Goal: Task Accomplishment & Management: Manage account settings

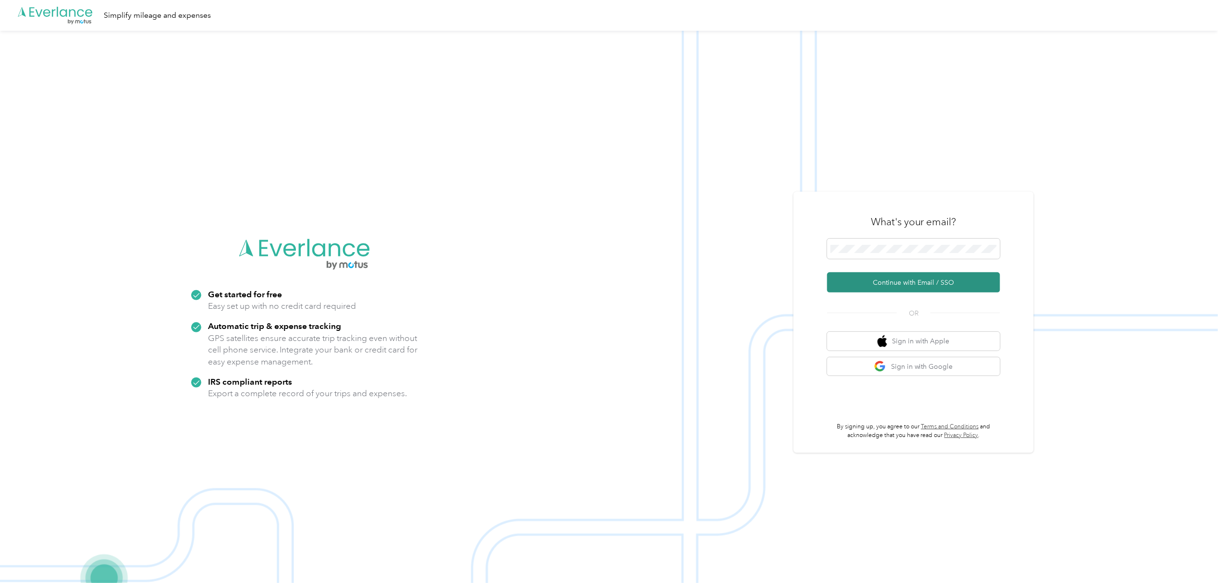
click at [911, 280] on button "Continue with Email / SSO" at bounding box center [913, 282] width 173 height 20
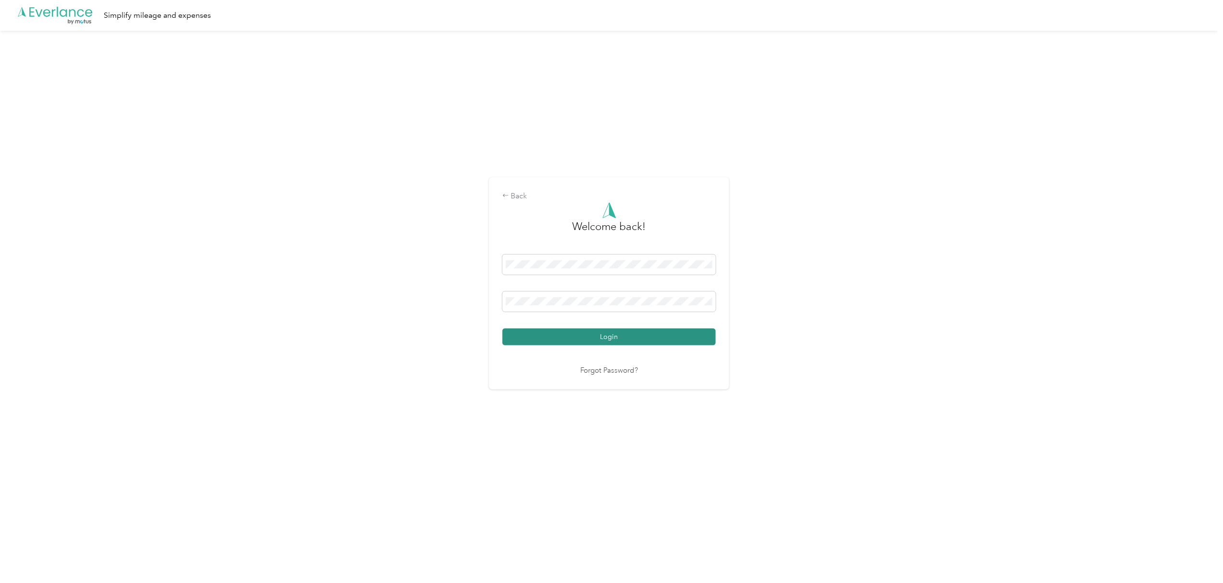
click at [617, 335] on button "Login" at bounding box center [609, 337] width 213 height 17
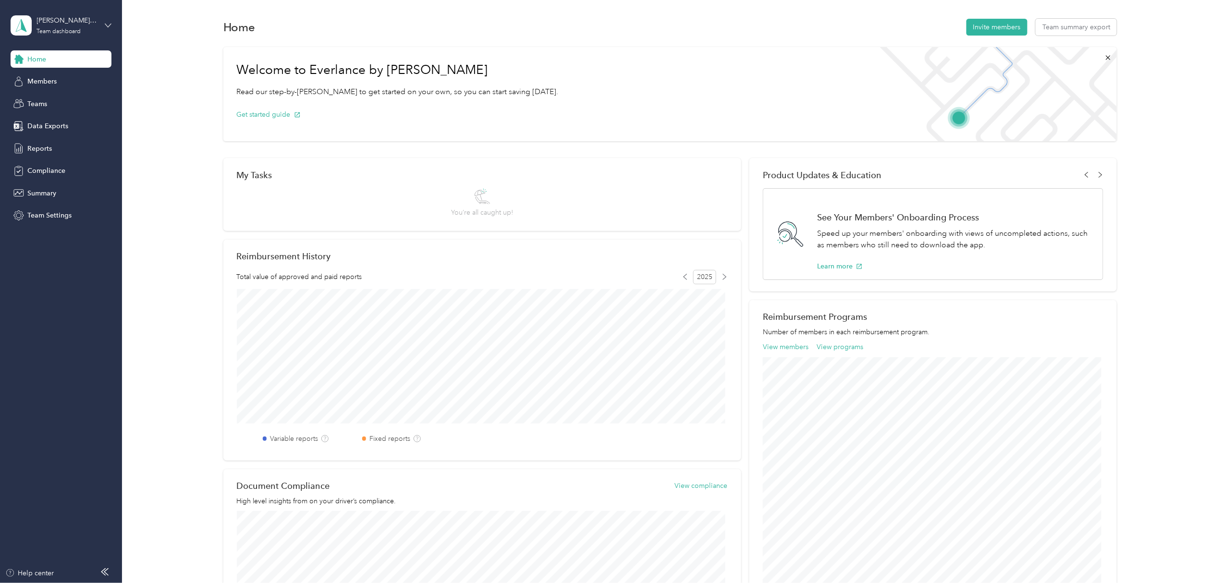
click at [107, 24] on icon at bounding box center [108, 25] width 7 height 7
click at [50, 99] on div "Personal dashboard" at bounding box center [49, 98] width 61 height 10
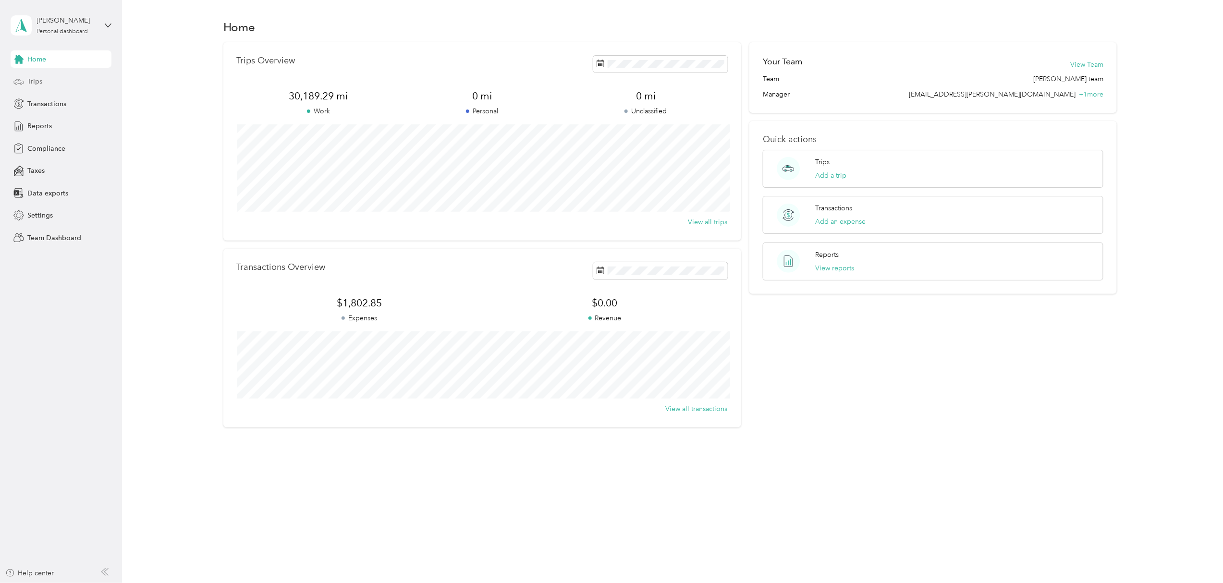
click at [42, 80] on div "Trips" at bounding box center [61, 81] width 101 height 17
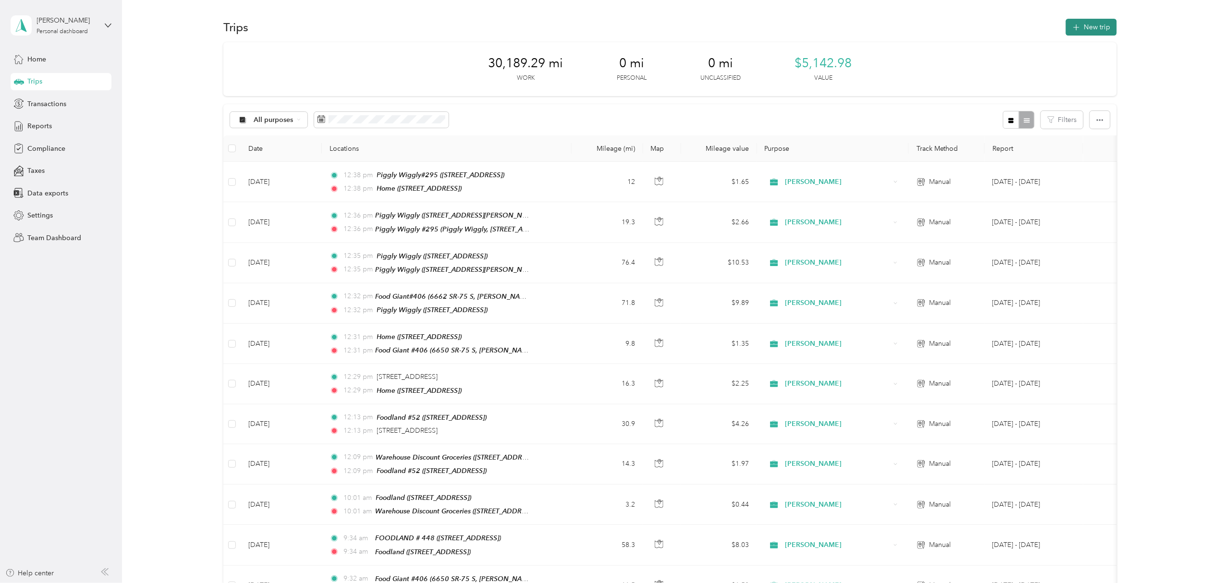
click at [1075, 24] on icon "button" at bounding box center [1076, 27] width 11 height 11
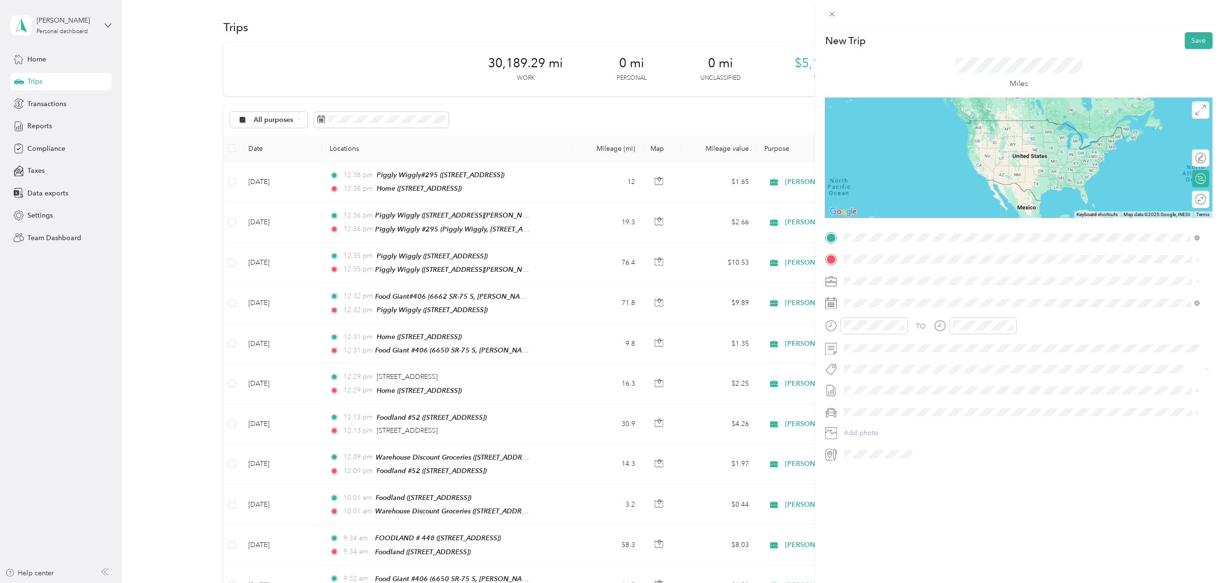
click at [884, 313] on span "[STREET_ADDRESS]" at bounding box center [892, 317] width 61 height 8
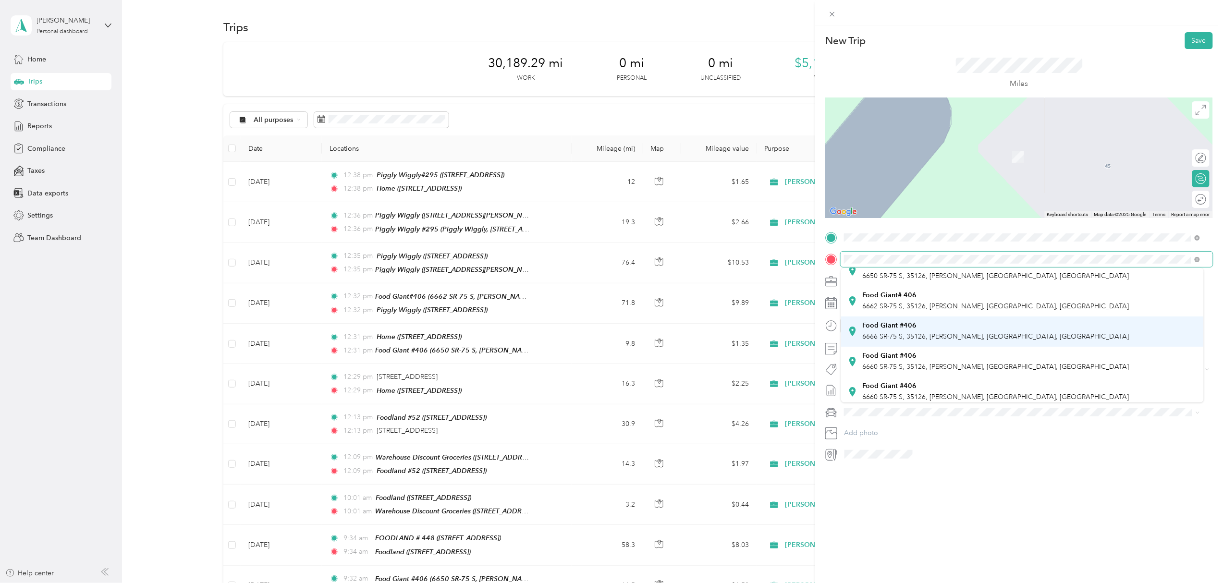
scroll to position [128, 0]
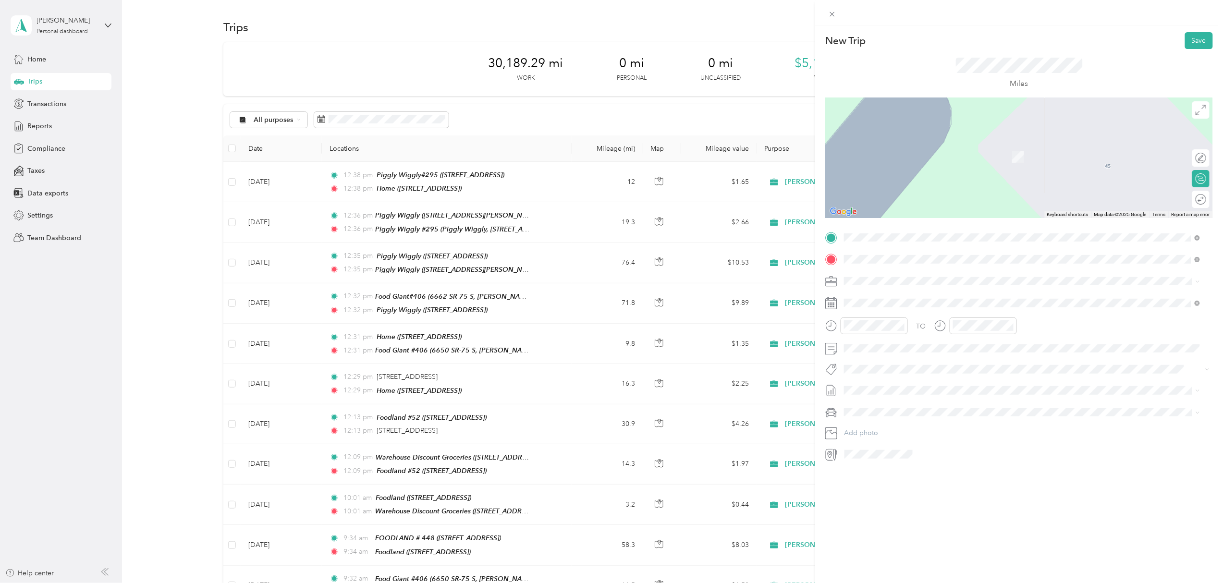
click at [903, 325] on div "Food Giant #406 6660 SR-75 S, 35126, [PERSON_NAME], [GEOGRAPHIC_DATA], [GEOGRAP…" at bounding box center [995, 327] width 267 height 20
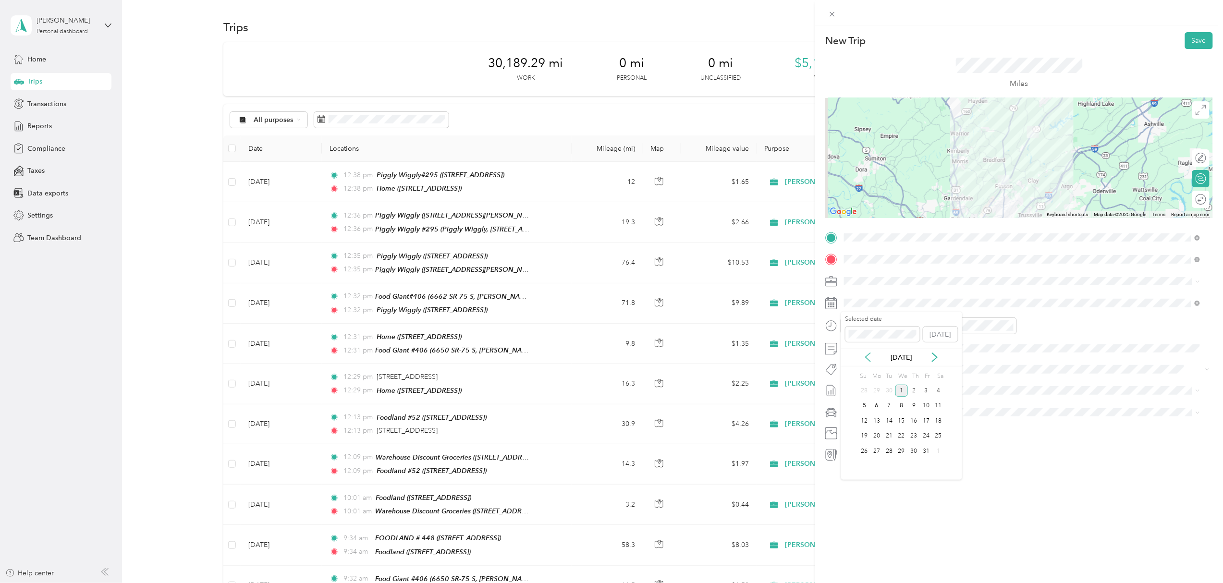
click at [865, 359] on icon at bounding box center [868, 358] width 10 height 10
click at [875, 452] on div "29" at bounding box center [877, 451] width 12 height 12
click at [1188, 38] on button "Save" at bounding box center [1199, 40] width 28 height 17
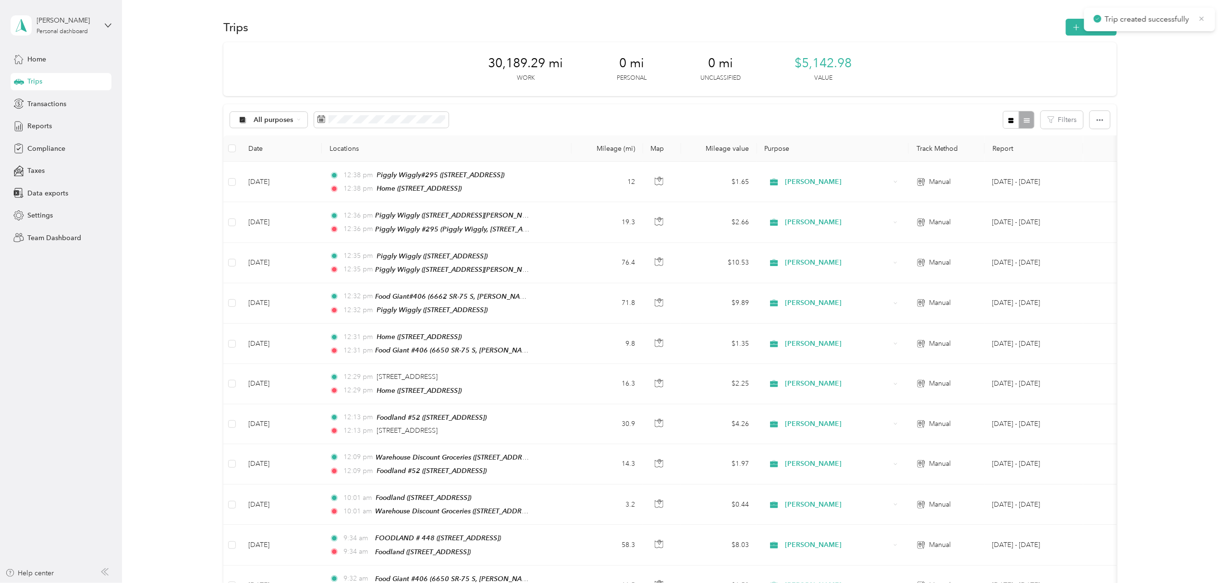
click at [1200, 17] on icon at bounding box center [1202, 18] width 8 height 9
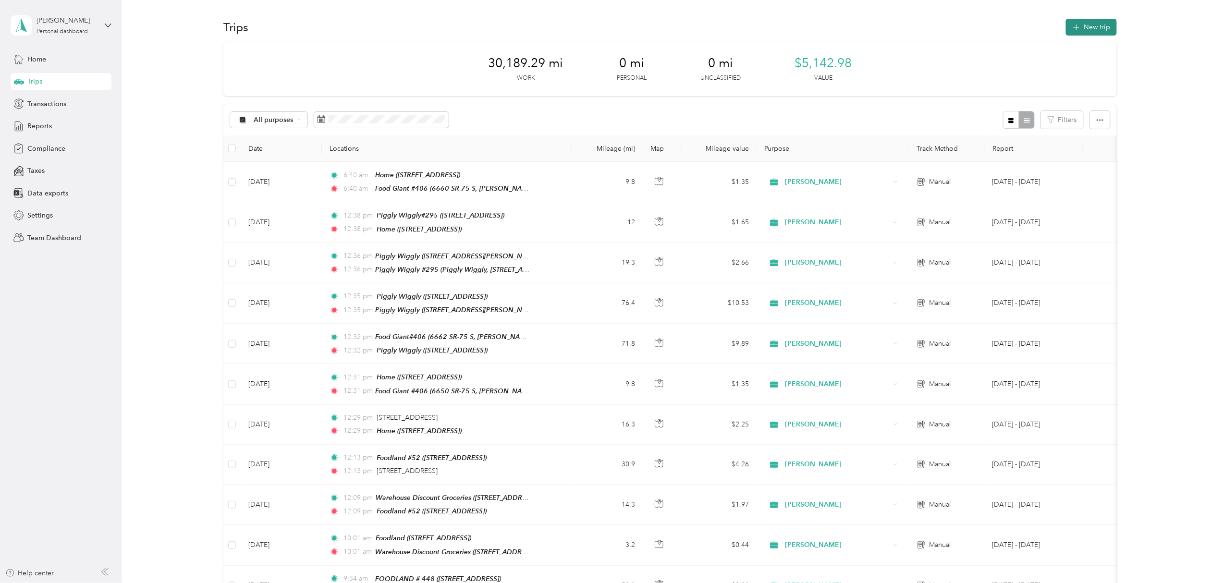
click at [1086, 25] on button "New trip" at bounding box center [1091, 27] width 51 height 17
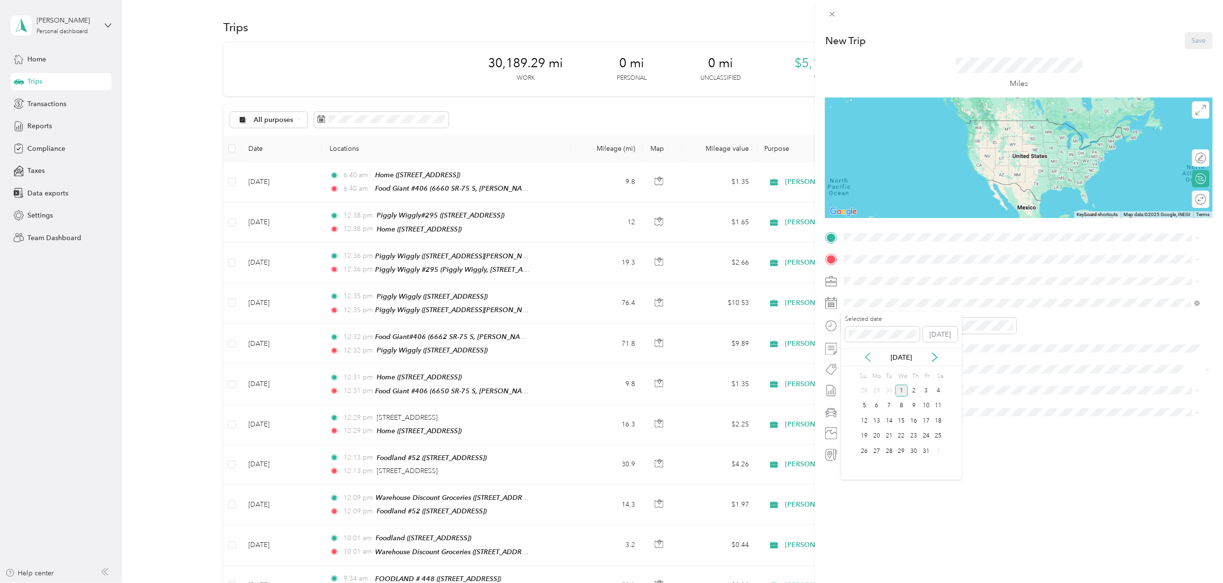
click at [866, 356] on icon at bounding box center [868, 358] width 10 height 10
click at [876, 448] on div "29" at bounding box center [877, 451] width 12 height 12
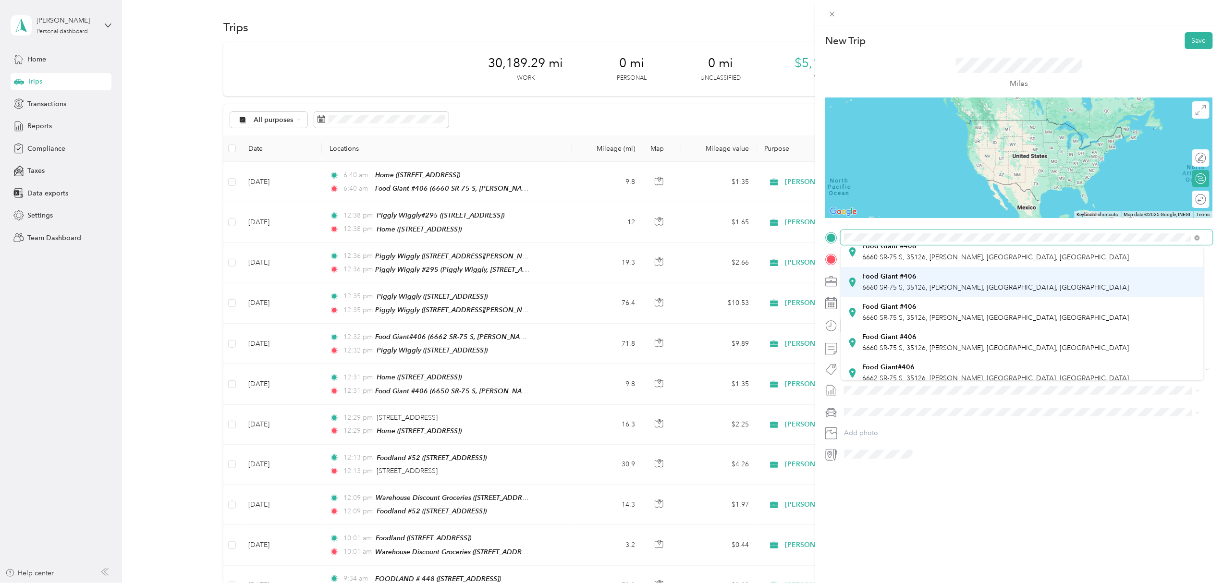
scroll to position [232, 0]
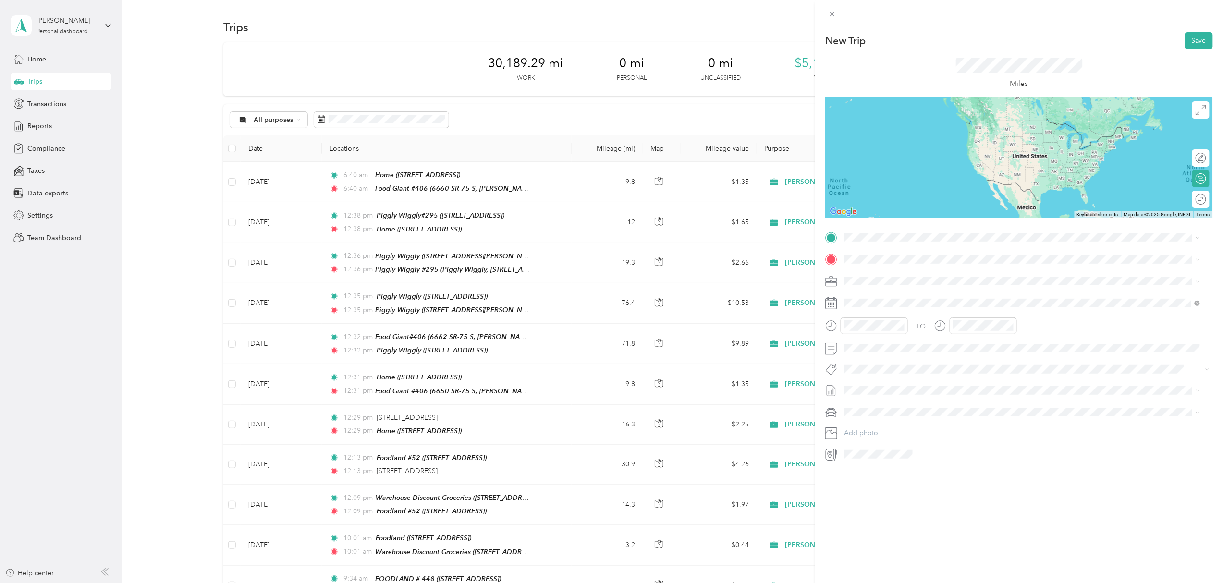
click at [909, 255] on strong "Food Giant #406" at bounding box center [889, 259] width 54 height 9
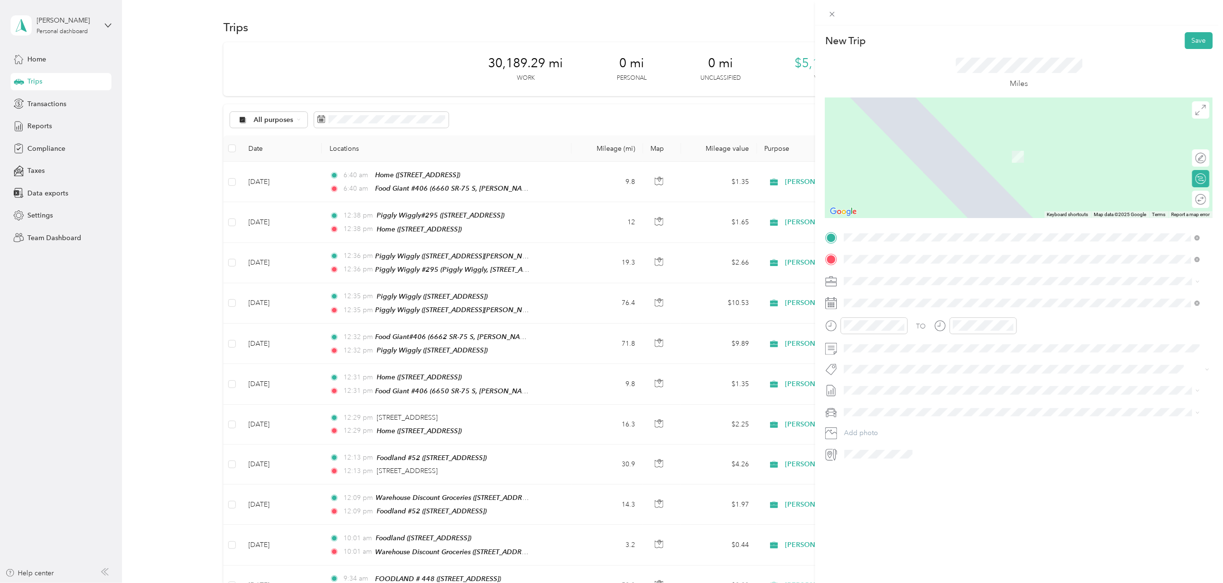
click at [917, 341] on span "[STREET_ADDRESS]" at bounding box center [892, 345] width 61 height 8
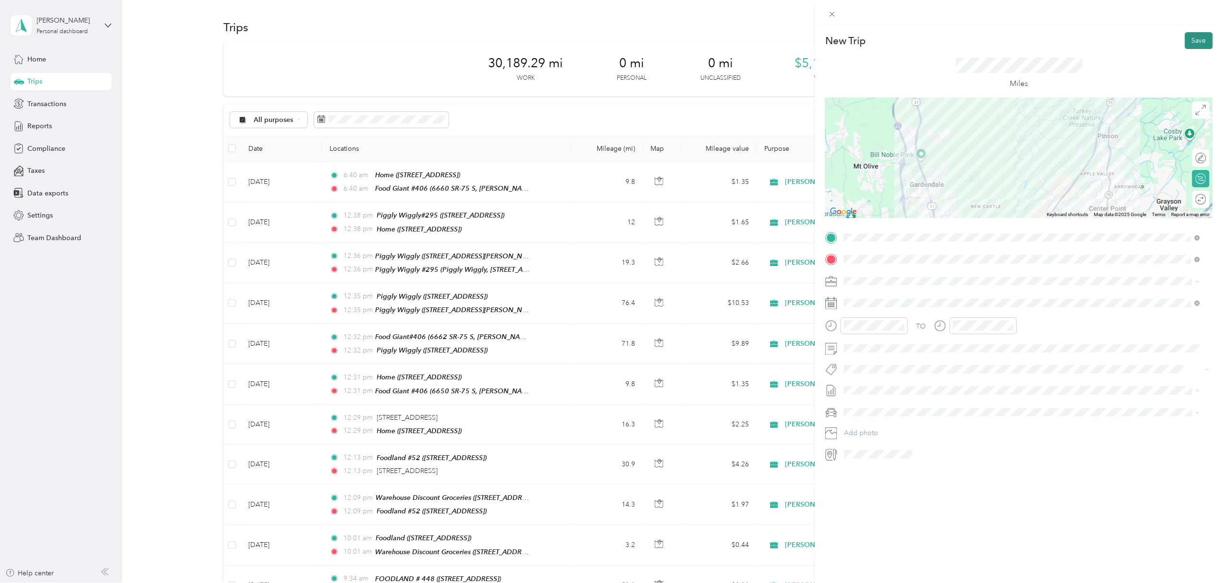
click at [1191, 41] on button "Save" at bounding box center [1199, 40] width 28 height 17
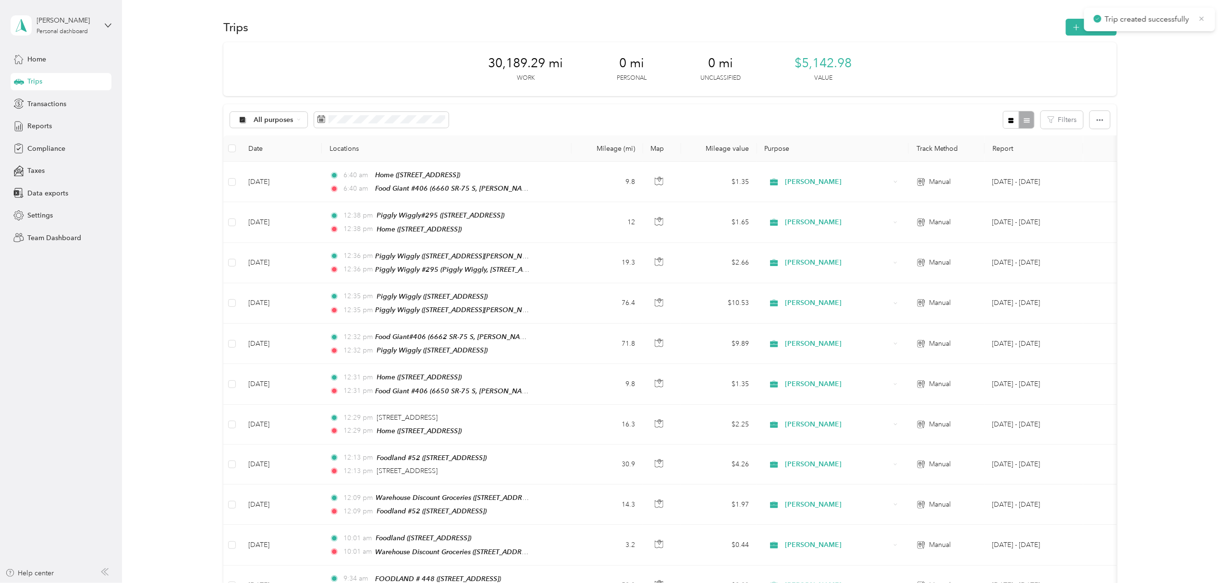
click at [1200, 19] on icon at bounding box center [1202, 18] width 8 height 9
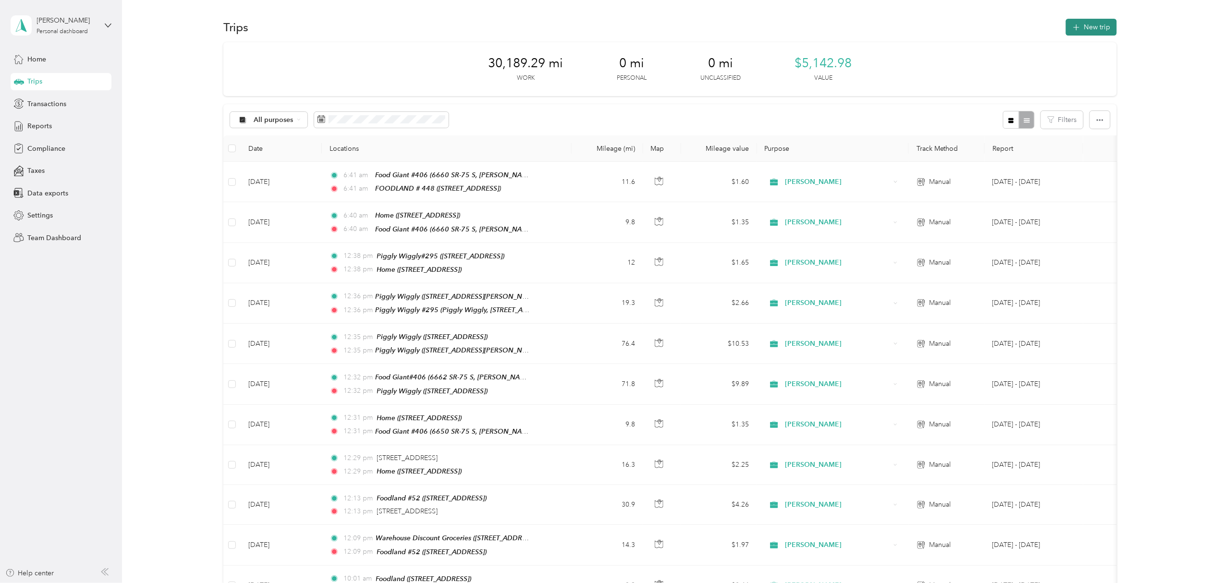
click at [1087, 25] on button "New trip" at bounding box center [1091, 27] width 51 height 17
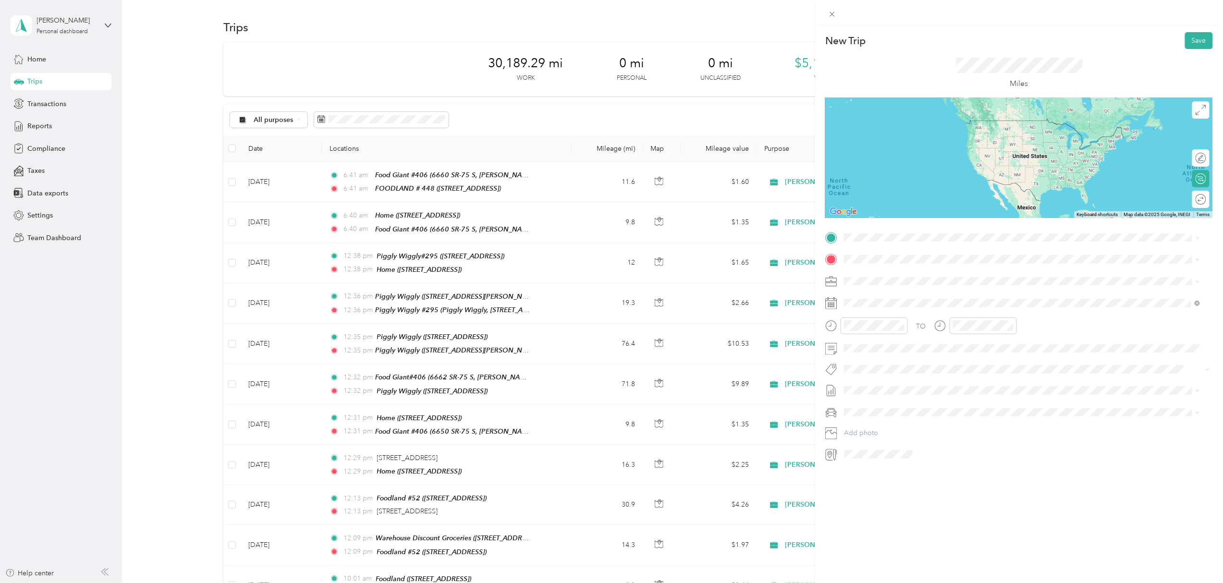
click at [921, 286] on span "[STREET_ADDRESS]" at bounding box center [892, 285] width 61 height 8
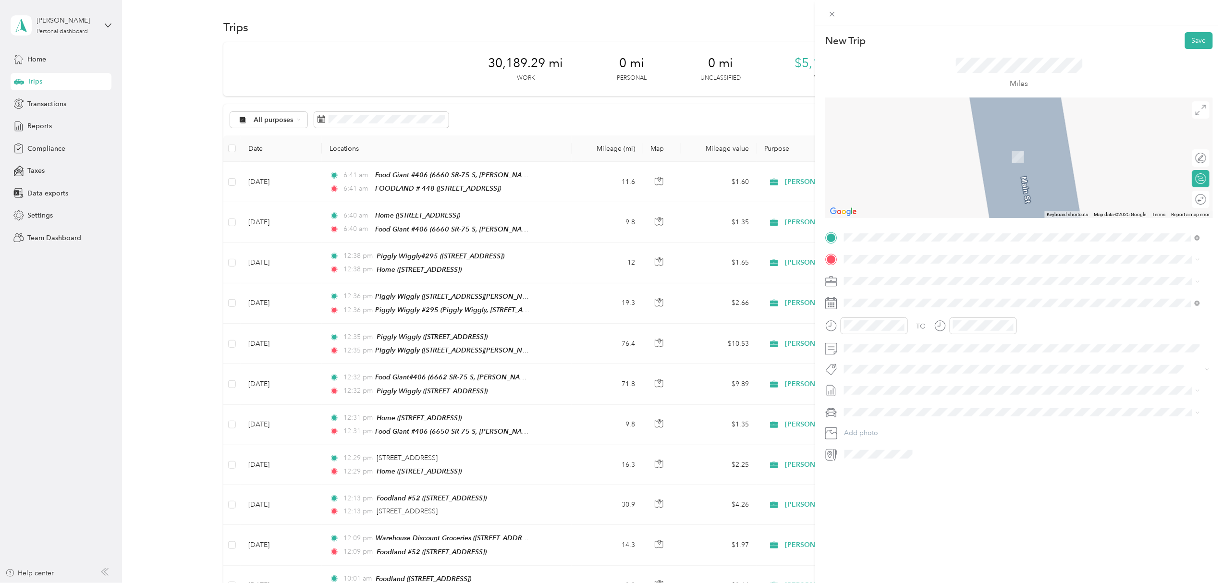
click at [934, 307] on span "[STREET_ADDRESS][PERSON_NAME]" at bounding box center [919, 311] width 114 height 8
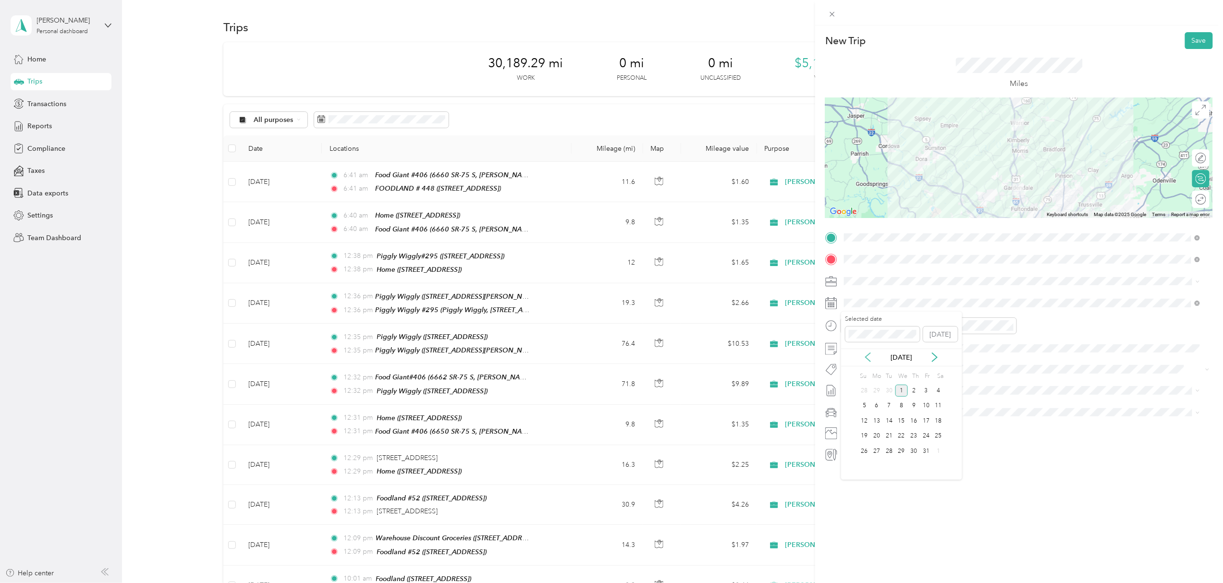
click at [863, 354] on icon at bounding box center [868, 358] width 10 height 10
click at [876, 453] on div "29" at bounding box center [877, 451] width 12 height 12
click at [1193, 41] on button "Save" at bounding box center [1199, 40] width 28 height 17
click at [1190, 40] on button "Save" at bounding box center [1199, 40] width 28 height 17
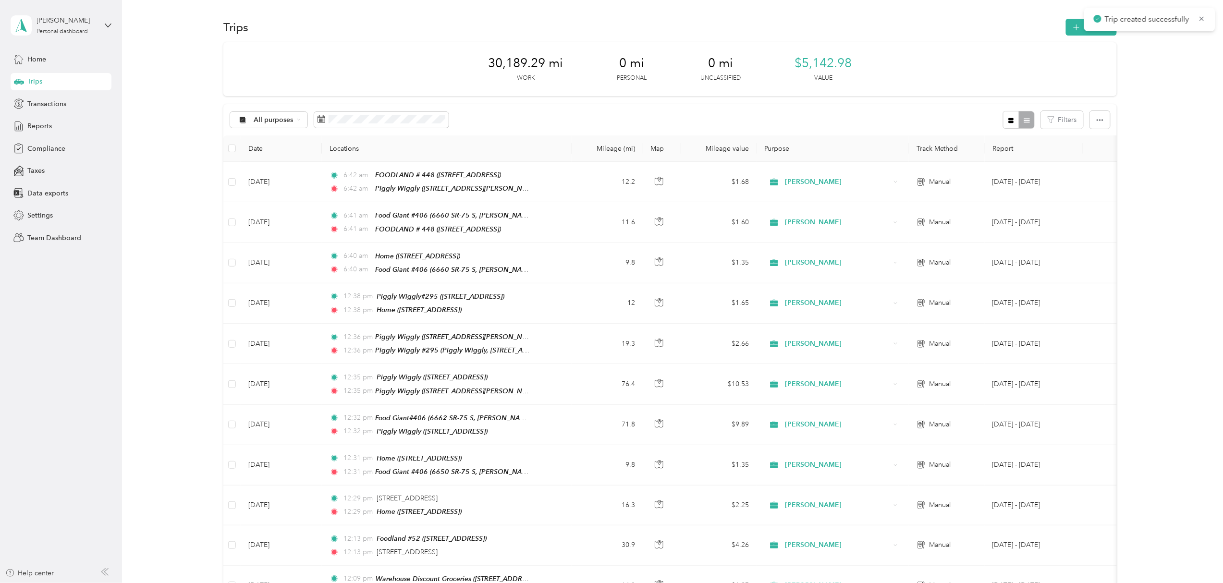
drag, startPoint x: 1201, startPoint y: 18, endPoint x: 1173, endPoint y: 29, distance: 30.6
click at [1200, 19] on icon at bounding box center [1202, 18] width 8 height 9
click at [1079, 25] on button "New trip" at bounding box center [1091, 27] width 51 height 17
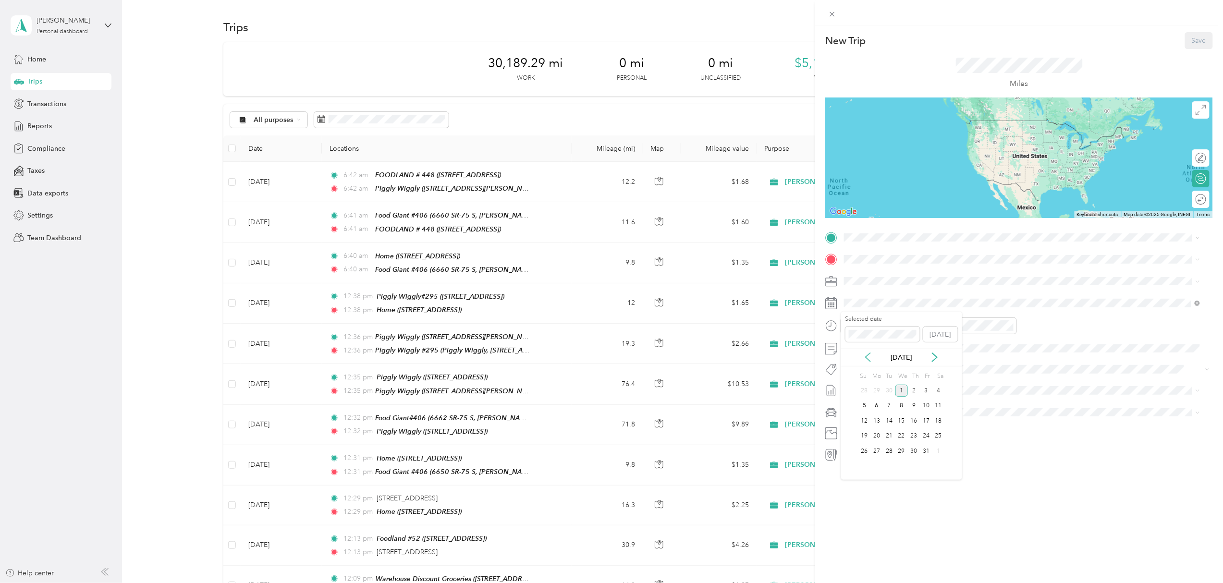
click at [868, 355] on icon at bounding box center [868, 358] width 10 height 10
click at [877, 452] on div "29" at bounding box center [877, 451] width 12 height 12
click at [905, 276] on div "TEAM Piggly Wiggly" at bounding box center [919, 272] width 114 height 12
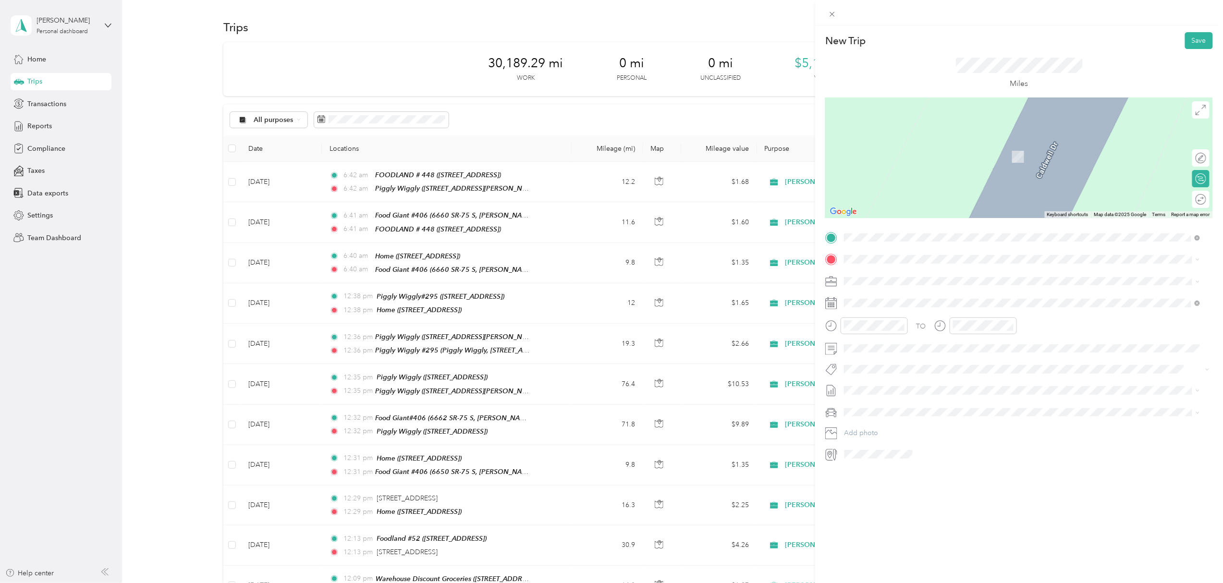
click at [926, 338] on div "TEAM Foodland [STREET_ADDRESS]" at bounding box center [893, 339] width 63 height 24
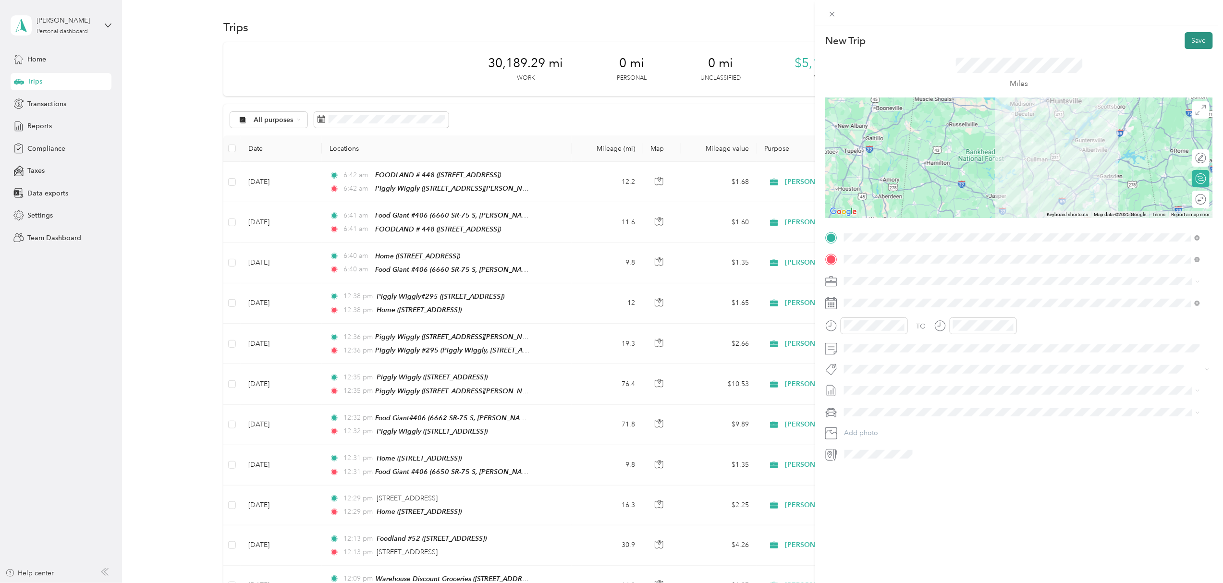
click at [1188, 40] on button "Save" at bounding box center [1199, 40] width 28 height 17
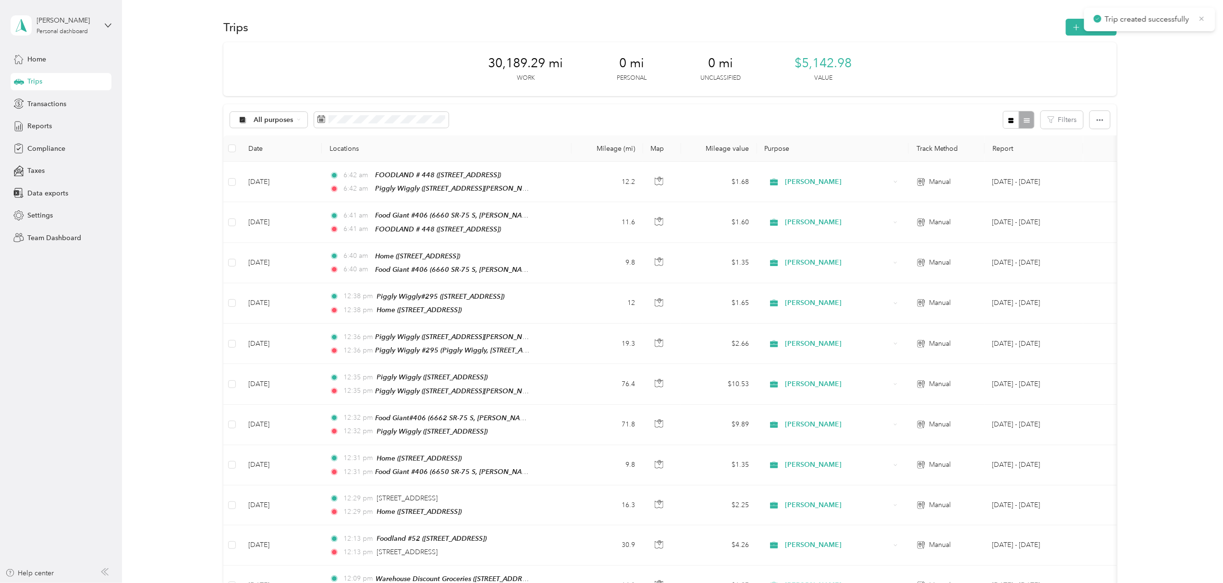
click at [1202, 17] on icon at bounding box center [1202, 18] width 8 height 9
click at [1084, 24] on button "New trip" at bounding box center [1091, 27] width 51 height 17
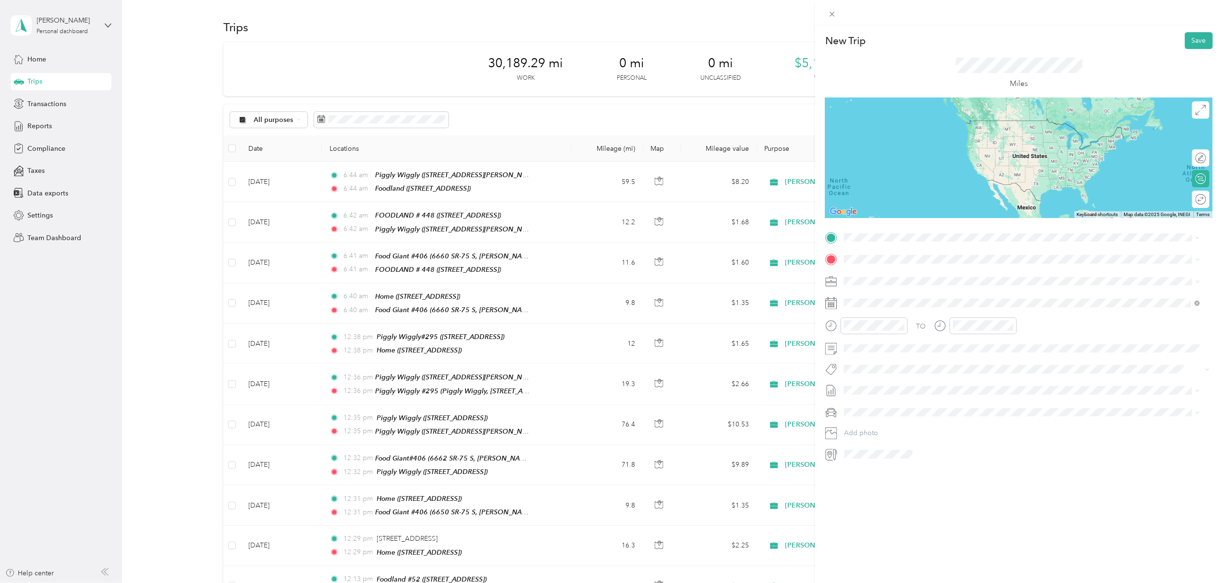
click at [923, 321] on span "[STREET_ADDRESS]" at bounding box center [892, 318] width 61 height 8
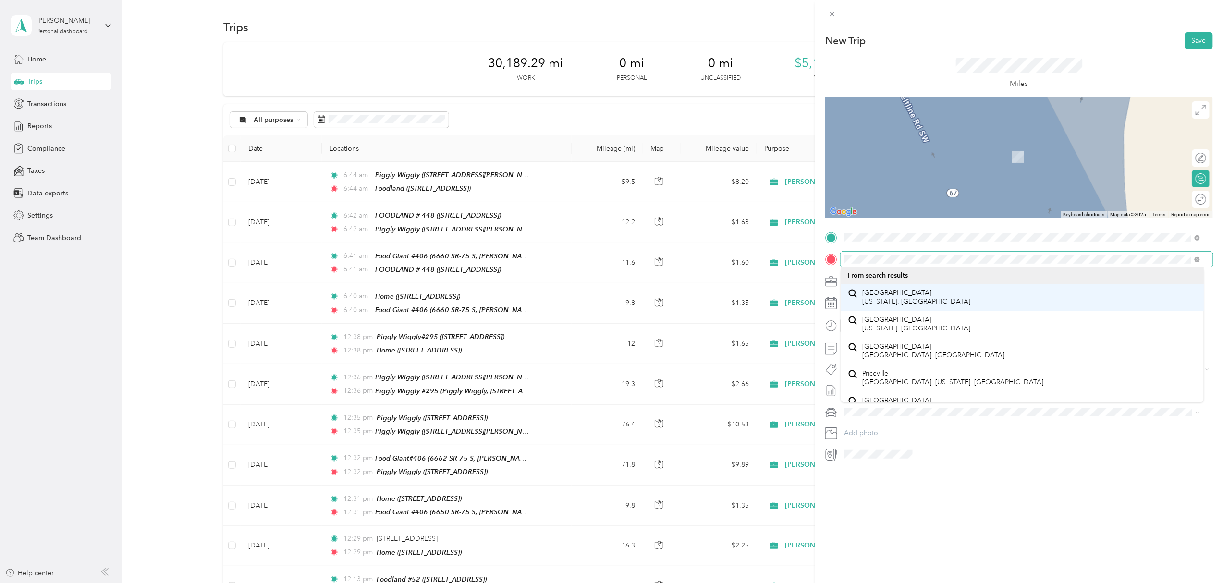
scroll to position [0, 0]
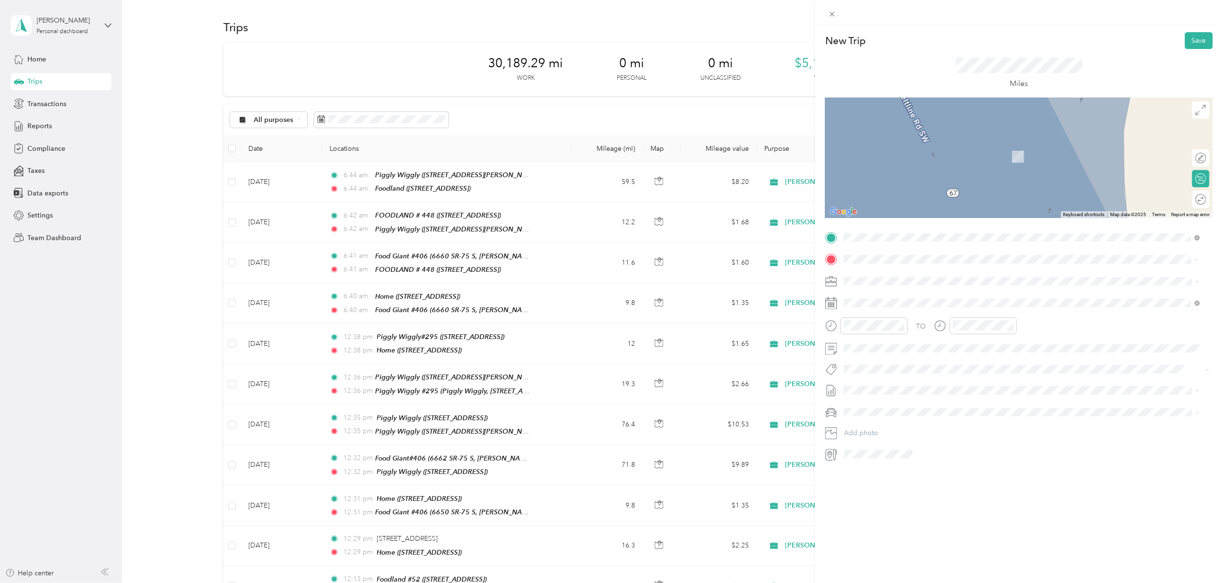
click at [928, 304] on div "TEAM Priceville Foodland [STREET_ADDRESS][GEOGRAPHIC_DATA]" at bounding box center [909, 305] width 94 height 24
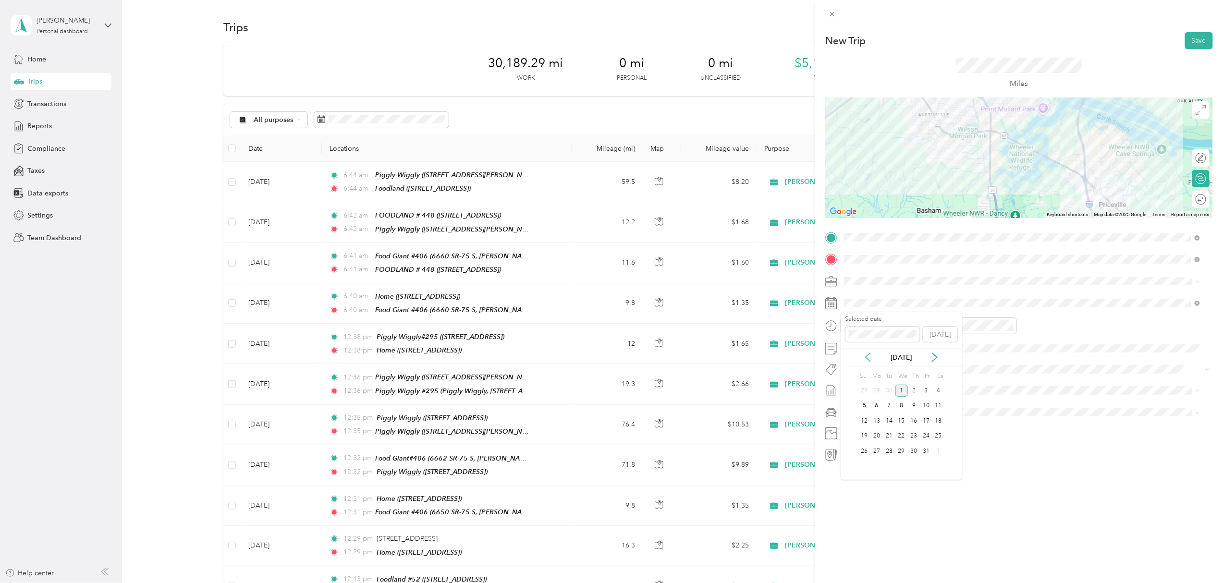
click at [870, 356] on icon at bounding box center [868, 358] width 10 height 10
click at [890, 452] on div "30" at bounding box center [889, 451] width 12 height 12
click at [1189, 41] on button "Save" at bounding box center [1199, 40] width 28 height 17
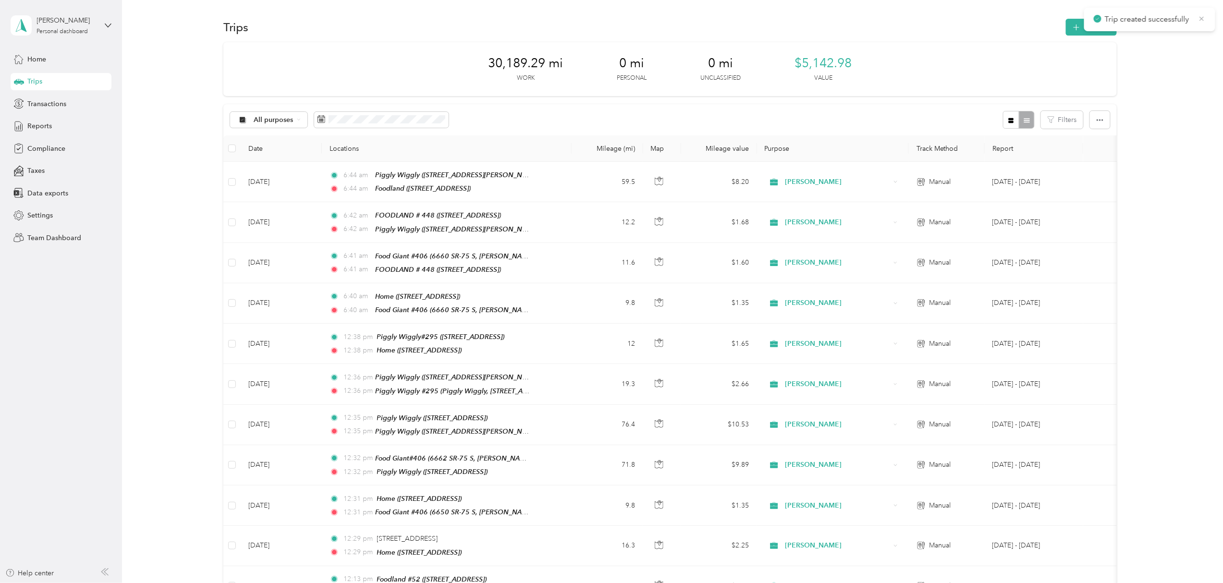
click at [1203, 16] on icon at bounding box center [1202, 18] width 8 height 9
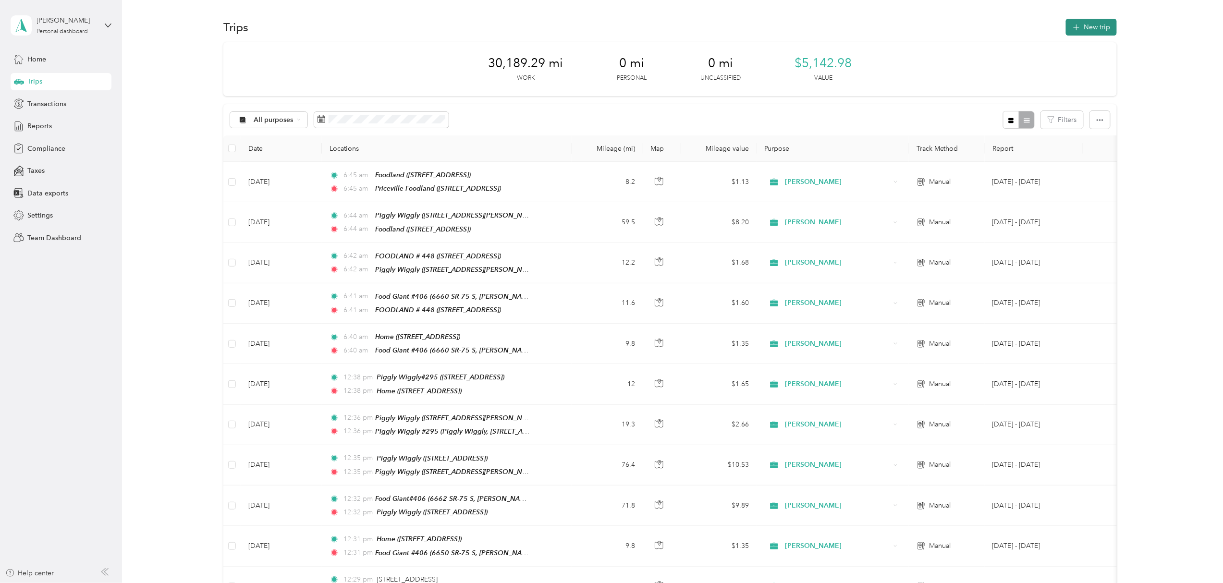
click at [1094, 25] on button "New trip" at bounding box center [1091, 27] width 51 height 17
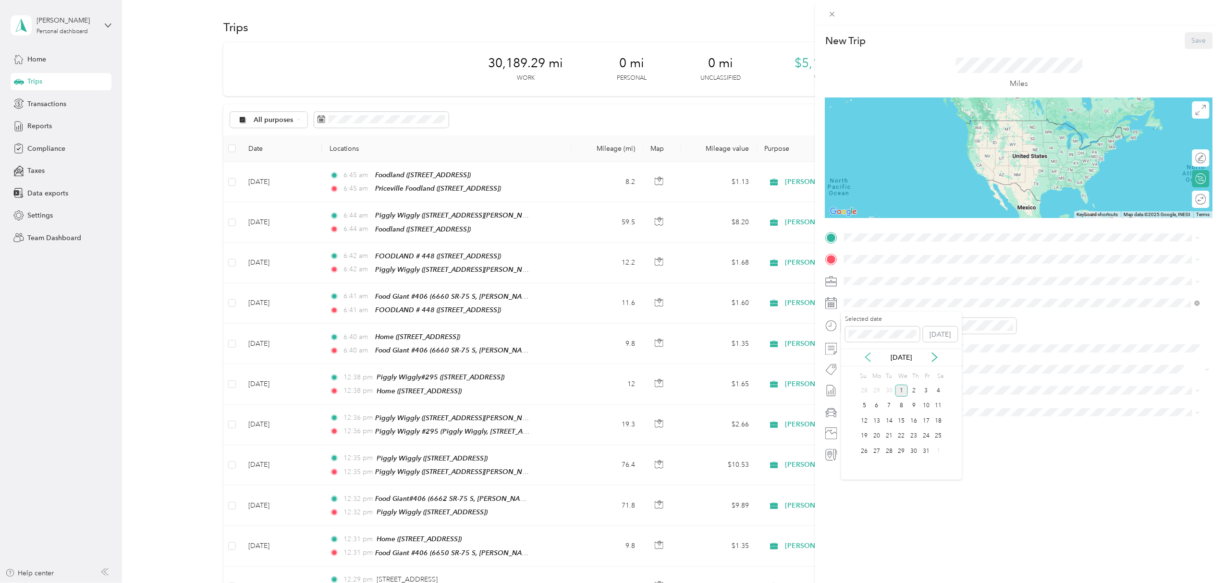
click at [867, 358] on icon at bounding box center [868, 358] width 5 height 9
click at [875, 452] on div "29" at bounding box center [877, 451] width 12 height 12
click at [912, 281] on div "TEAM Priceville Foodland [STREET_ADDRESS][GEOGRAPHIC_DATA]" at bounding box center [909, 278] width 94 height 24
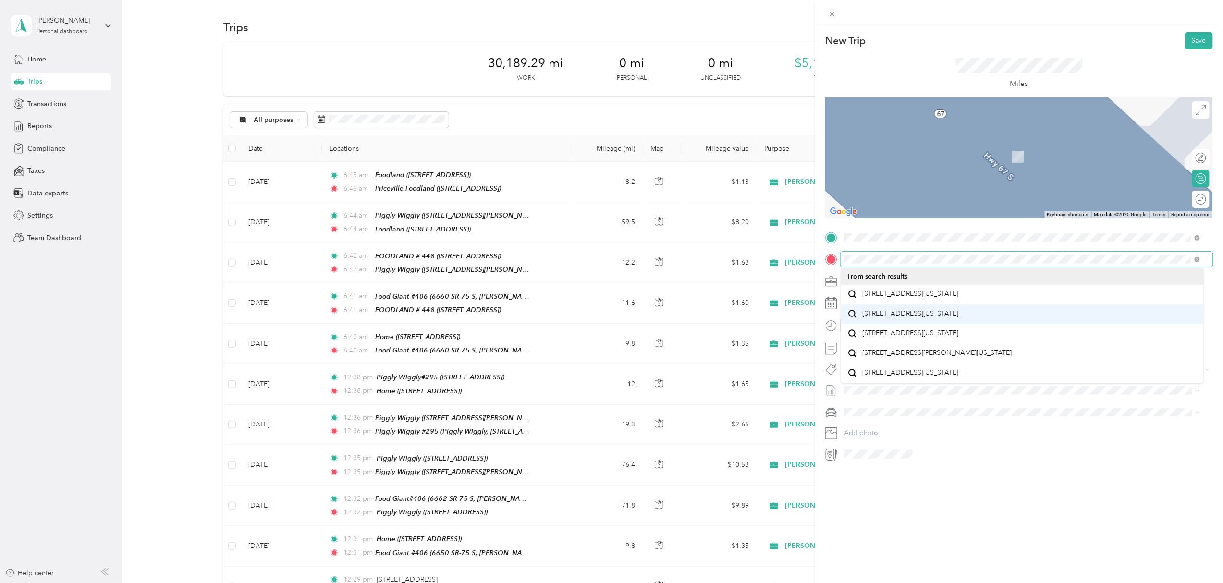
scroll to position [16, 0]
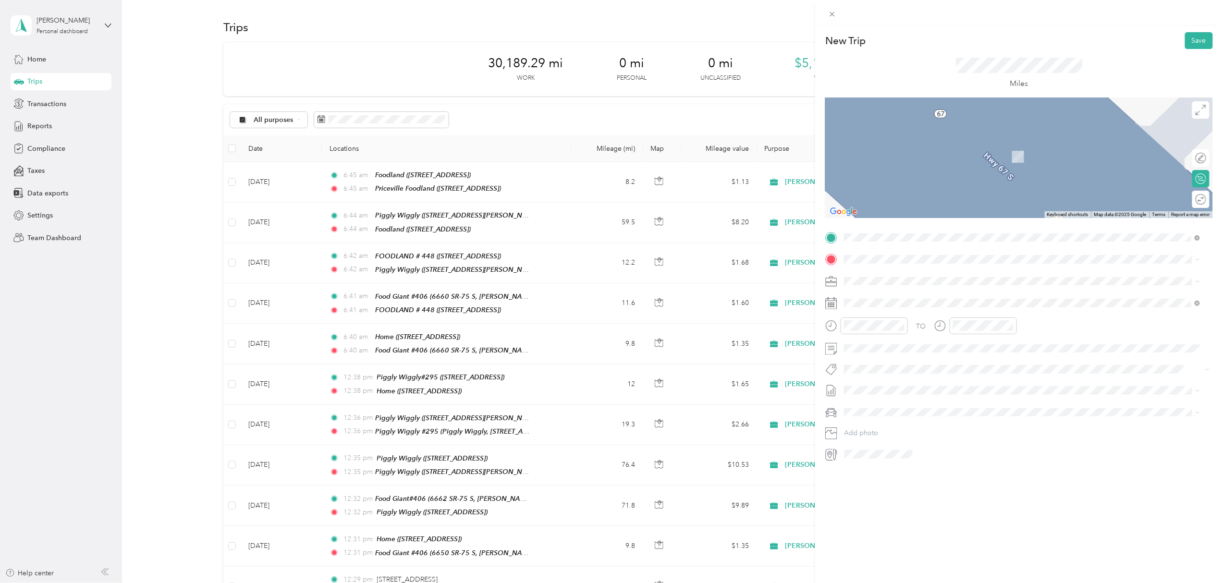
click at [921, 335] on span "[STREET_ADDRESS][US_STATE]" at bounding box center [910, 332] width 96 height 9
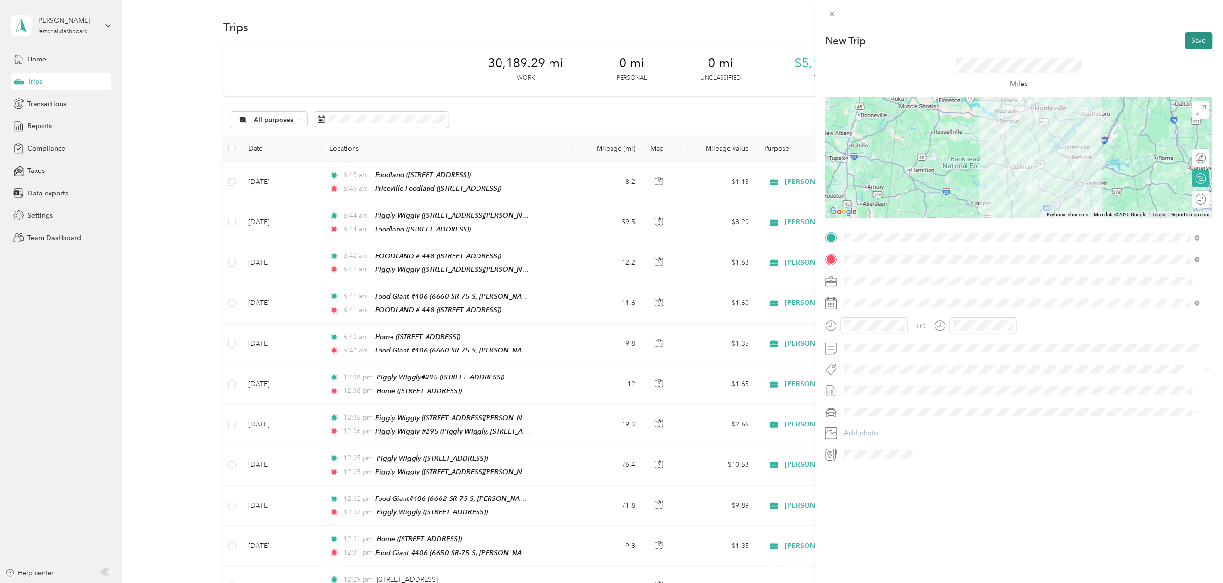
click at [1188, 41] on button "Save" at bounding box center [1199, 40] width 28 height 17
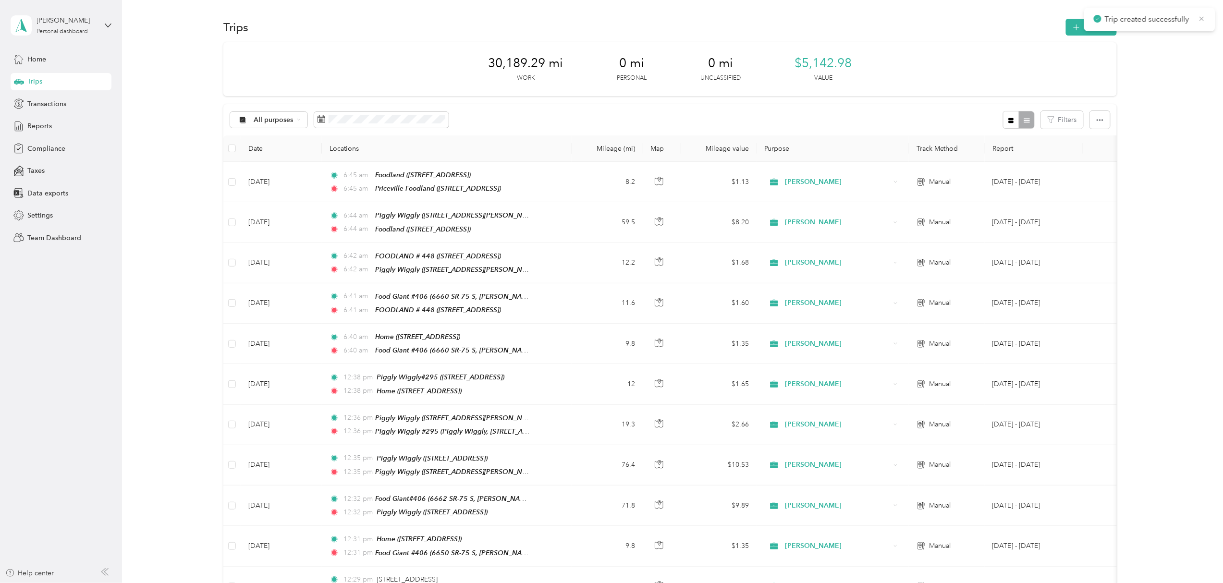
click at [1200, 18] on icon at bounding box center [1202, 18] width 8 height 9
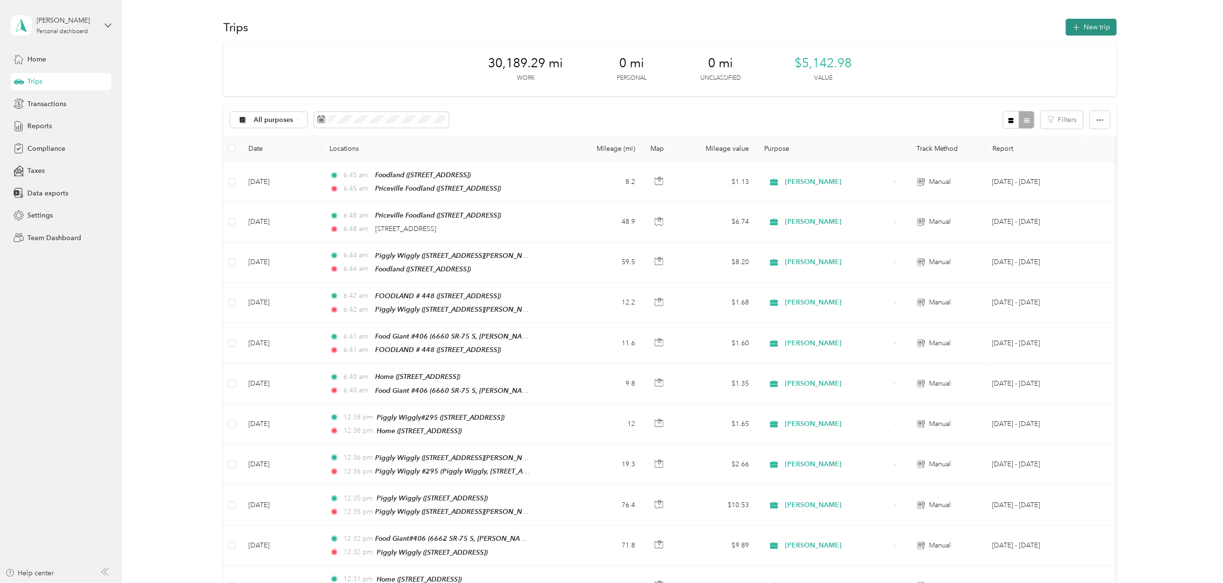
click at [1096, 24] on button "New trip" at bounding box center [1091, 27] width 51 height 17
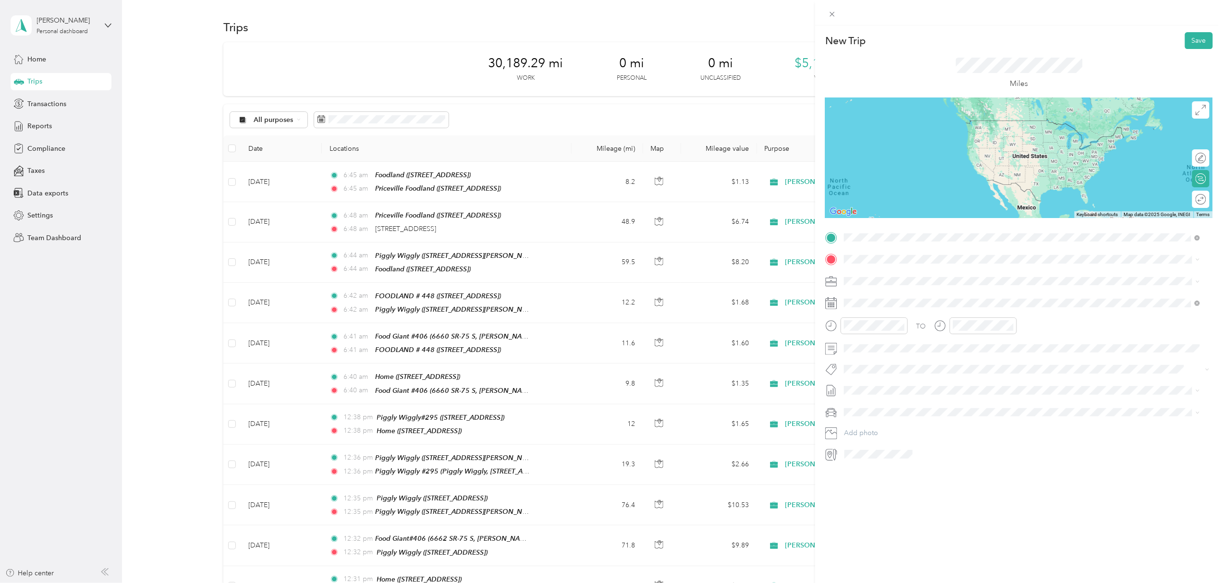
click at [895, 355] on span "[STREET_ADDRESS][US_STATE]" at bounding box center [910, 351] width 96 height 9
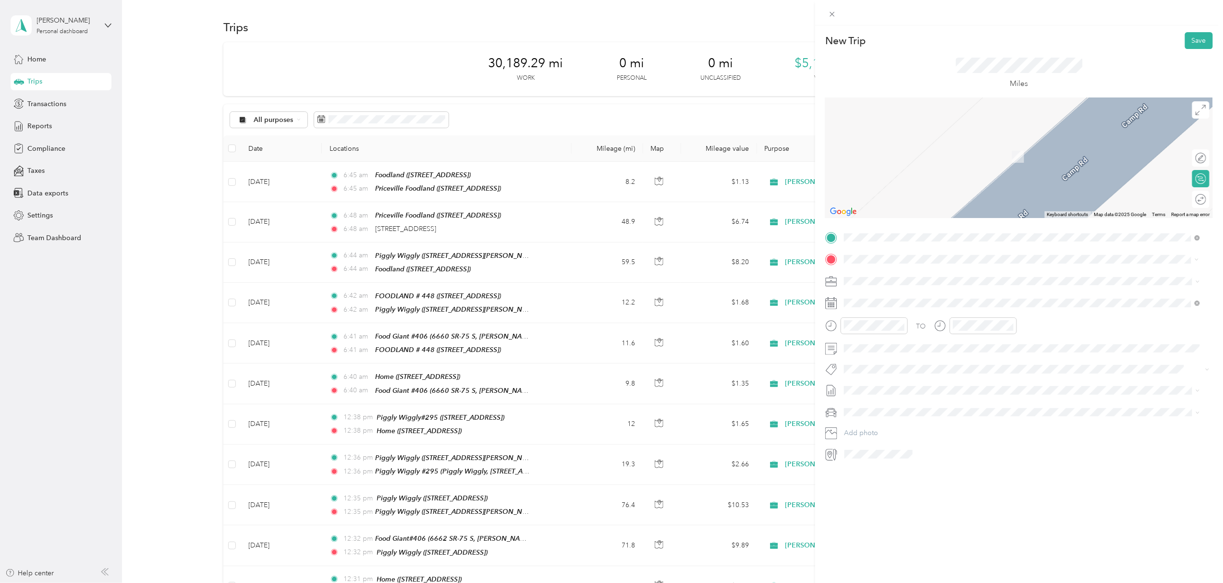
click at [899, 335] on span "[STREET_ADDRESS]" at bounding box center [892, 338] width 61 height 8
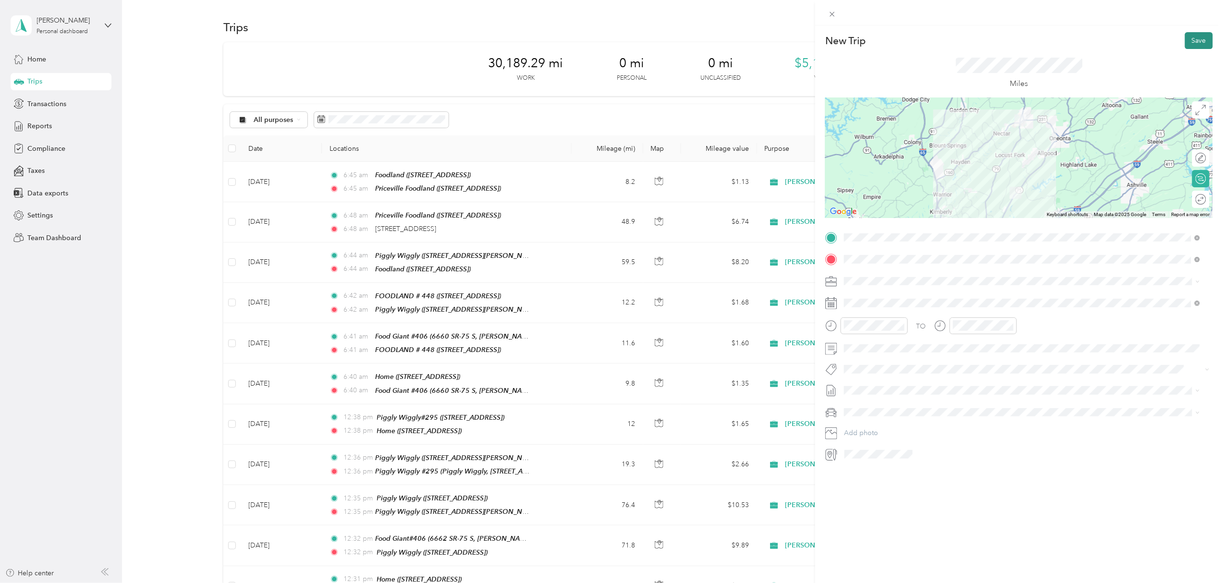
click at [1188, 41] on button "Save" at bounding box center [1199, 40] width 28 height 17
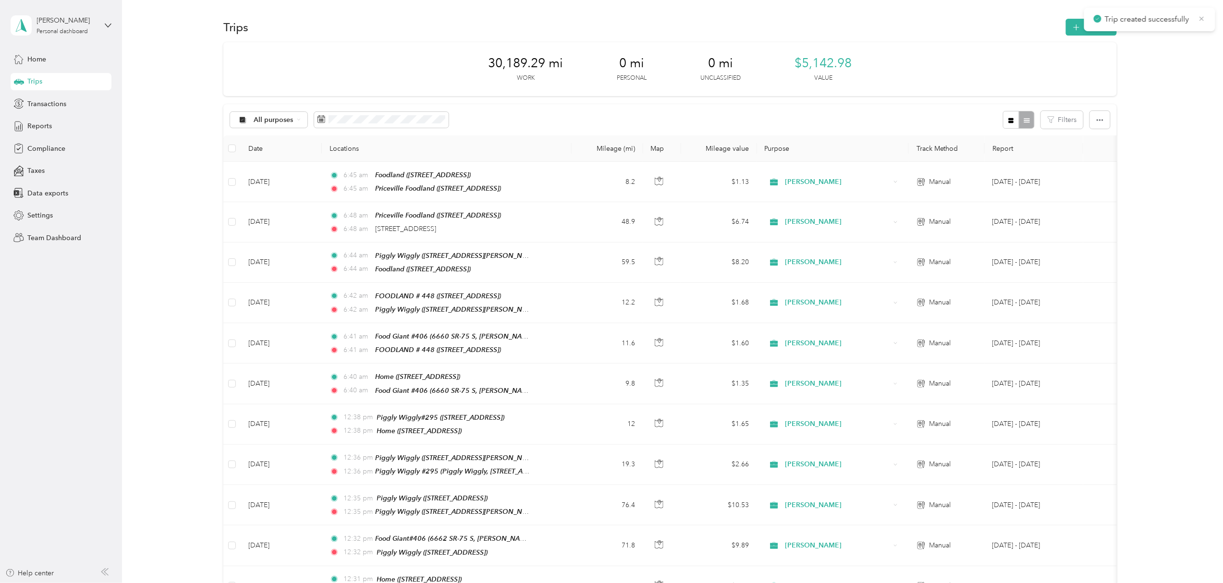
click at [1204, 17] on icon at bounding box center [1202, 18] width 8 height 9
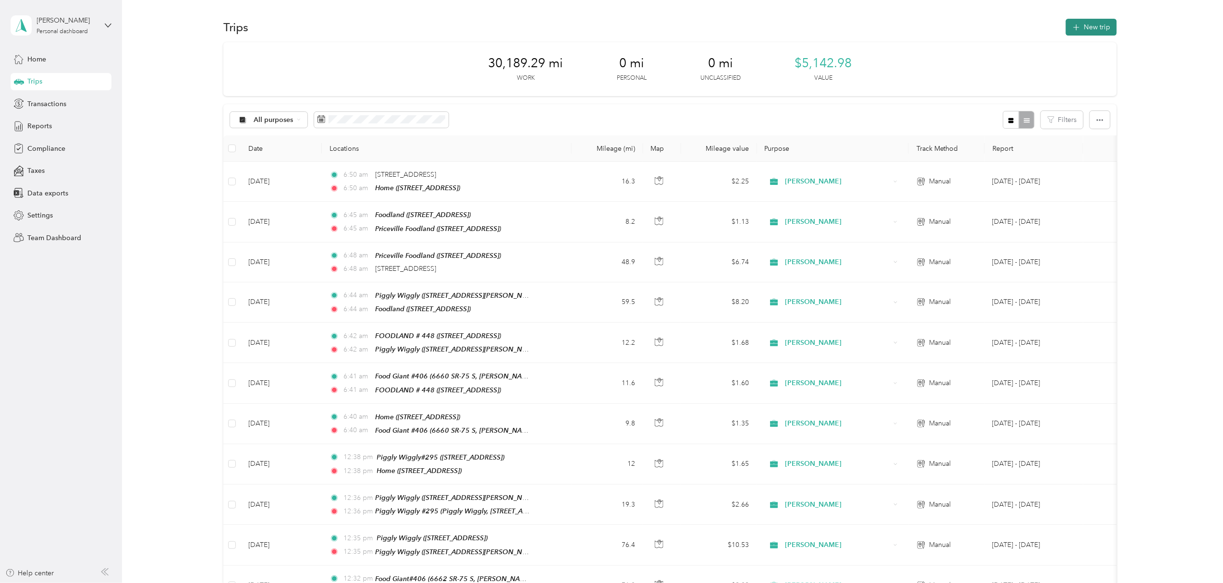
click at [1080, 22] on button "New trip" at bounding box center [1091, 27] width 51 height 17
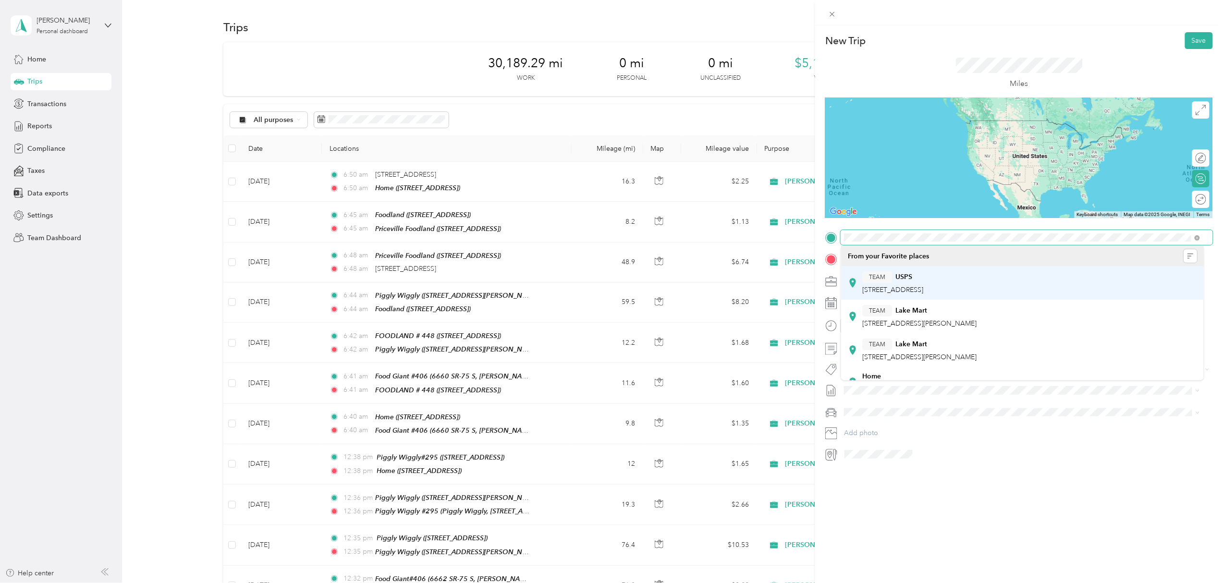
scroll to position [64, 0]
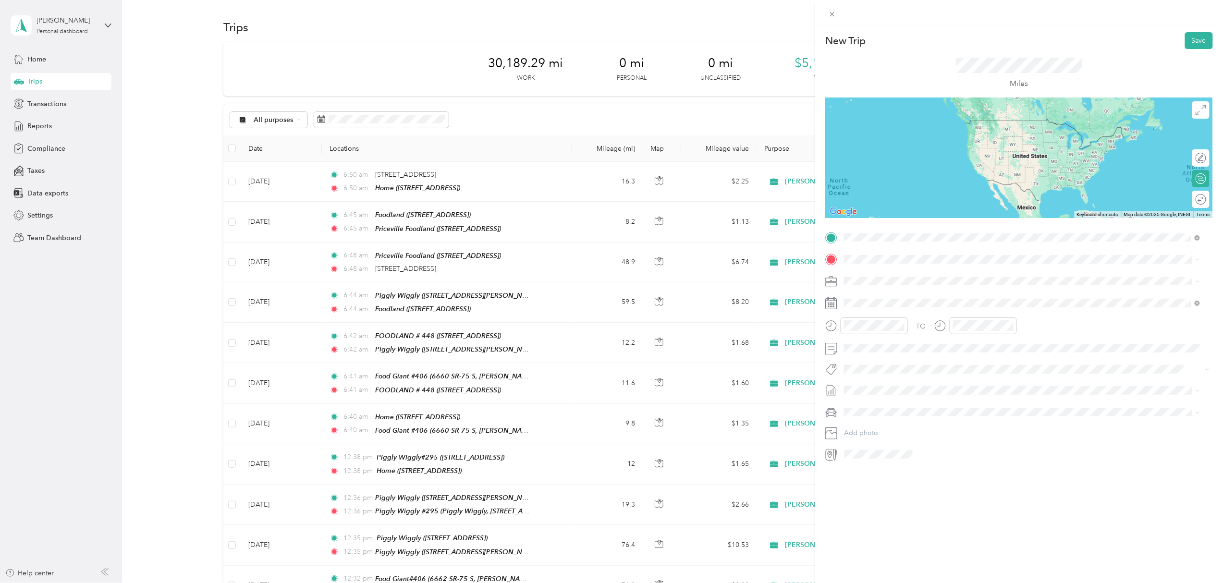
click at [889, 352] on div "Home [STREET_ADDRESS]" at bounding box center [892, 349] width 61 height 20
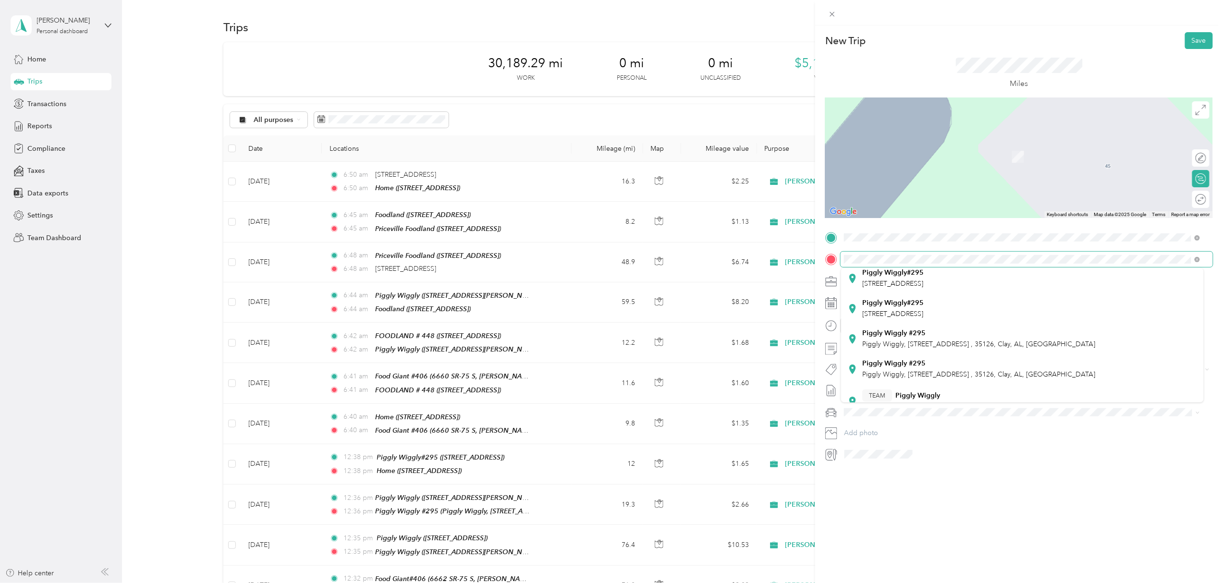
scroll to position [128, 0]
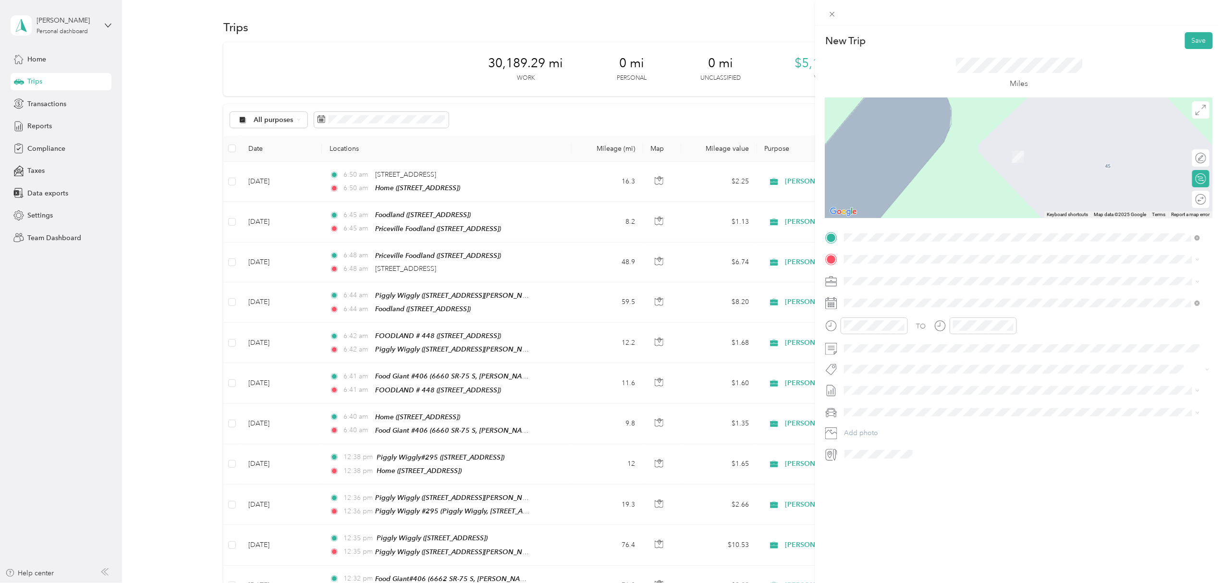
click at [952, 359] on span "Piggly Wiggly, [STREET_ADDRESS] , 35126, Clay, AL, [GEOGRAPHIC_DATA]" at bounding box center [978, 357] width 233 height 8
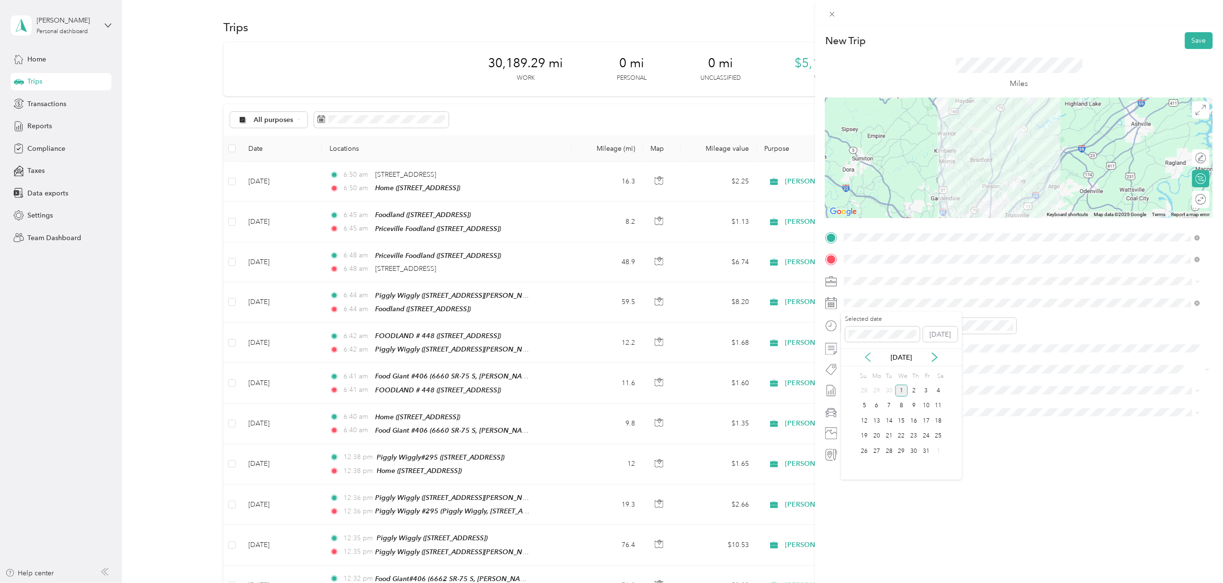
click at [867, 354] on icon at bounding box center [868, 358] width 10 height 10
click at [887, 453] on div "30" at bounding box center [889, 451] width 12 height 12
click at [1190, 40] on button "Save" at bounding box center [1199, 40] width 28 height 17
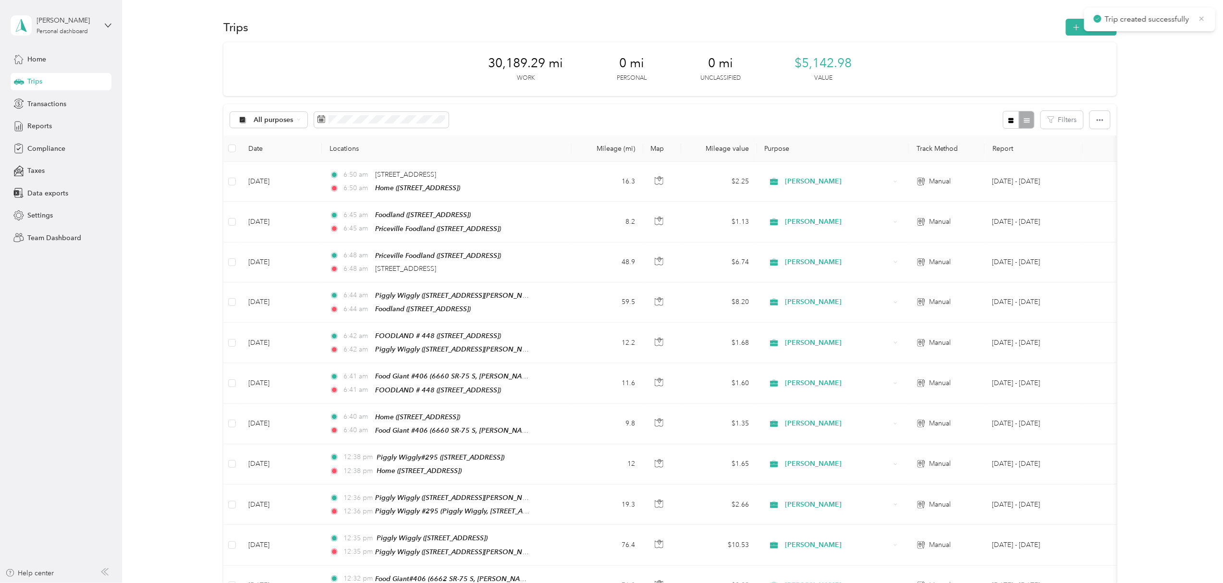
click at [1205, 18] on icon at bounding box center [1202, 18] width 8 height 9
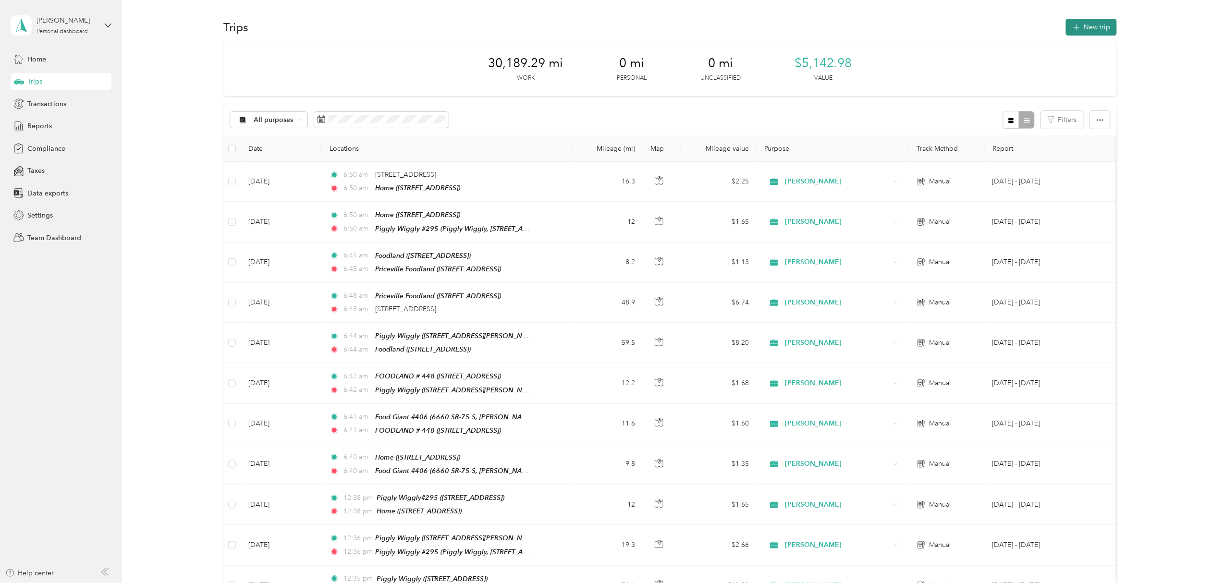
click at [1082, 24] on button "New trip" at bounding box center [1091, 27] width 51 height 17
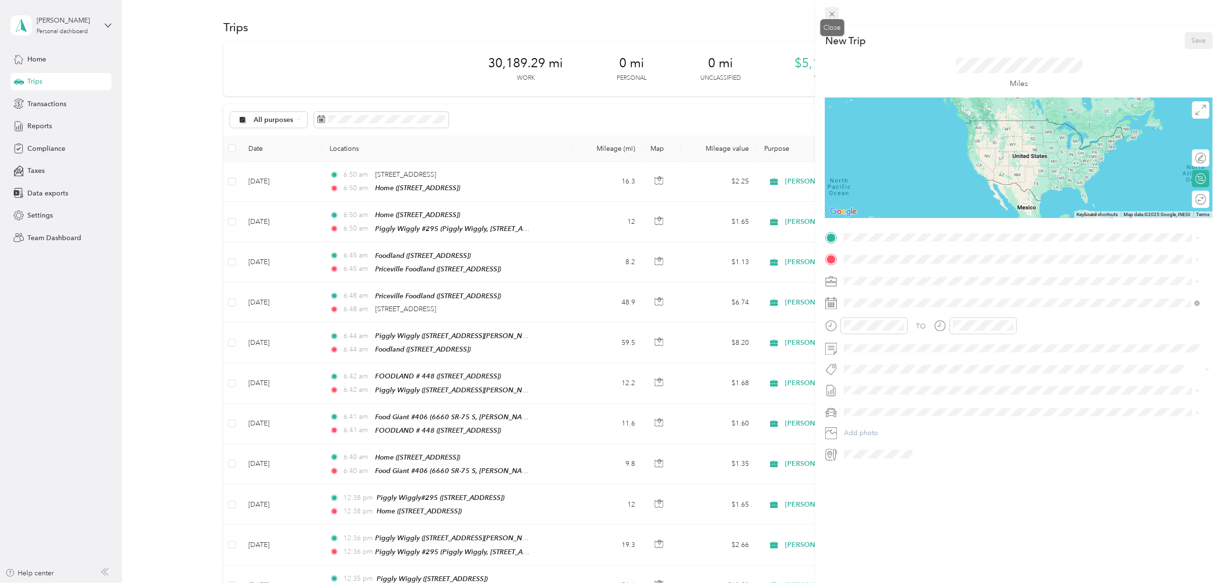
click at [834, 15] on icon at bounding box center [832, 14] width 8 height 8
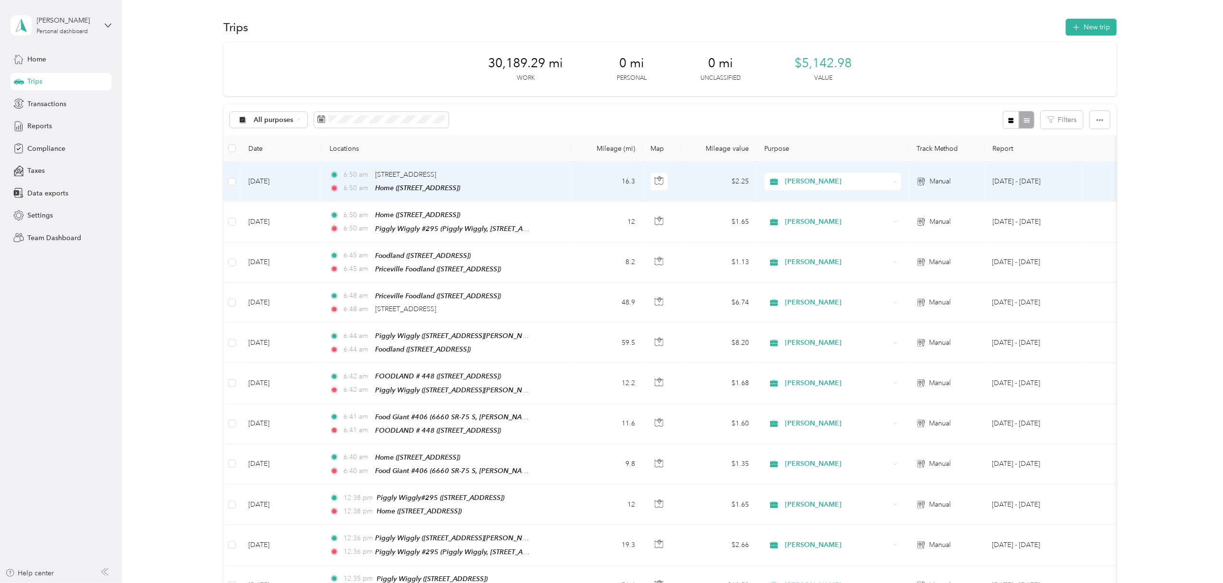
click at [532, 187] on td "6:50 am [STREET_ADDRESS] 6:50 am Home ([STREET_ADDRESS])" at bounding box center [446, 182] width 249 height 40
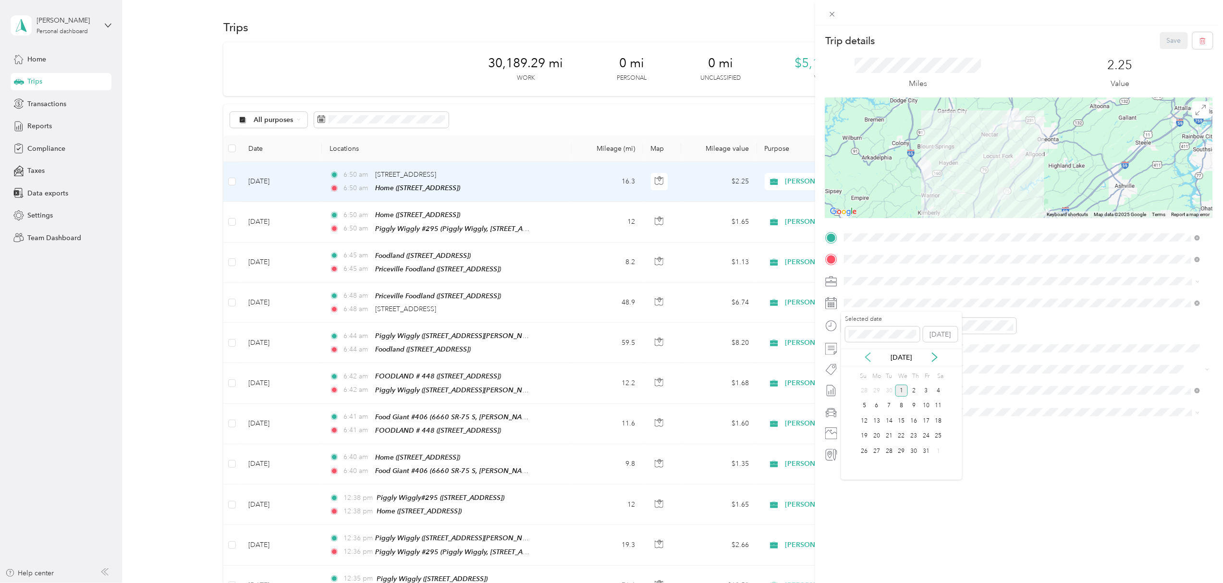
click at [866, 355] on icon at bounding box center [868, 358] width 10 height 10
click at [877, 450] on div "29" at bounding box center [877, 451] width 12 height 12
click at [1167, 39] on button "Save" at bounding box center [1174, 40] width 28 height 17
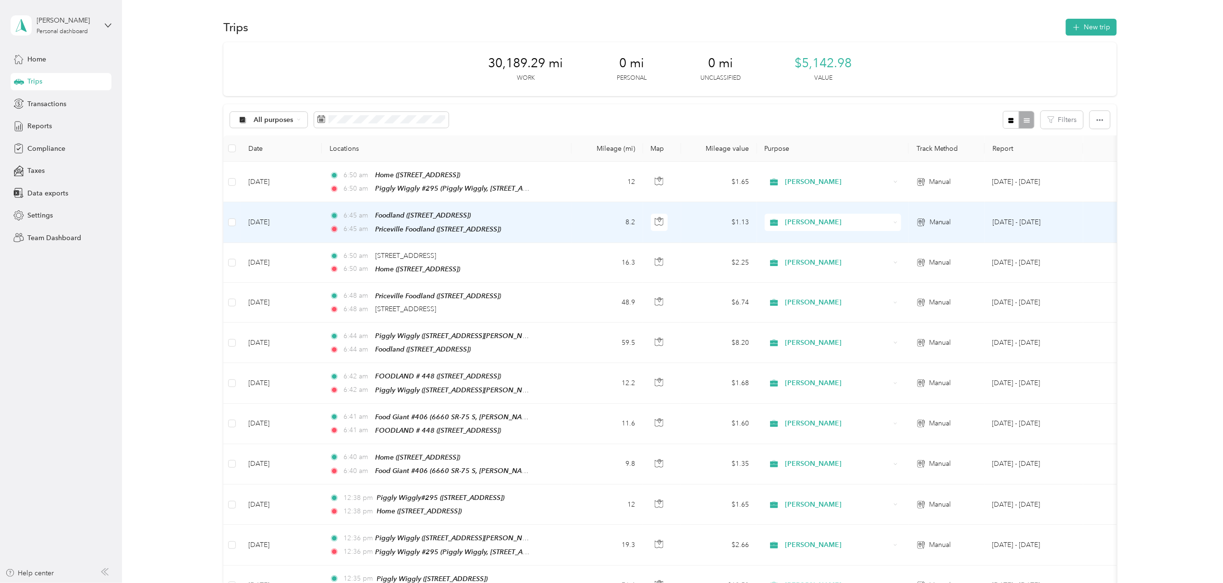
click at [561, 216] on td "6:45 am Foodland ([STREET_ADDRESS]) 6:45 am Priceville Foodland ([STREET_ADDRES…" at bounding box center [446, 222] width 249 height 40
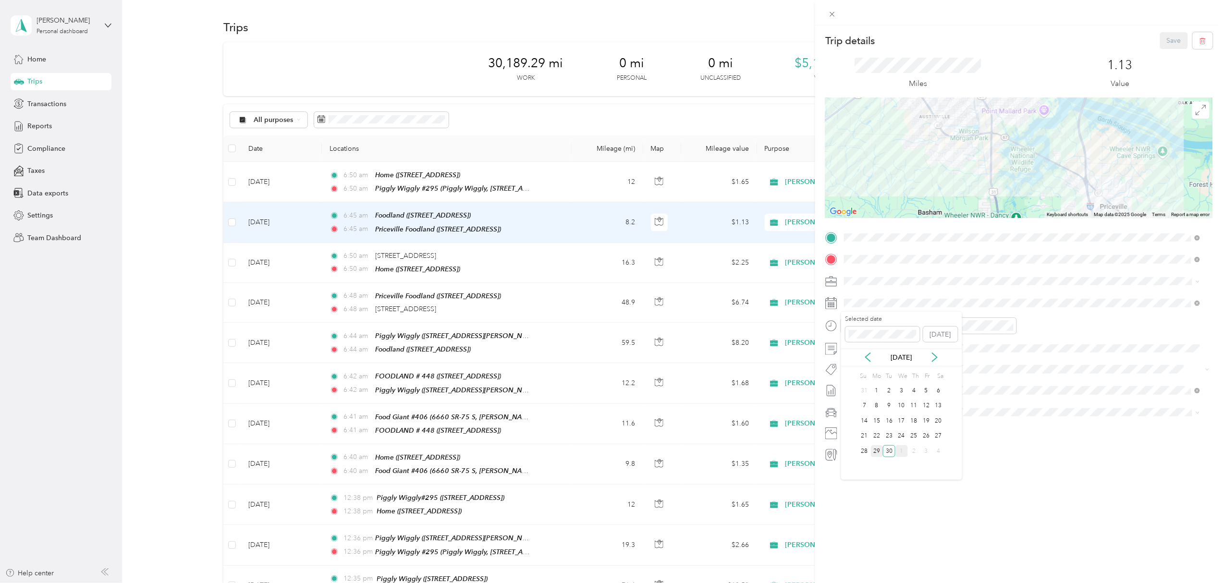
click at [876, 450] on div "29" at bounding box center [877, 451] width 12 height 12
click at [1164, 40] on button "Save" at bounding box center [1174, 40] width 28 height 17
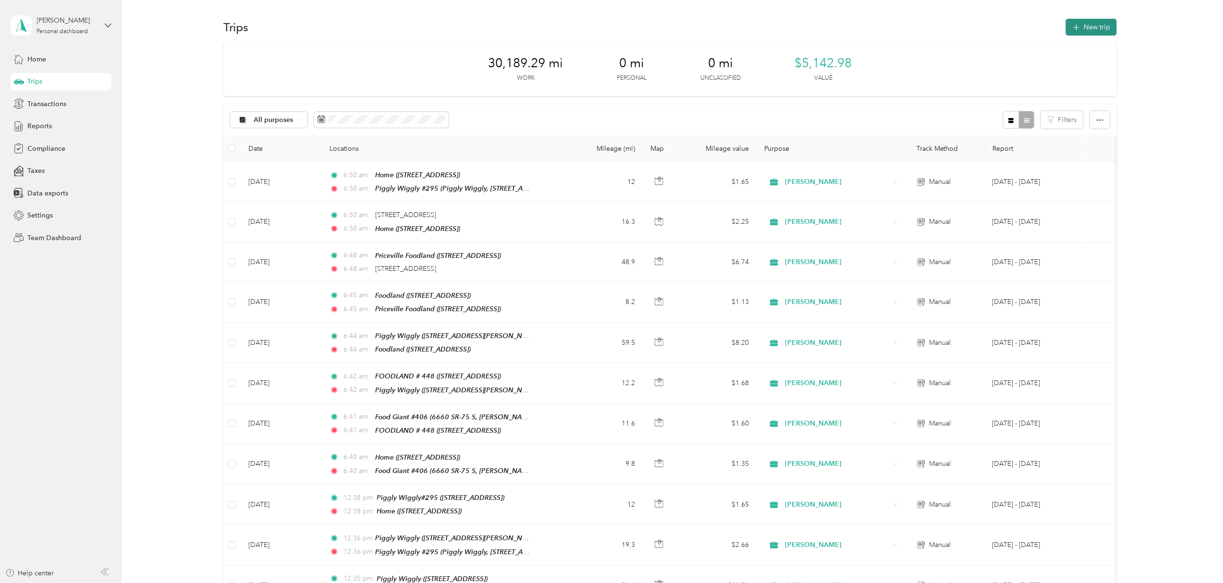
click at [1092, 24] on button "New trip" at bounding box center [1091, 27] width 51 height 17
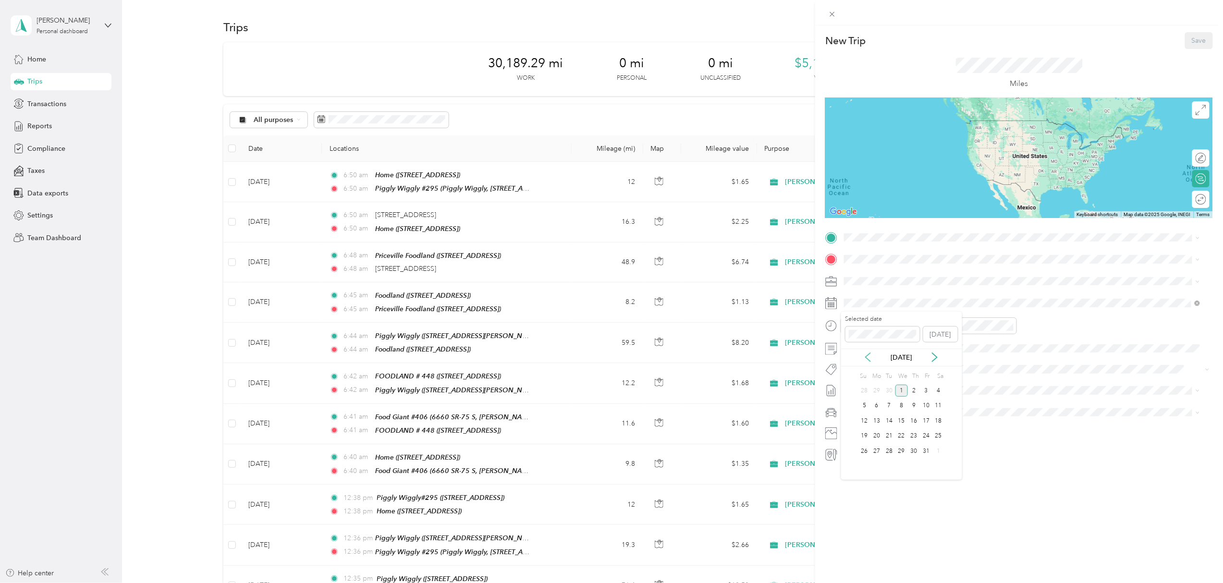
click at [867, 356] on icon at bounding box center [868, 358] width 10 height 10
click at [887, 452] on div "30" at bounding box center [889, 451] width 12 height 12
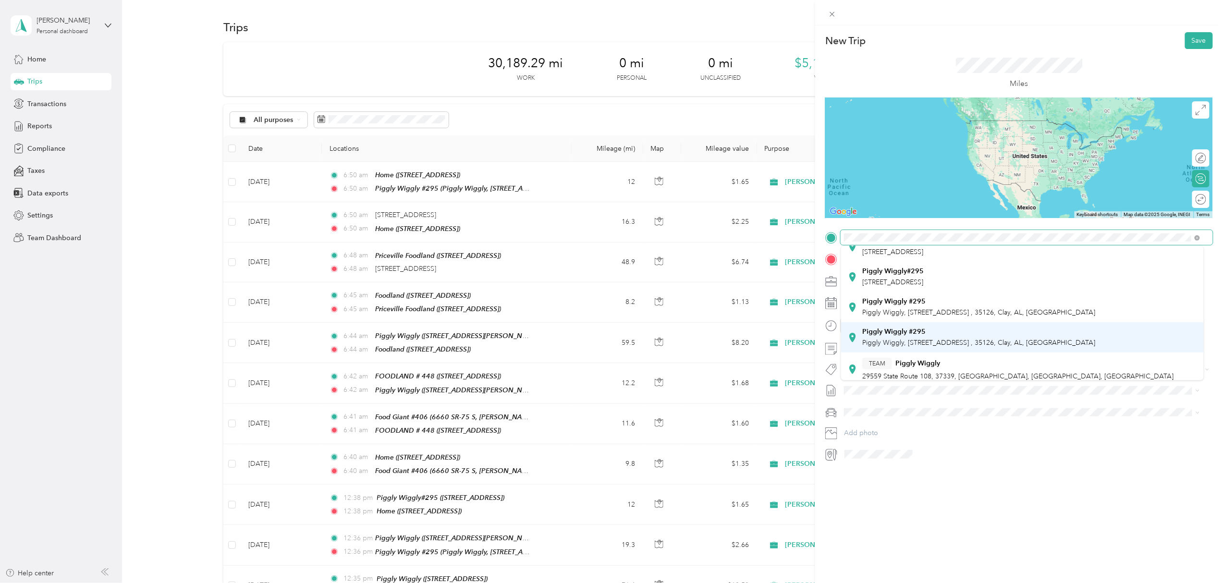
scroll to position [128, 0]
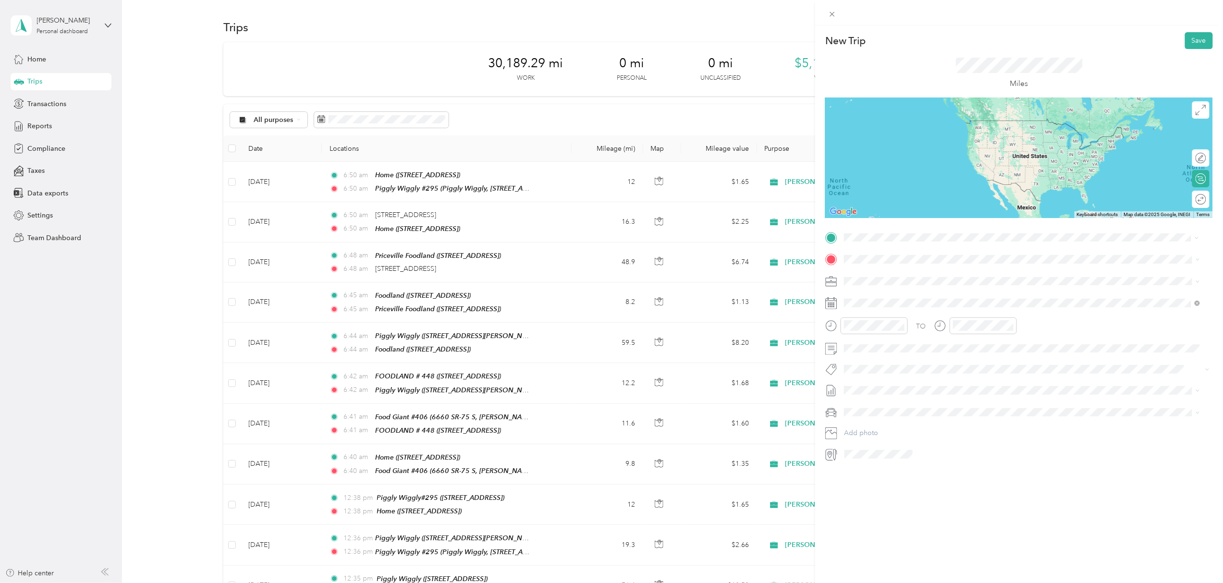
click at [909, 338] on span "Piggly Wiggly, [STREET_ADDRESS] , 35126, Clay, AL, [GEOGRAPHIC_DATA]" at bounding box center [978, 340] width 233 height 8
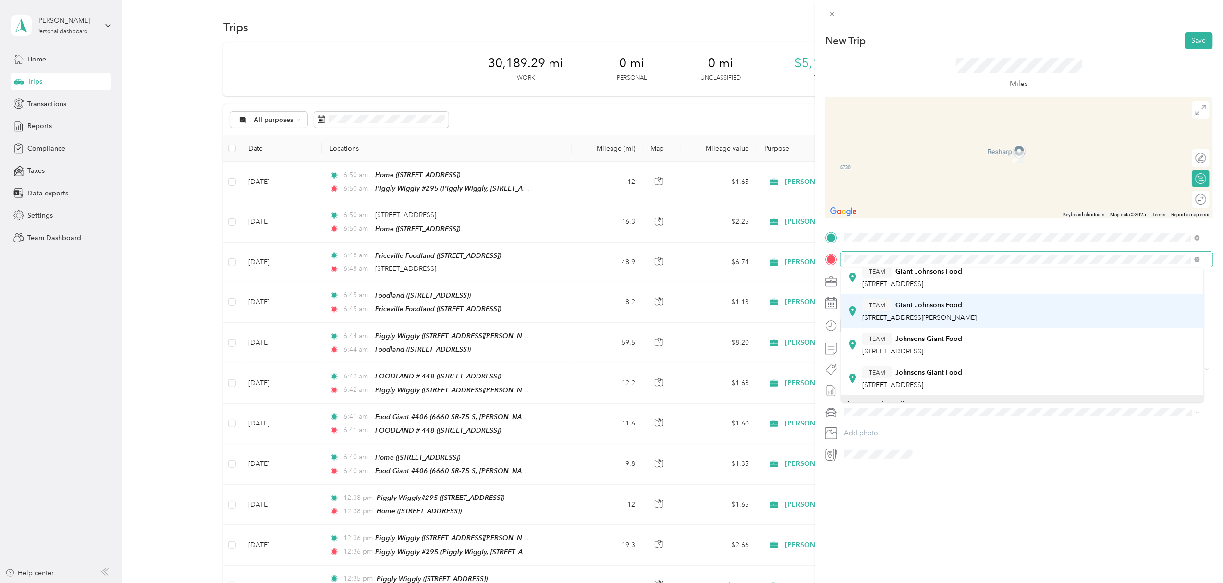
scroll to position [192, 0]
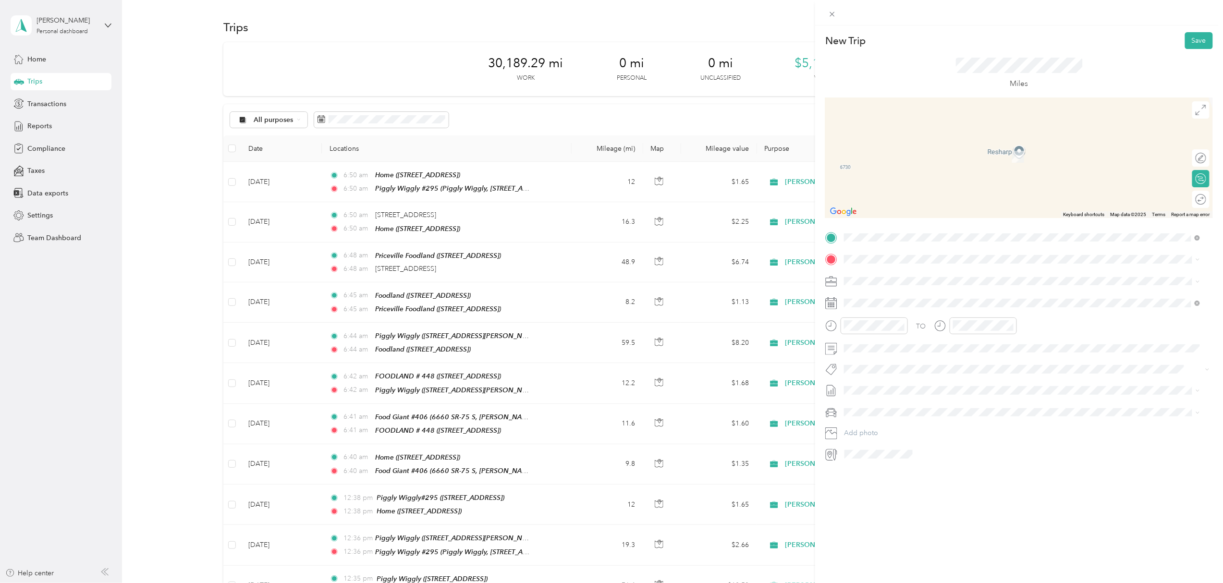
click at [923, 337] on div "TEAM Johnsons Giant Food [STREET_ADDRESS]" at bounding box center [912, 333] width 100 height 24
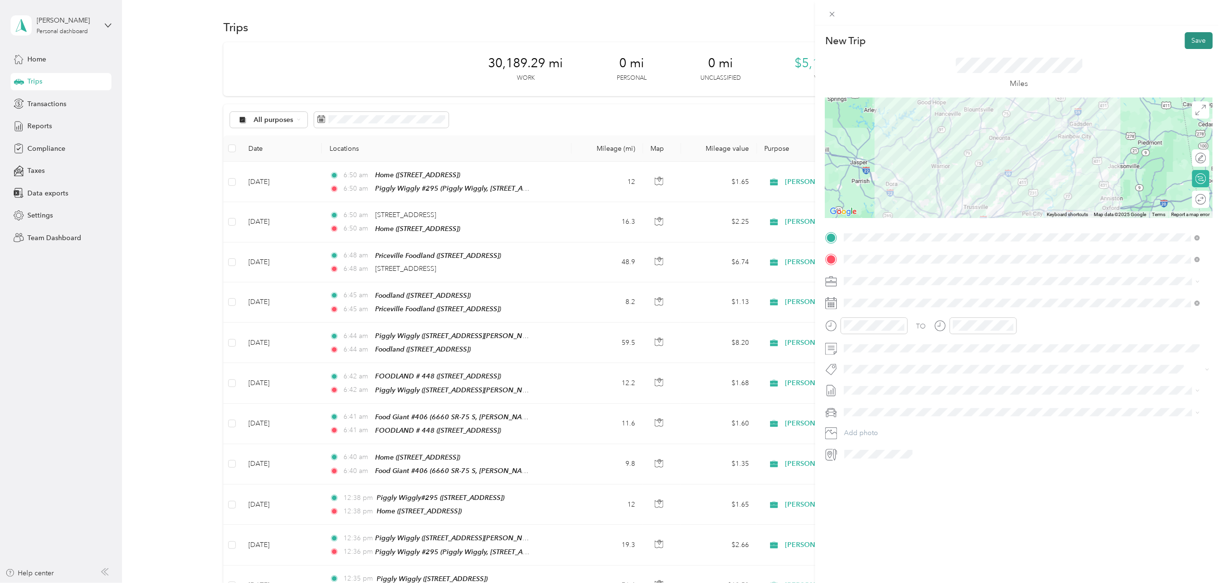
click at [1195, 35] on button "Save" at bounding box center [1199, 40] width 28 height 17
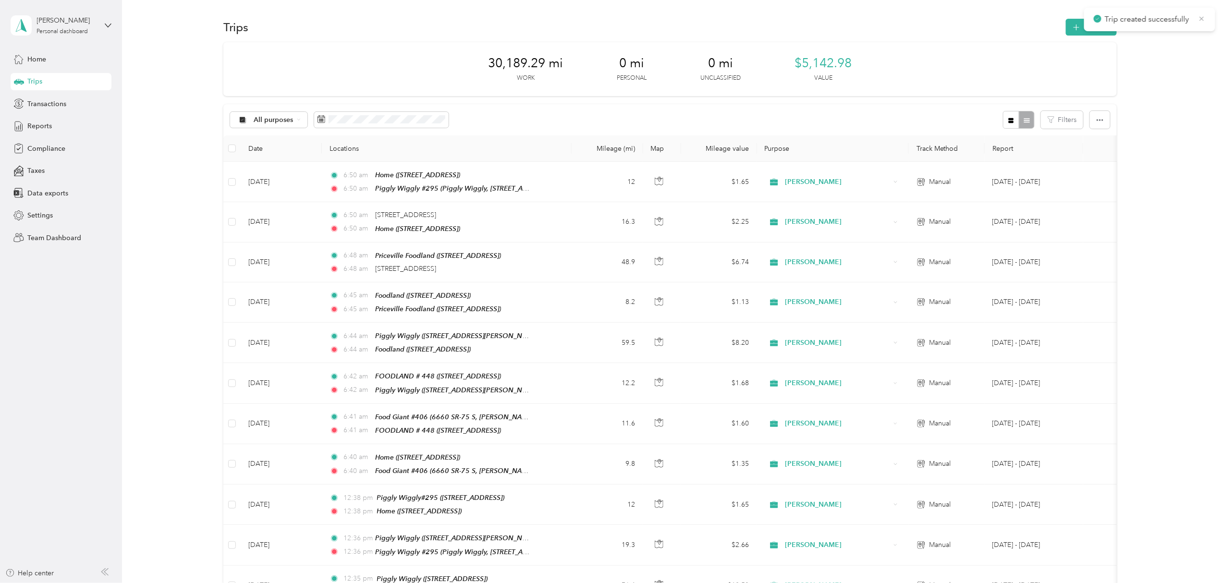
click at [1205, 18] on icon at bounding box center [1202, 18] width 8 height 9
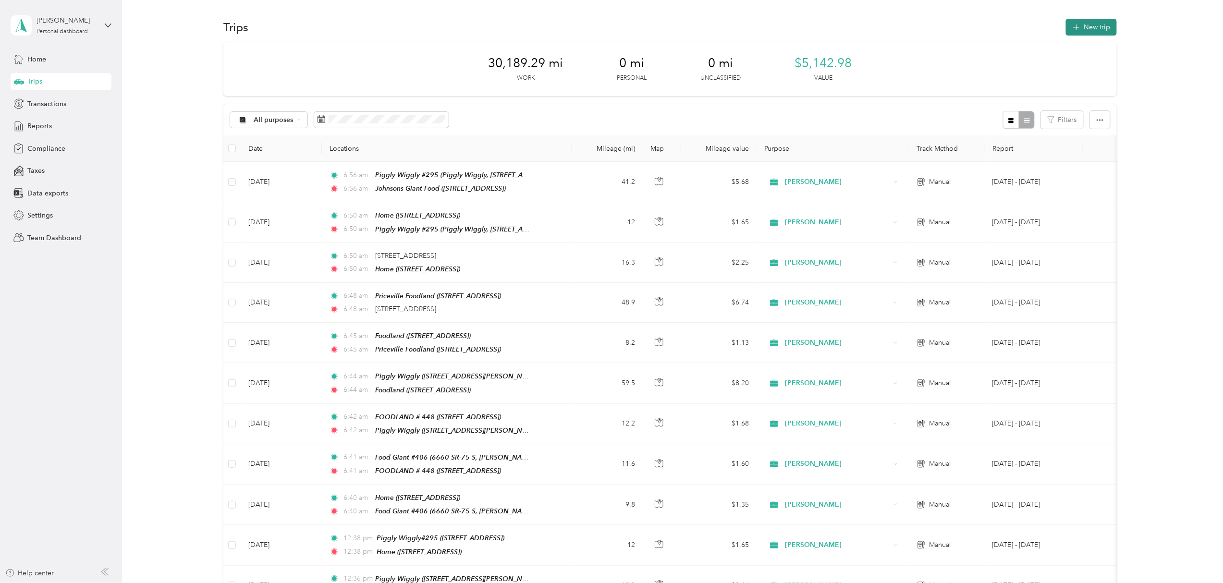
click at [1090, 27] on button "New trip" at bounding box center [1091, 27] width 51 height 17
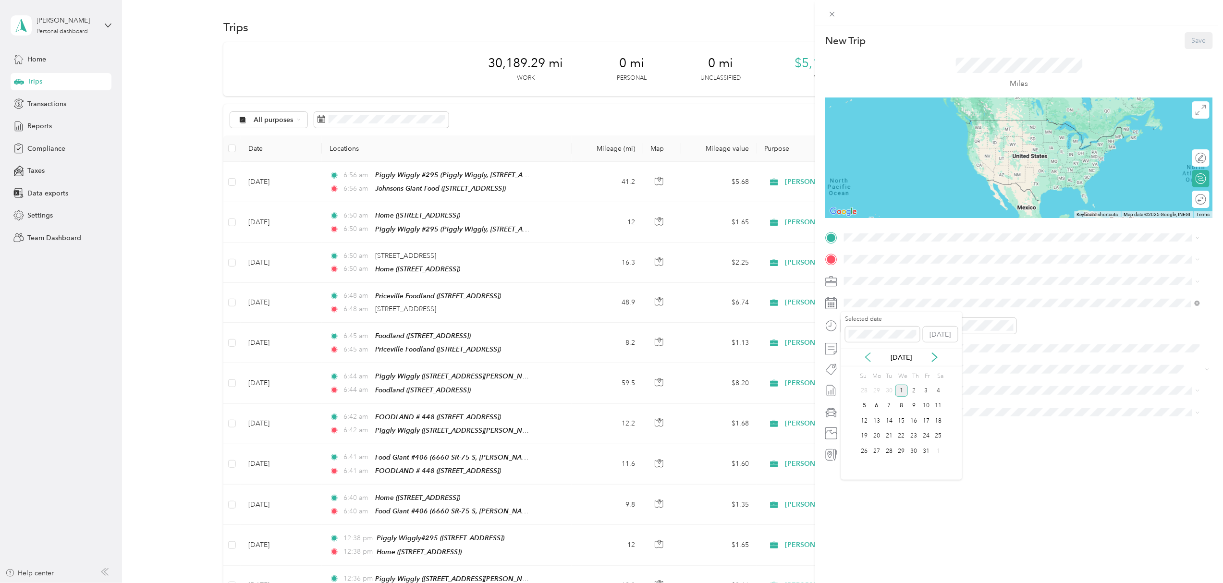
click at [864, 354] on icon at bounding box center [868, 358] width 10 height 10
click at [887, 451] on div "30" at bounding box center [889, 451] width 12 height 12
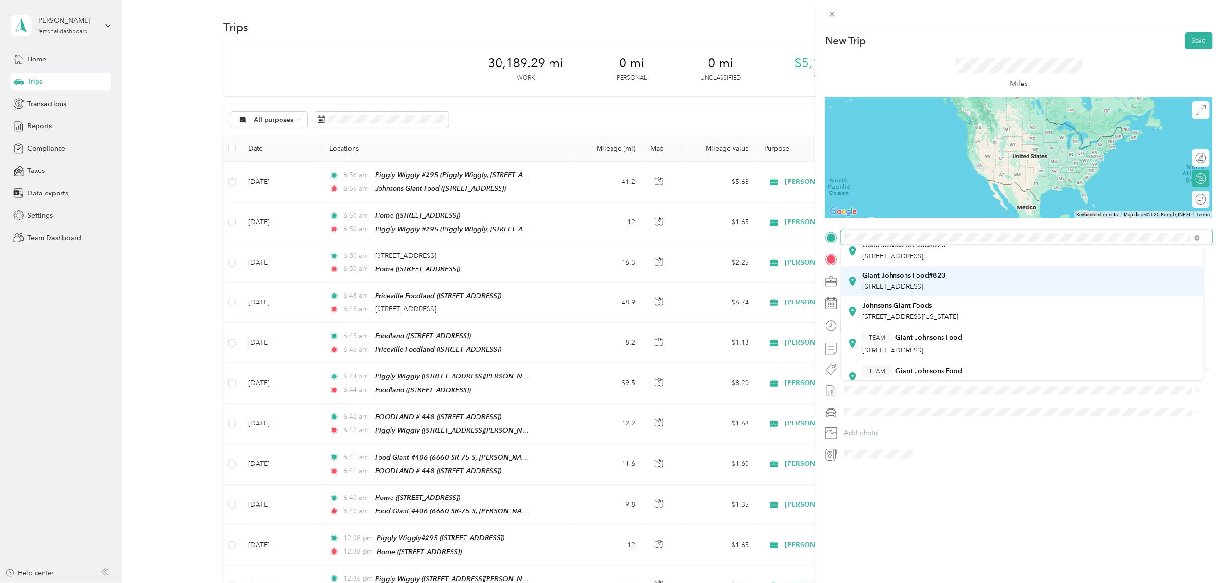
scroll to position [0, 0]
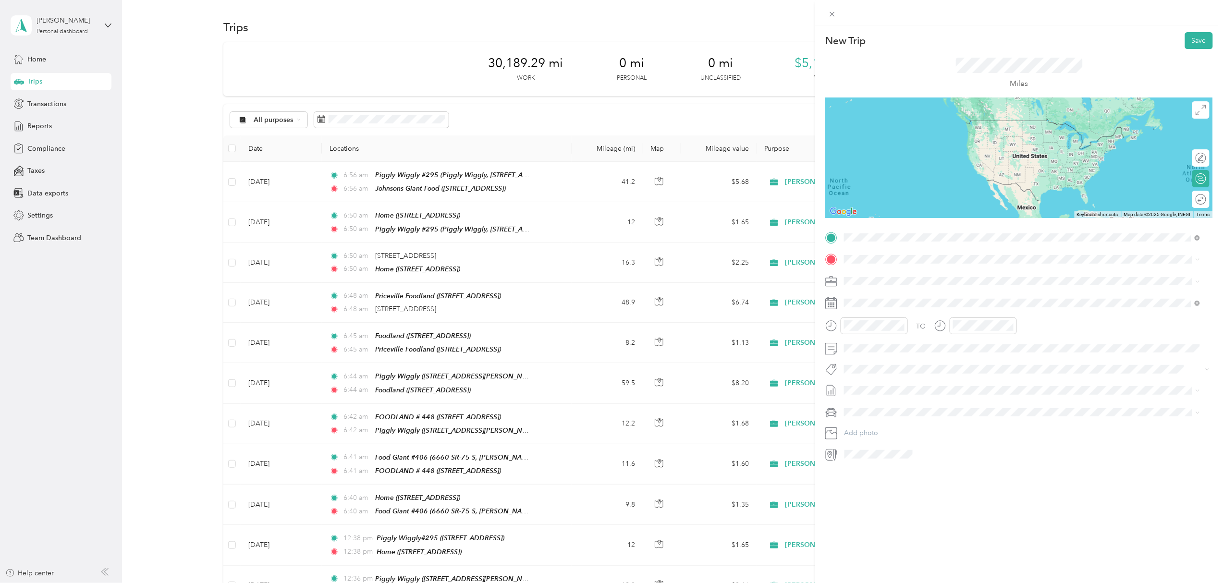
click at [923, 347] on span "[STREET_ADDRESS]" at bounding box center [892, 350] width 61 height 8
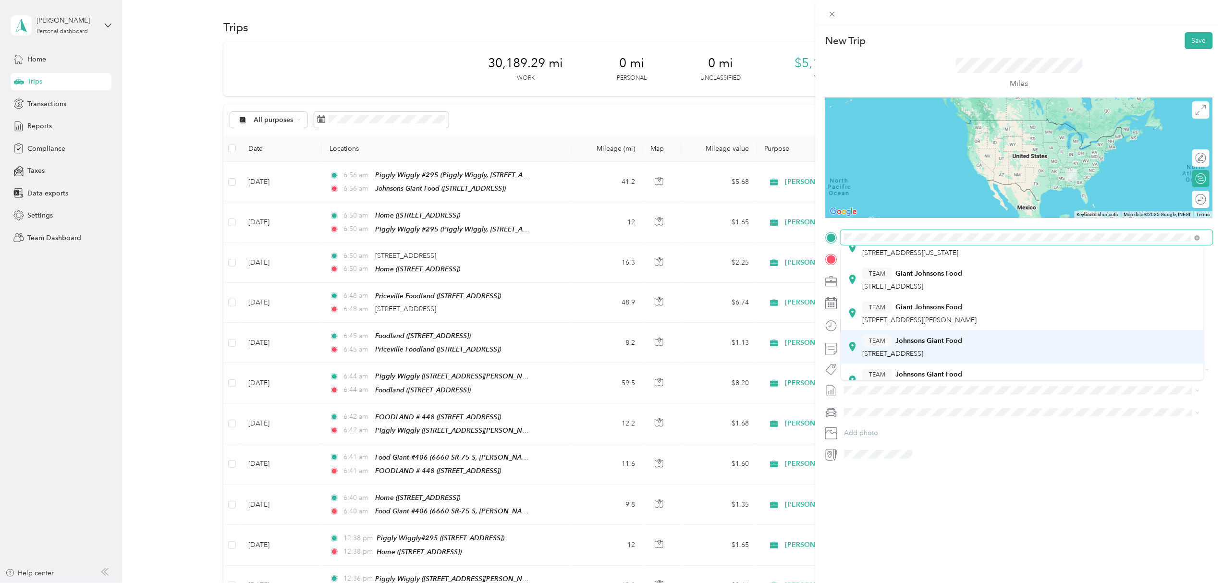
scroll to position [192, 0]
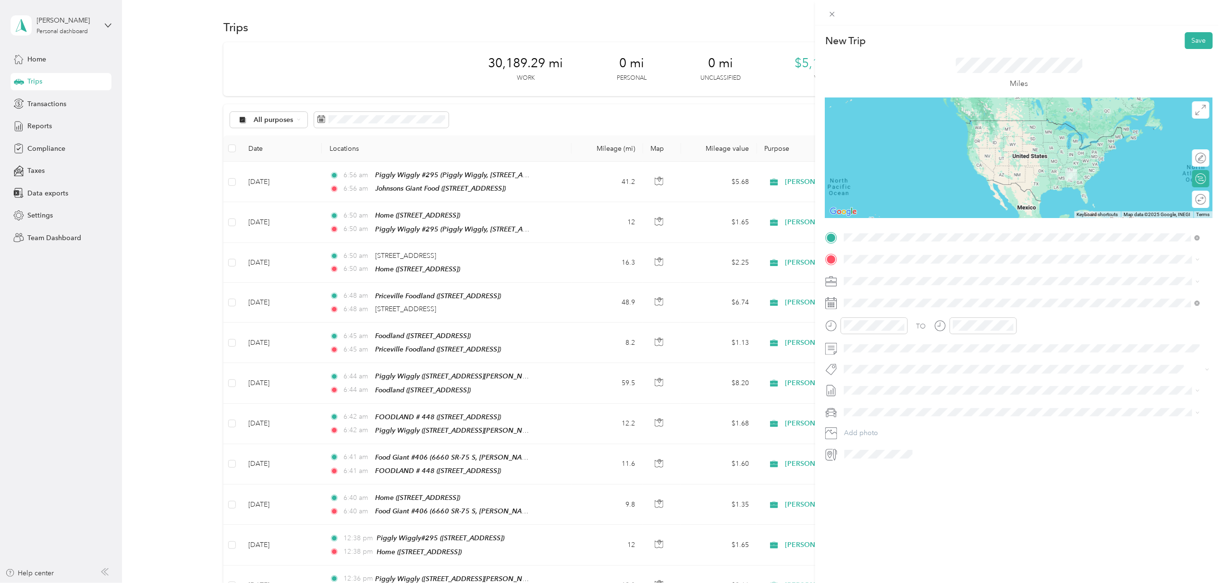
click at [940, 314] on div "TEAM Johnsons Giant Food [STREET_ADDRESS]" at bounding box center [912, 317] width 100 height 24
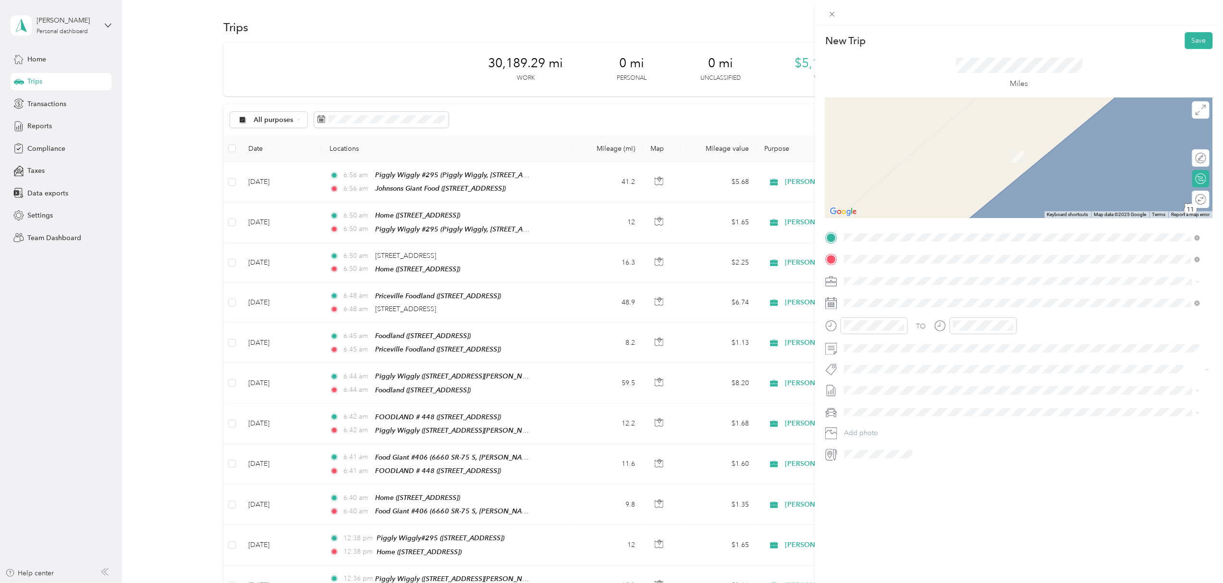
click at [862, 583] on div "New Trip Save This trip cannot be edited because it is either under review, app…" at bounding box center [609, 583] width 1218 height 0
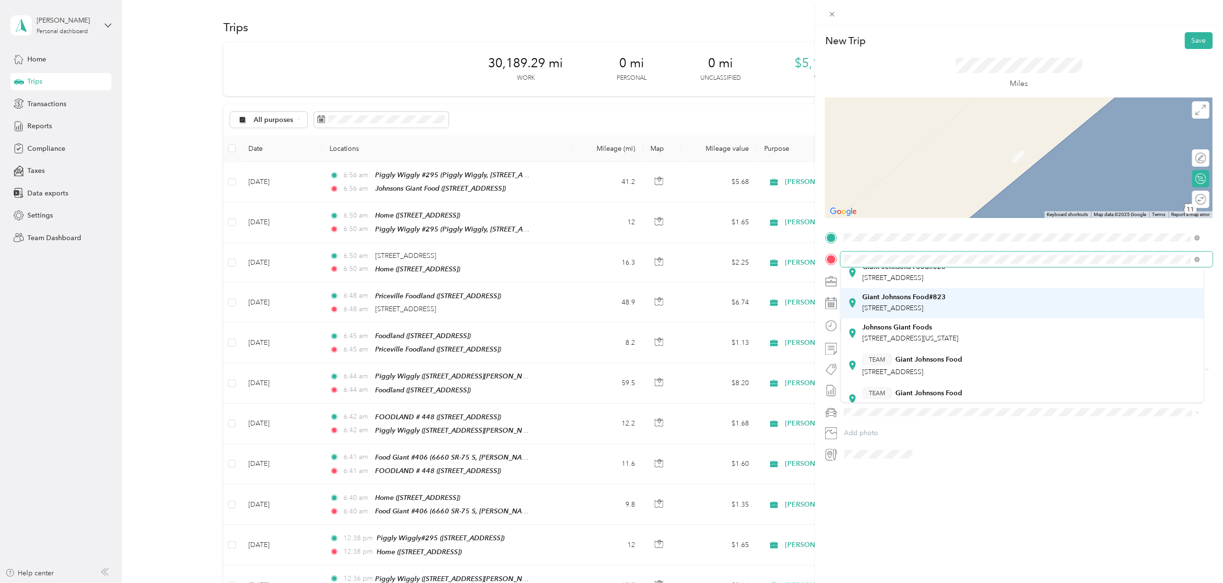
scroll to position [128, 0]
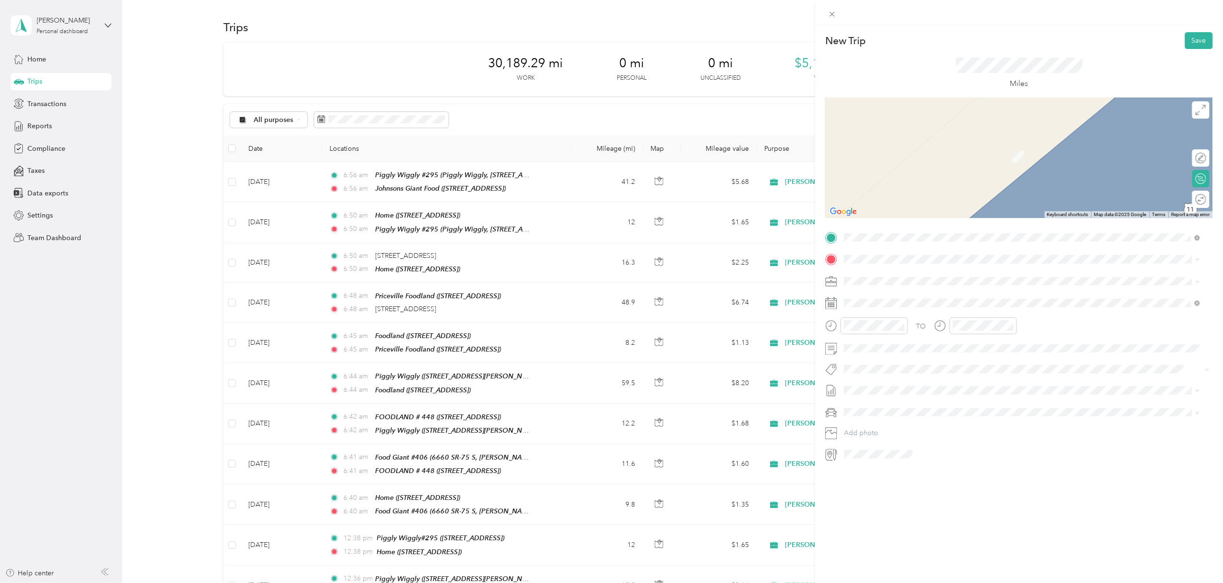
click at [941, 343] on div "TEAM Giant Johnsons Food [STREET_ADDRESS][PERSON_NAME]" at bounding box center [1022, 330] width 349 height 27
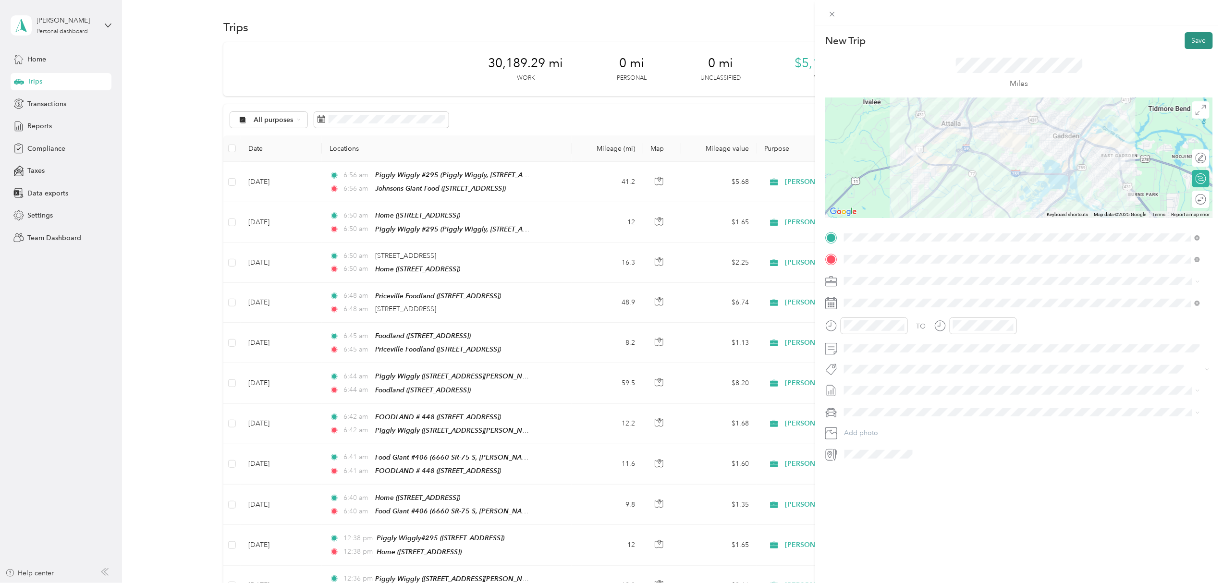
click at [1197, 37] on button "Save" at bounding box center [1199, 40] width 28 height 17
click at [1192, 40] on button "Save" at bounding box center [1199, 40] width 28 height 17
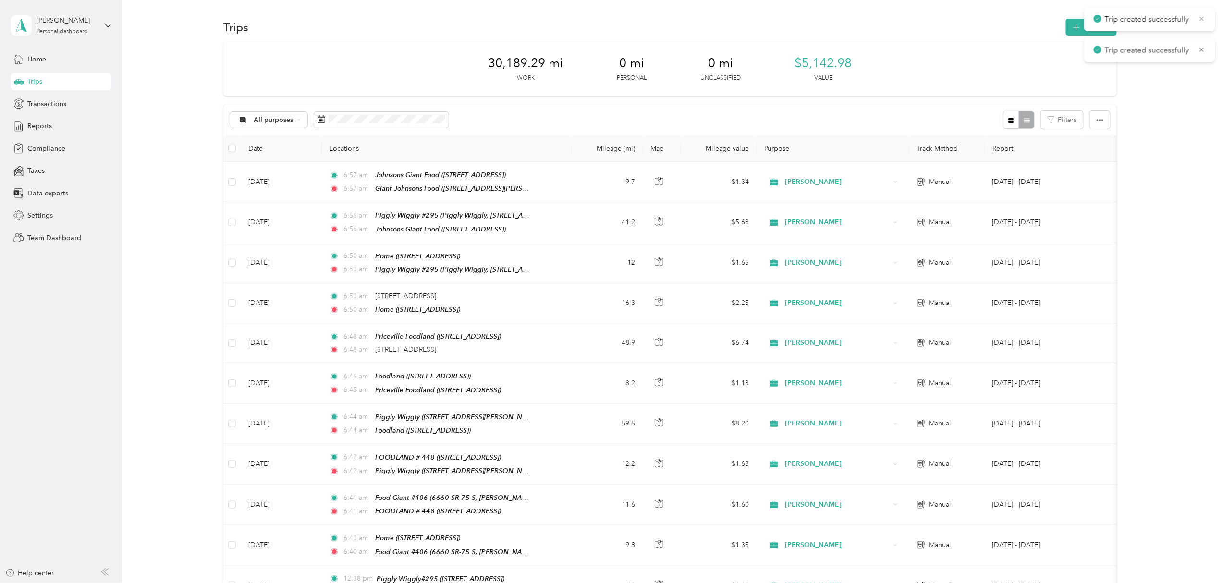
click at [1203, 16] on icon at bounding box center [1202, 18] width 8 height 9
click at [1201, 20] on icon at bounding box center [1202, 18] width 8 height 9
click at [1084, 27] on button "New trip" at bounding box center [1091, 27] width 51 height 17
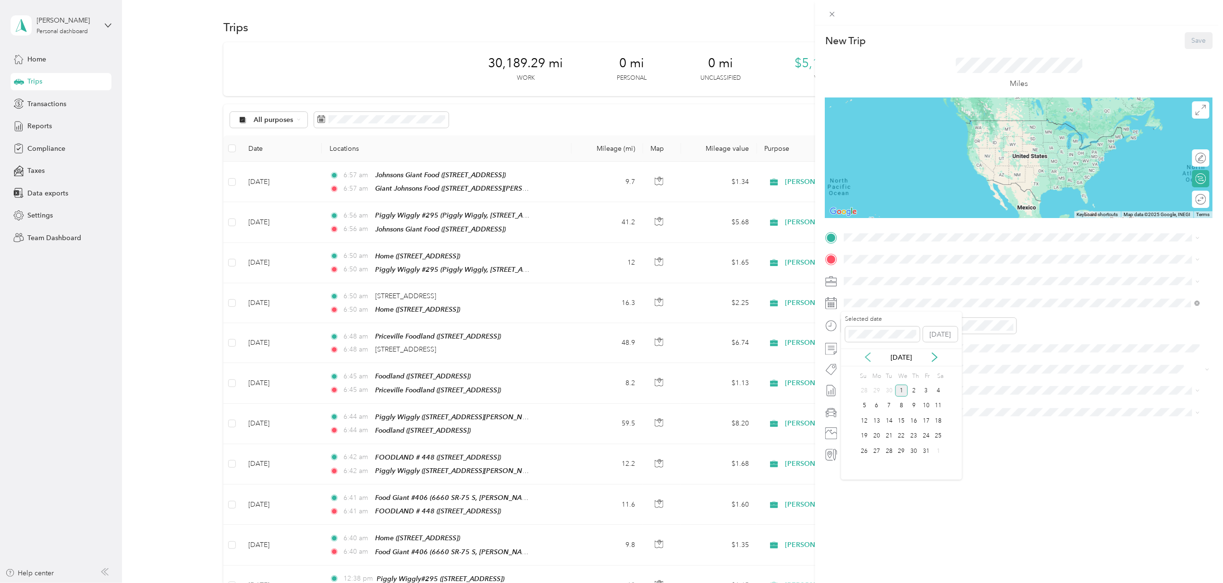
click at [867, 356] on icon at bounding box center [868, 358] width 5 height 9
click at [889, 451] on div "30" at bounding box center [889, 451] width 12 height 12
click at [948, 316] on span "[STREET_ADDRESS][PERSON_NAME]" at bounding box center [919, 316] width 114 height 8
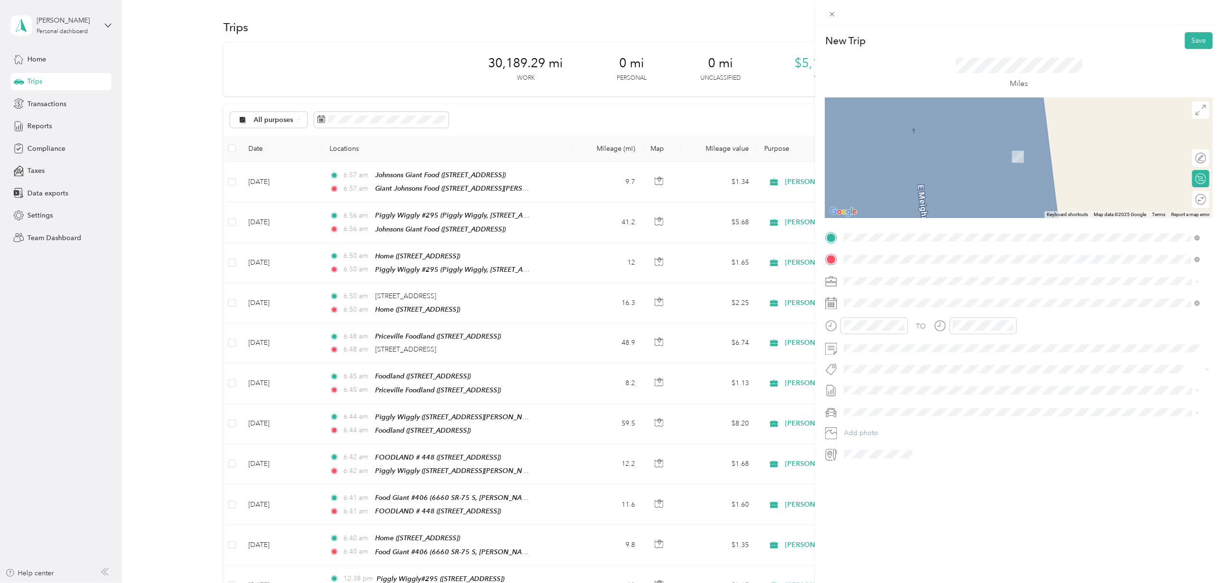
click at [934, 336] on div "Giant Johnsons Food#[STREET_ADDRESS]" at bounding box center [904, 337] width 84 height 20
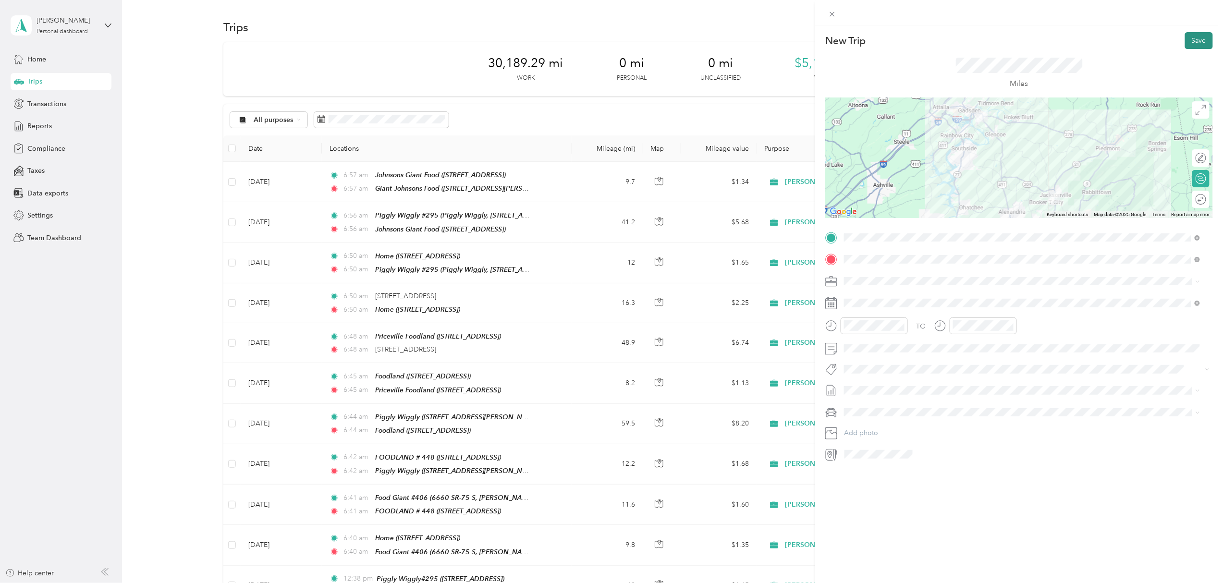
click at [1190, 39] on button "Save" at bounding box center [1199, 40] width 28 height 17
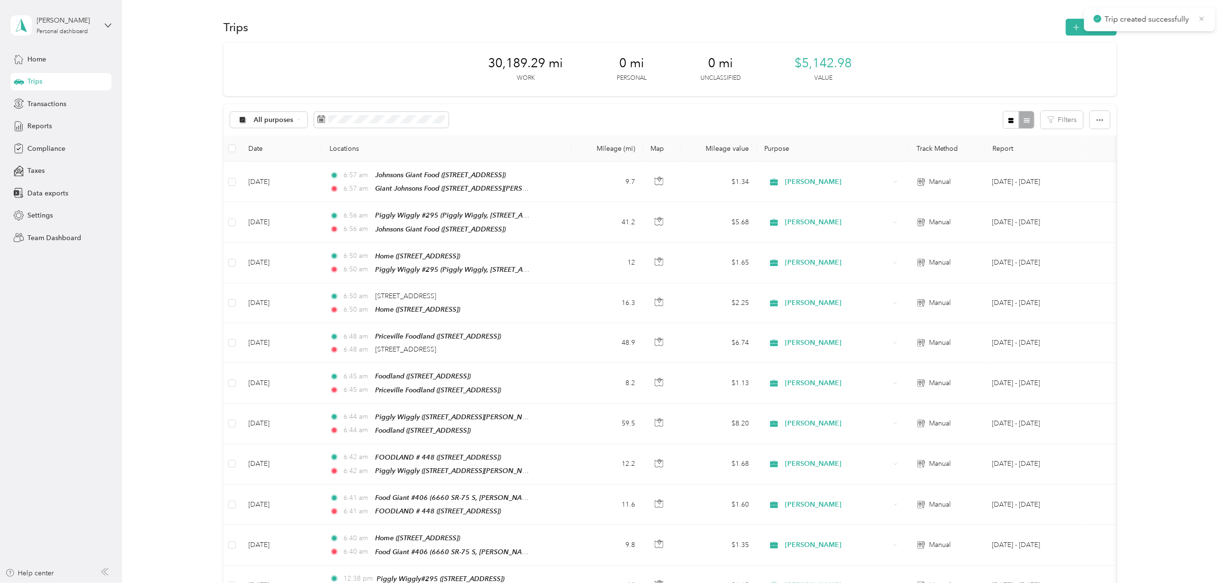
click at [1203, 18] on icon at bounding box center [1202, 18] width 8 height 9
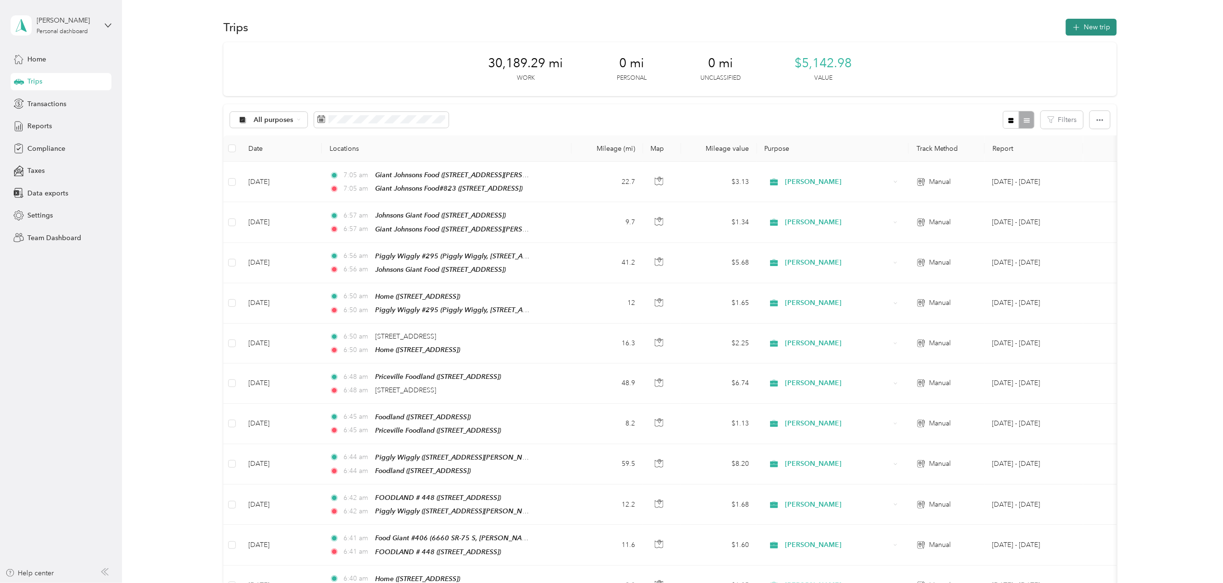
click at [1088, 22] on button "New trip" at bounding box center [1091, 27] width 51 height 17
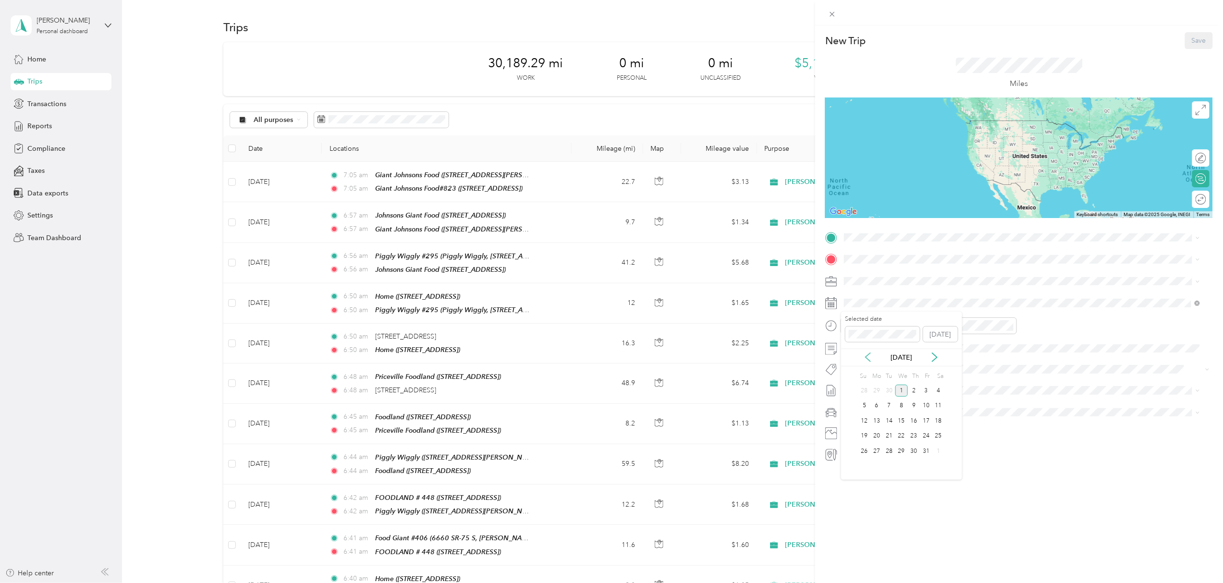
click at [865, 356] on icon at bounding box center [868, 358] width 10 height 10
click at [889, 449] on div "30" at bounding box center [889, 451] width 12 height 12
click at [946, 345] on div "Giant Johnsons Food#[STREET_ADDRESS]" at bounding box center [904, 345] width 84 height 20
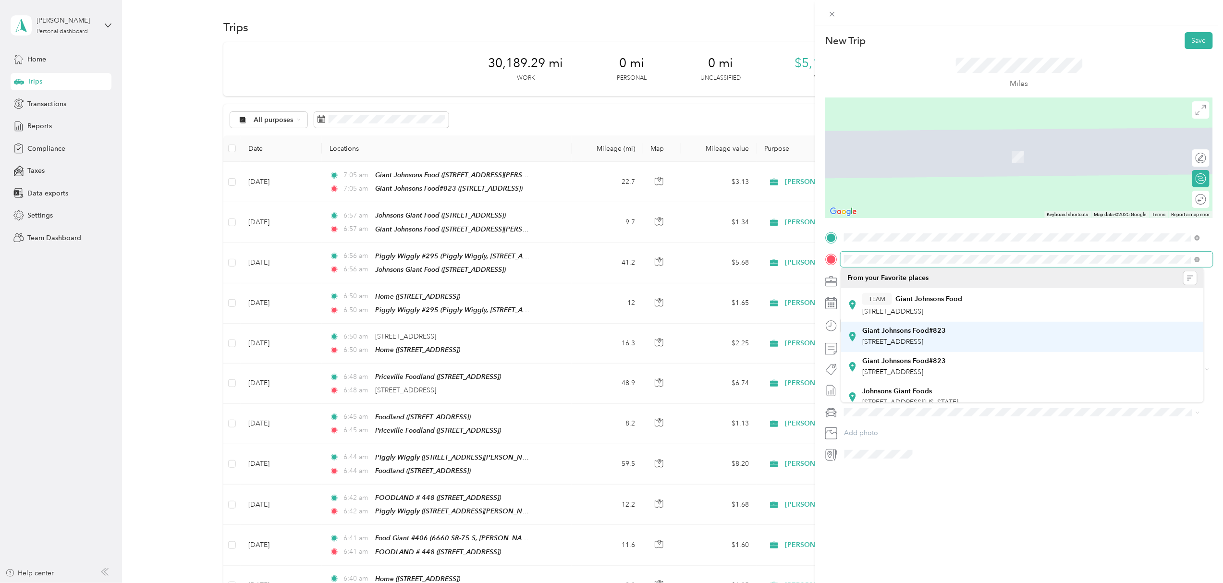
scroll to position [64, 0]
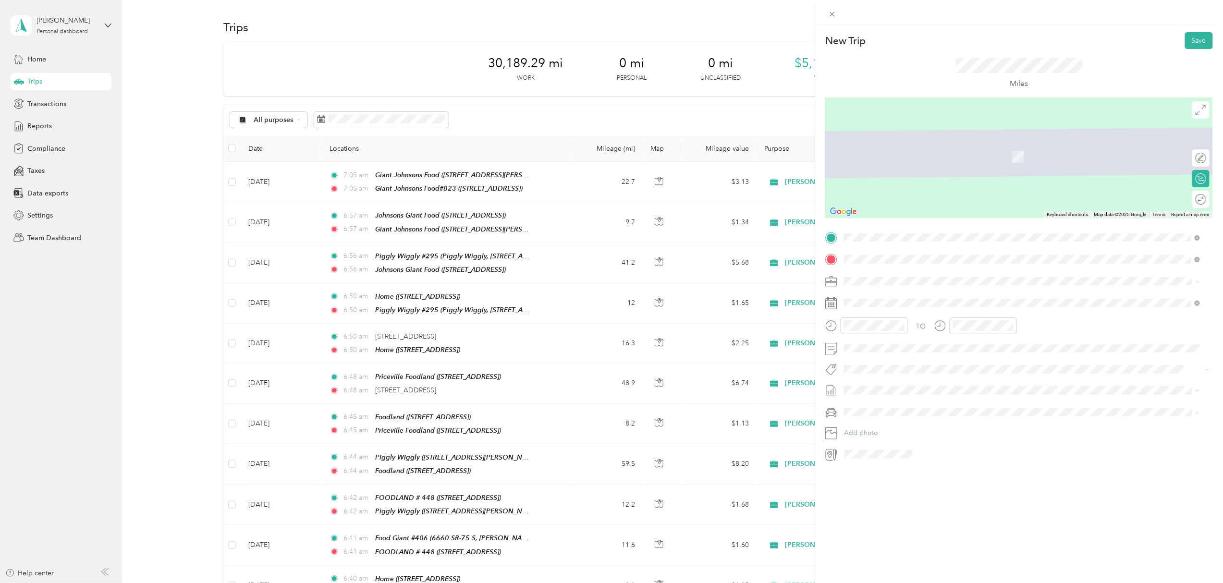
click at [952, 366] on div "TEAM Giant Johnsons Food [STREET_ADDRESS]" at bounding box center [912, 366] width 100 height 24
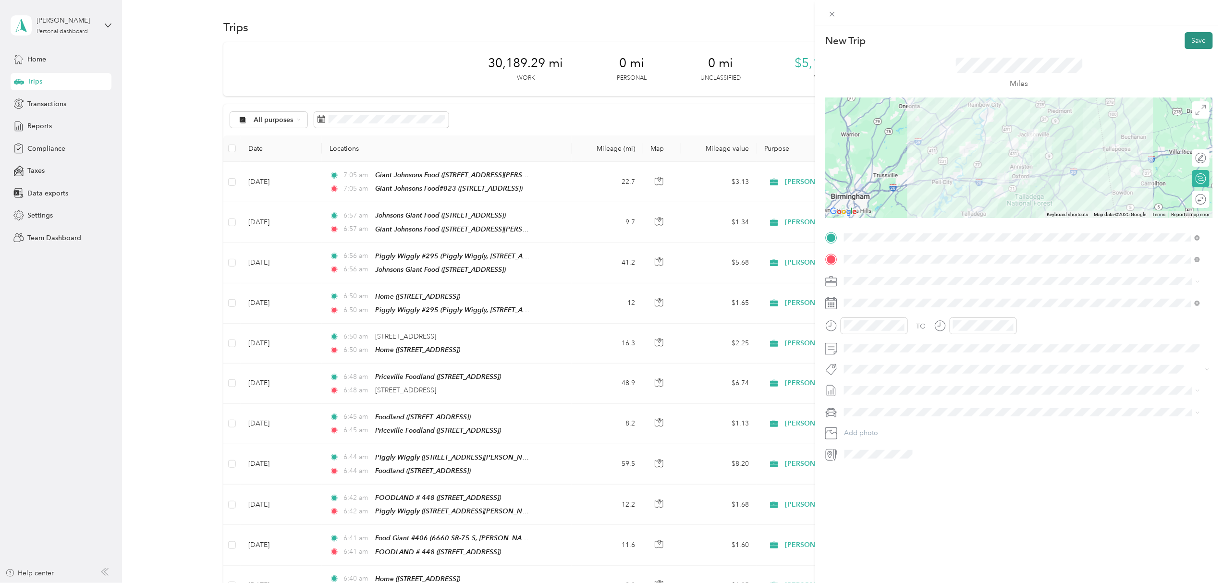
click at [1198, 37] on button "Save" at bounding box center [1199, 40] width 28 height 17
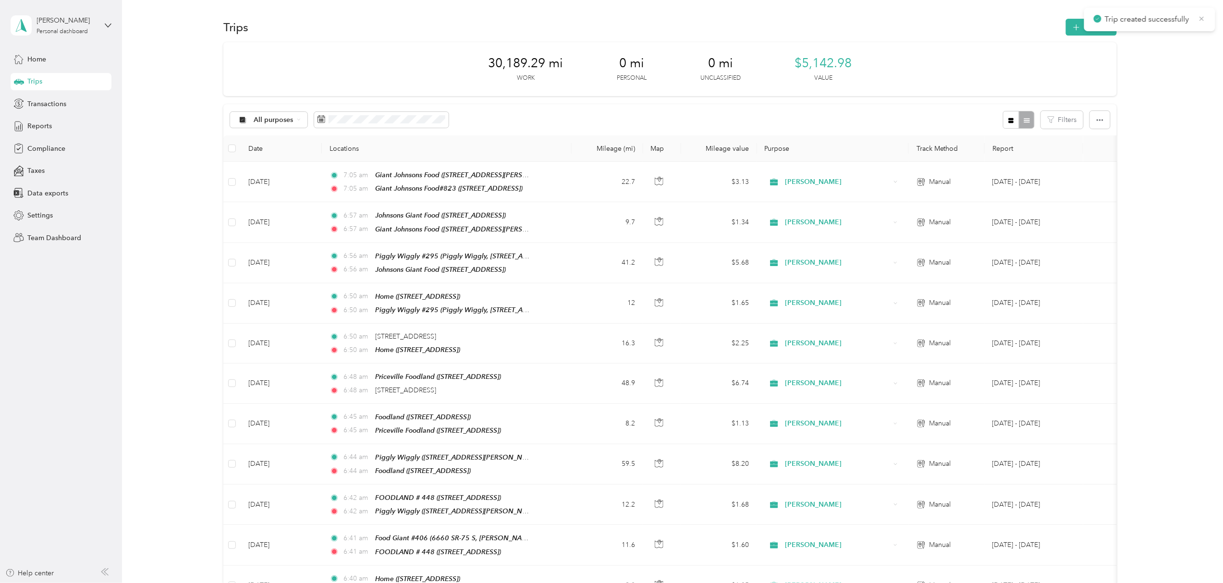
click at [1204, 18] on icon at bounding box center [1202, 18] width 8 height 9
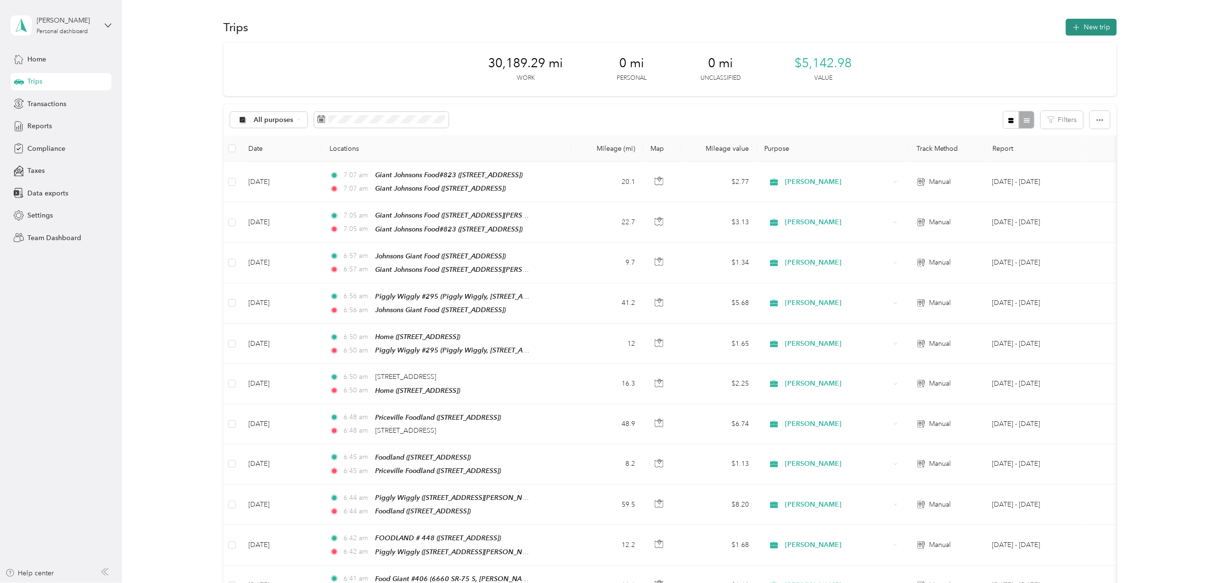
click at [1082, 27] on button "New trip" at bounding box center [1091, 27] width 51 height 17
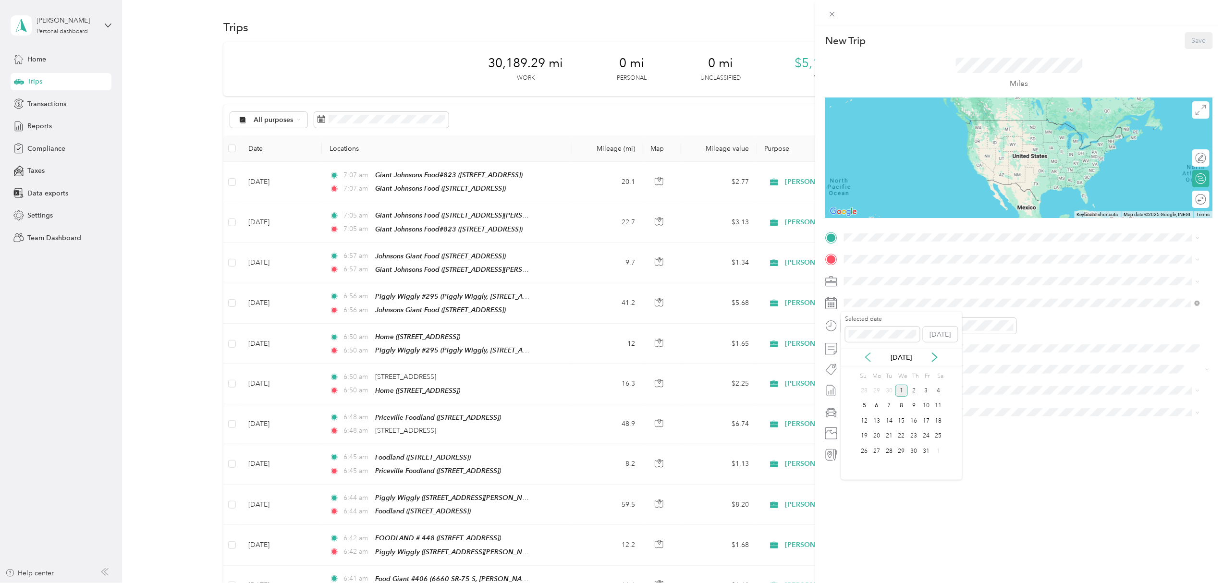
click at [867, 354] on icon at bounding box center [868, 358] width 10 height 10
click at [886, 453] on div "30" at bounding box center [889, 451] width 12 height 12
click at [962, 349] on div "TEAM Giant Johnsons Food [STREET_ADDRESS]" at bounding box center [912, 342] width 100 height 24
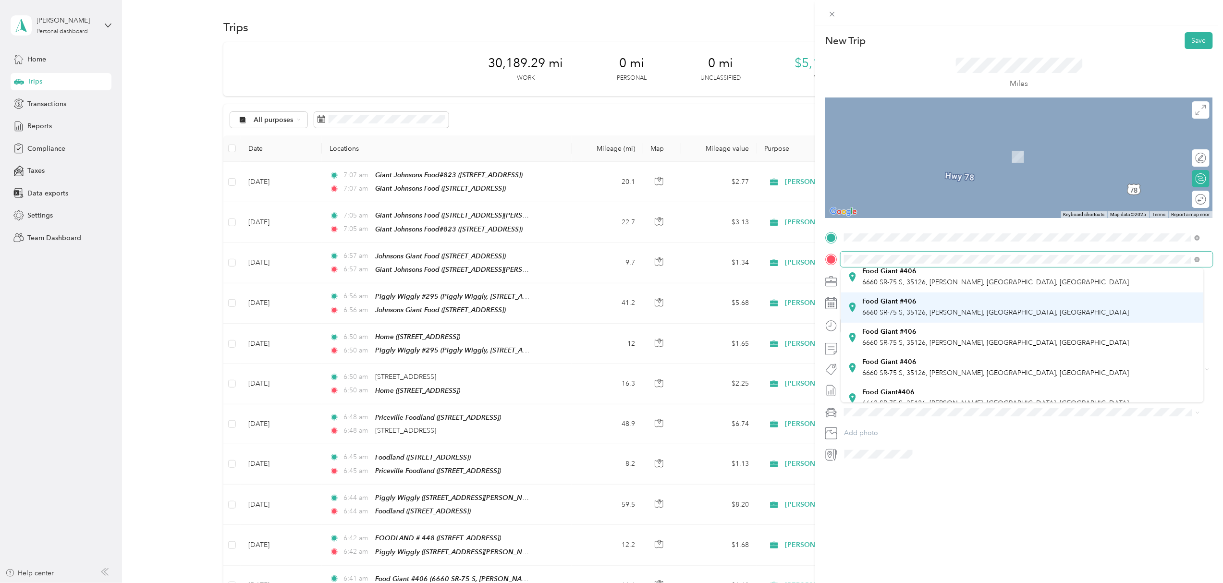
scroll to position [192, 0]
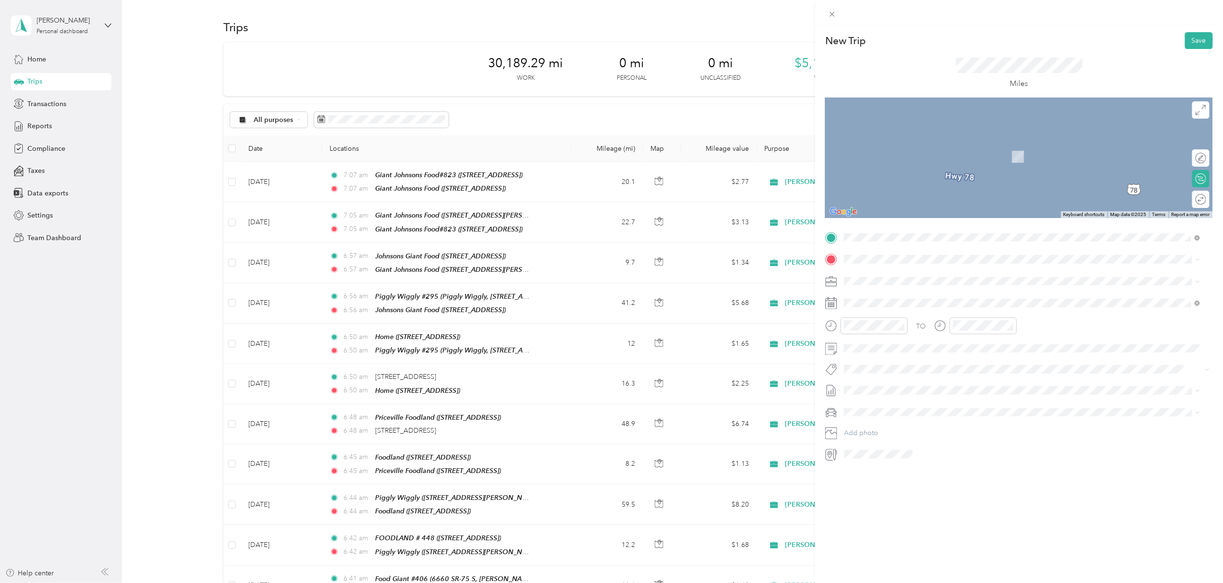
click at [929, 330] on li "Food Giant #406 6660 SR-75 S, 35126, [PERSON_NAME], [GEOGRAPHIC_DATA], [GEOGRAP…" at bounding box center [1022, 318] width 363 height 30
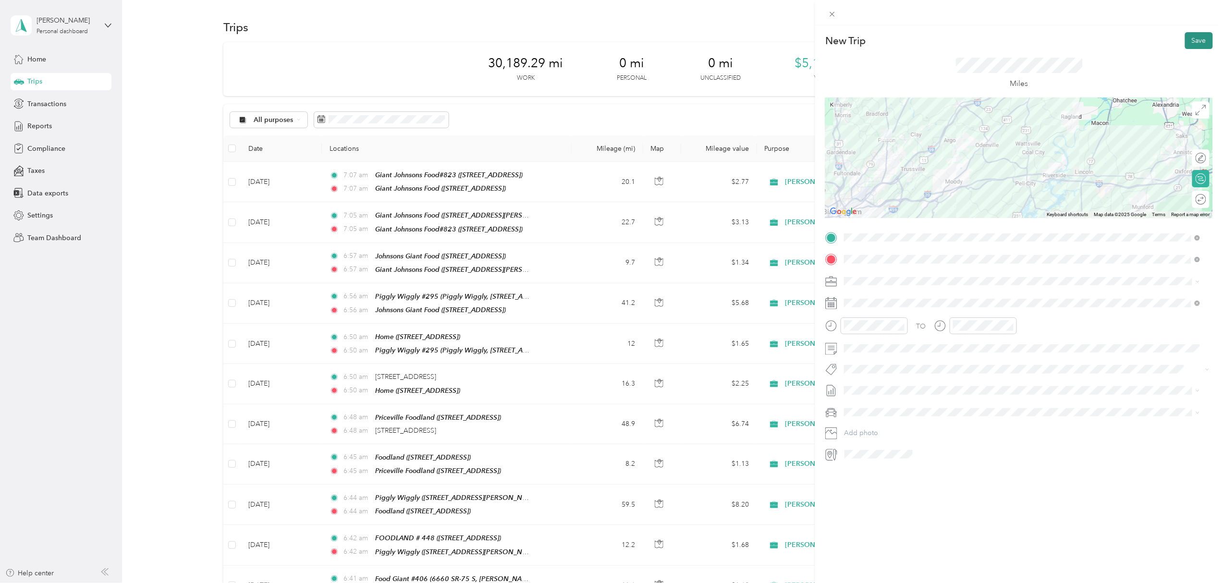
click at [1188, 42] on button "Save" at bounding box center [1199, 40] width 28 height 17
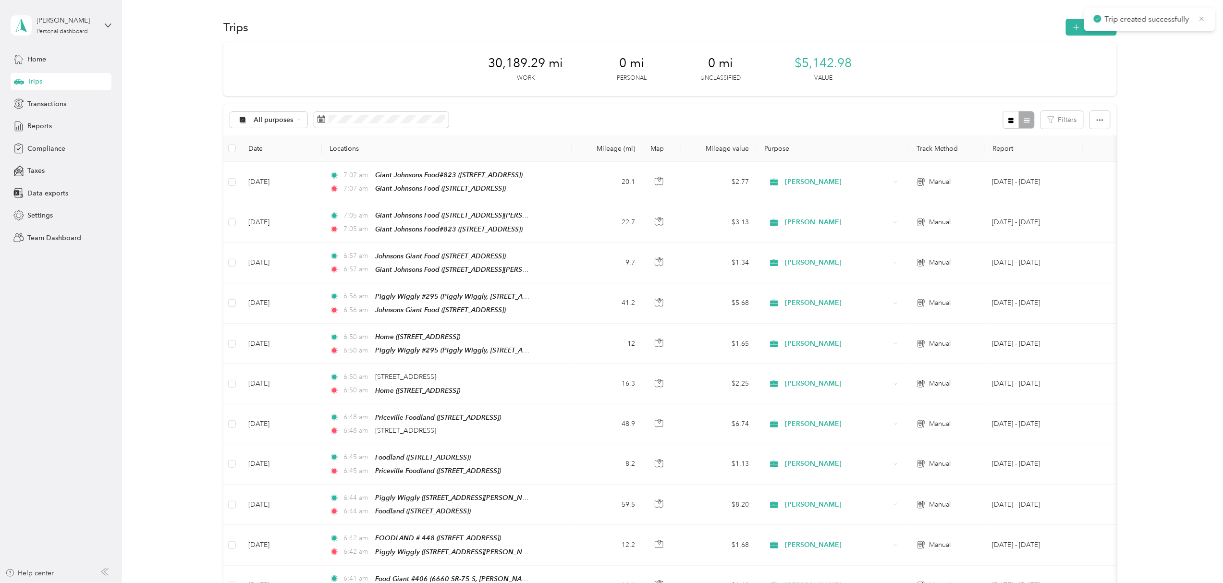
click at [1203, 16] on icon at bounding box center [1202, 18] width 8 height 9
click at [1075, 29] on icon "button" at bounding box center [1076, 27] width 11 height 11
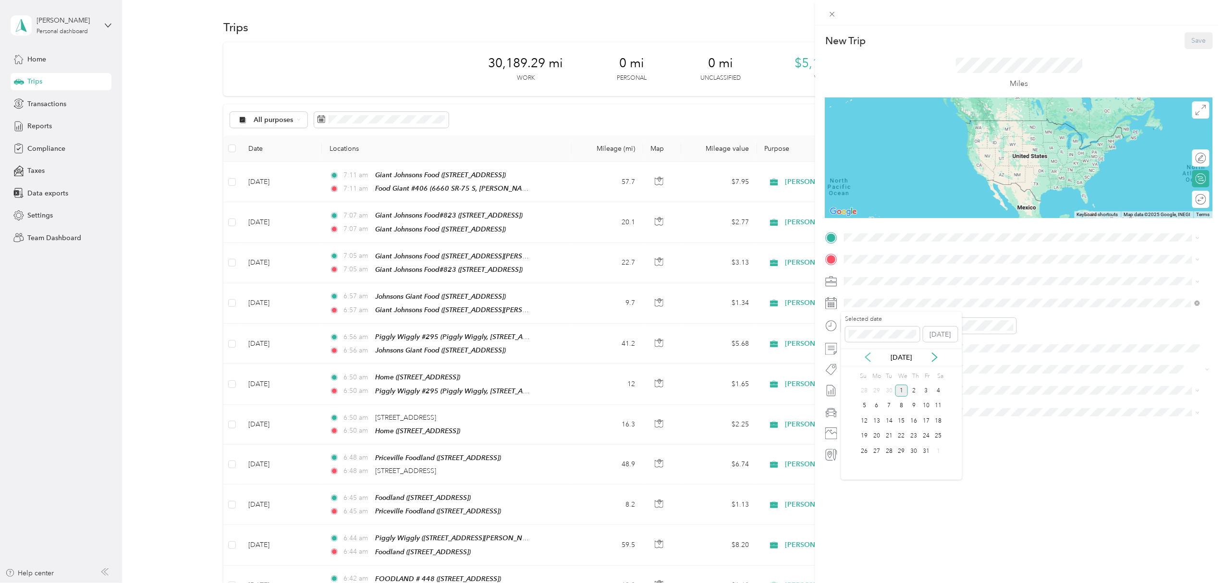
click at [867, 357] on icon at bounding box center [868, 358] width 10 height 10
click at [884, 450] on div "30" at bounding box center [889, 451] width 12 height 12
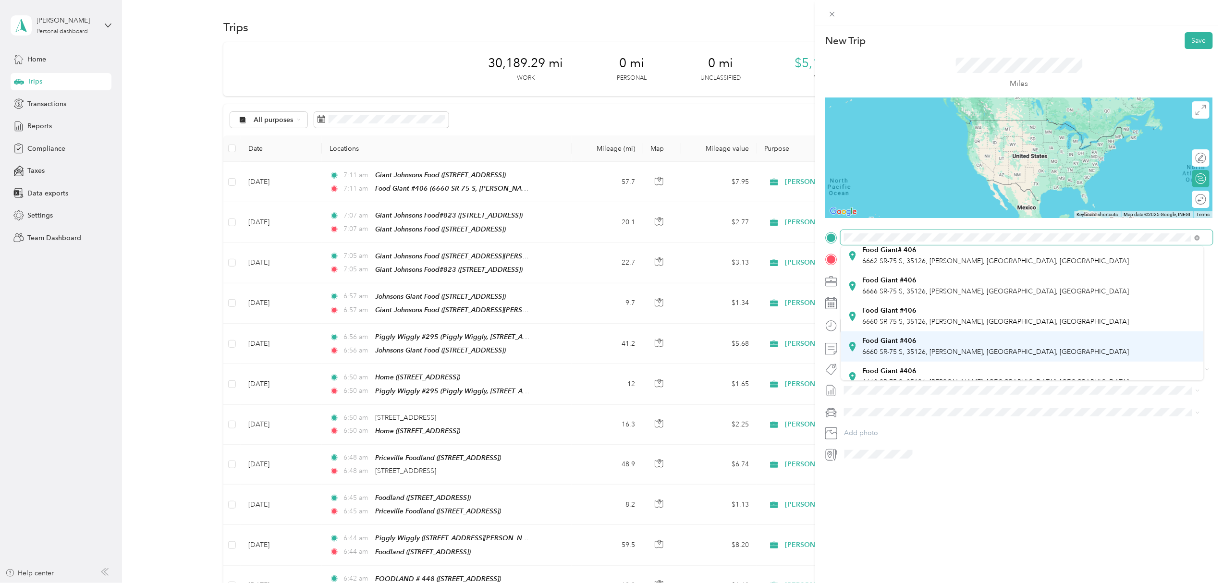
scroll to position [128, 0]
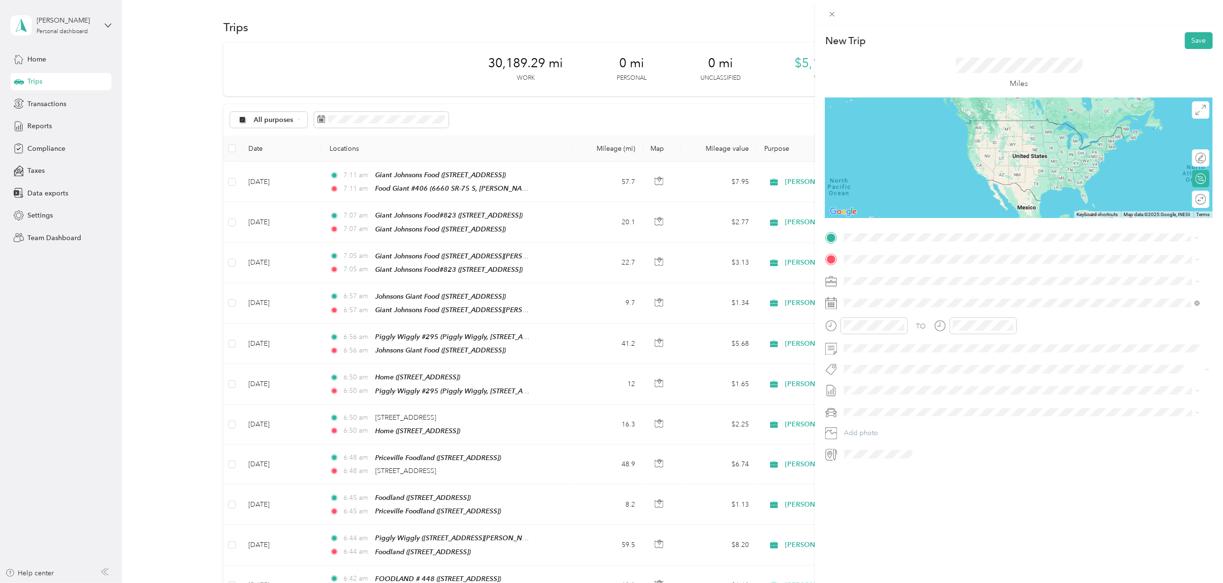
click at [917, 304] on div "Food Giant #406 6660 SR-75 S, 35126, [PERSON_NAME], [GEOGRAPHIC_DATA], [GEOGRAP…" at bounding box center [995, 304] width 267 height 20
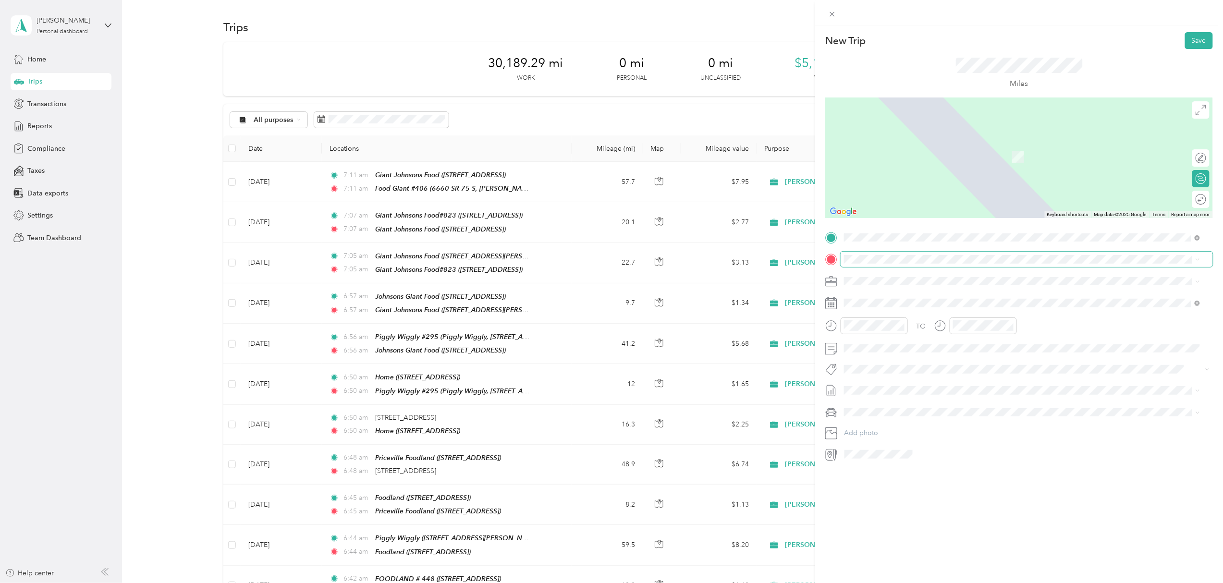
click at [855, 252] on span at bounding box center [1027, 259] width 372 height 15
click at [891, 334] on div "Home [STREET_ADDRESS]" at bounding box center [892, 329] width 61 height 20
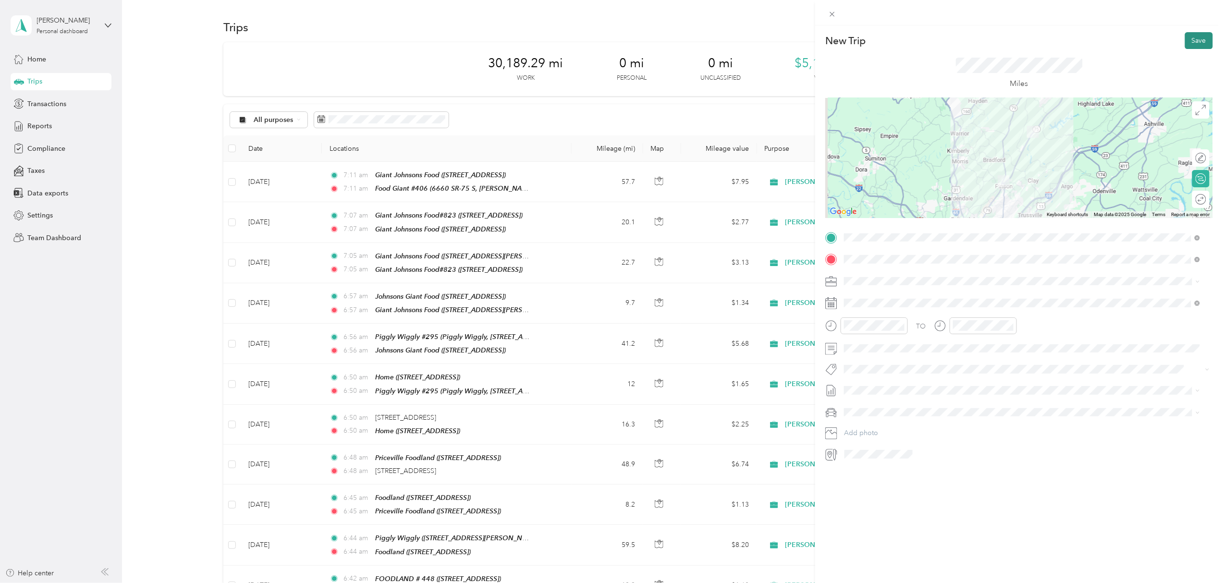
click at [1192, 37] on button "Save" at bounding box center [1199, 40] width 28 height 17
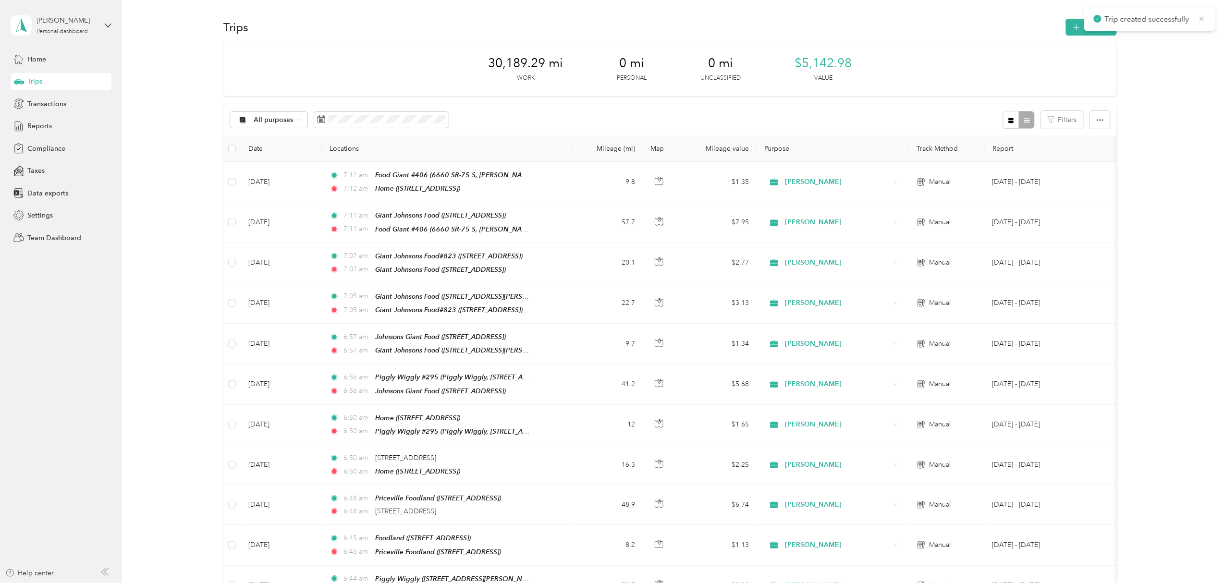
click at [1201, 17] on icon at bounding box center [1202, 18] width 8 height 9
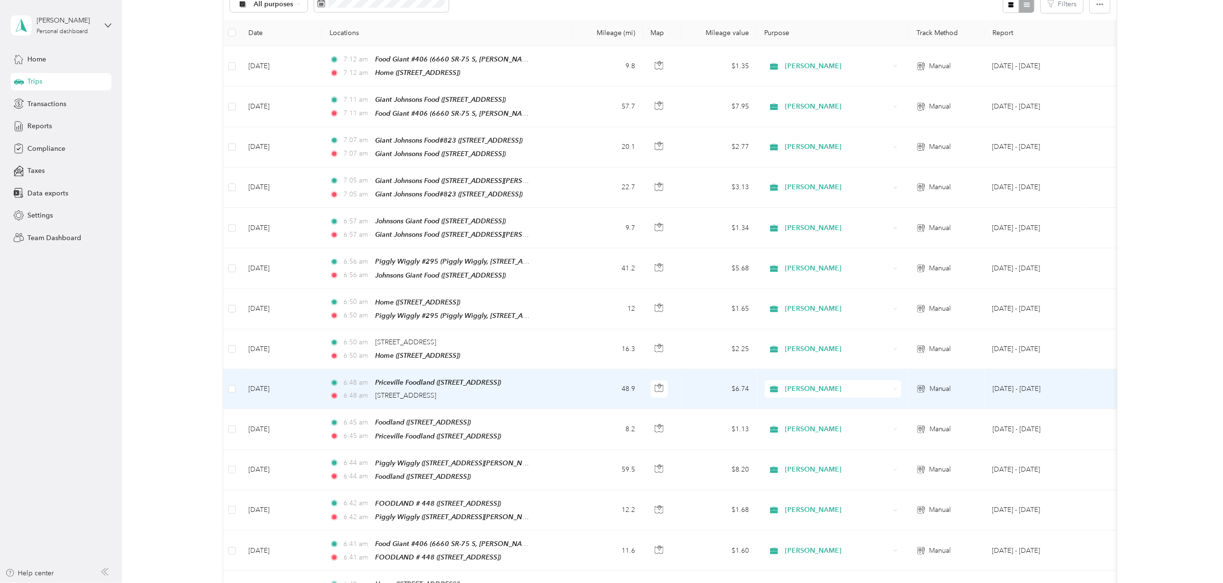
scroll to position [0, 0]
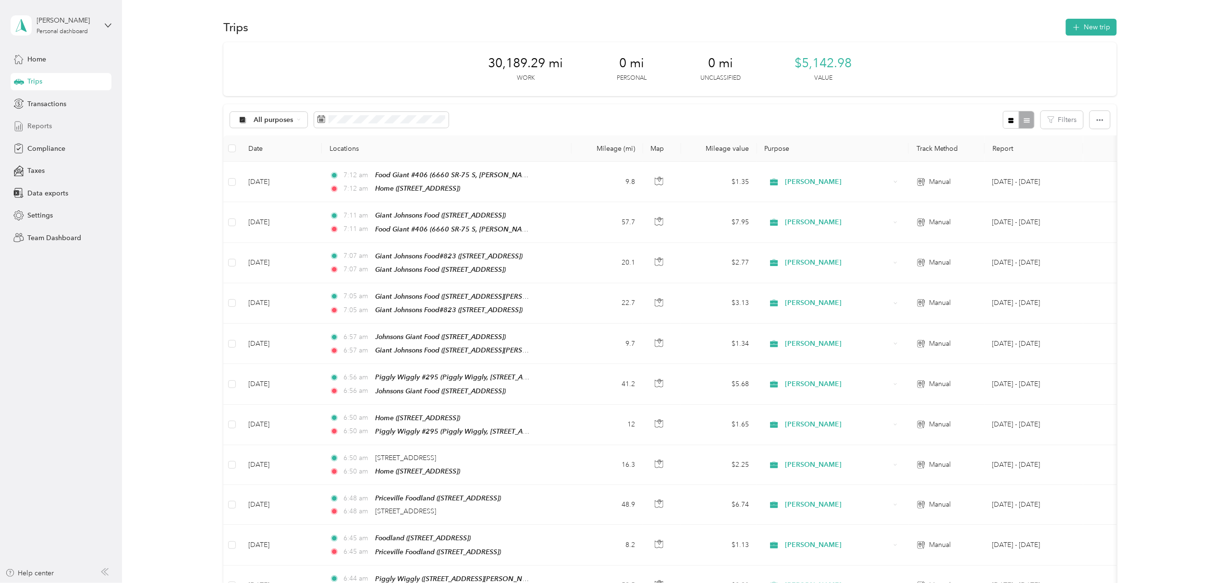
click at [41, 122] on span "Reports" at bounding box center [39, 126] width 25 height 10
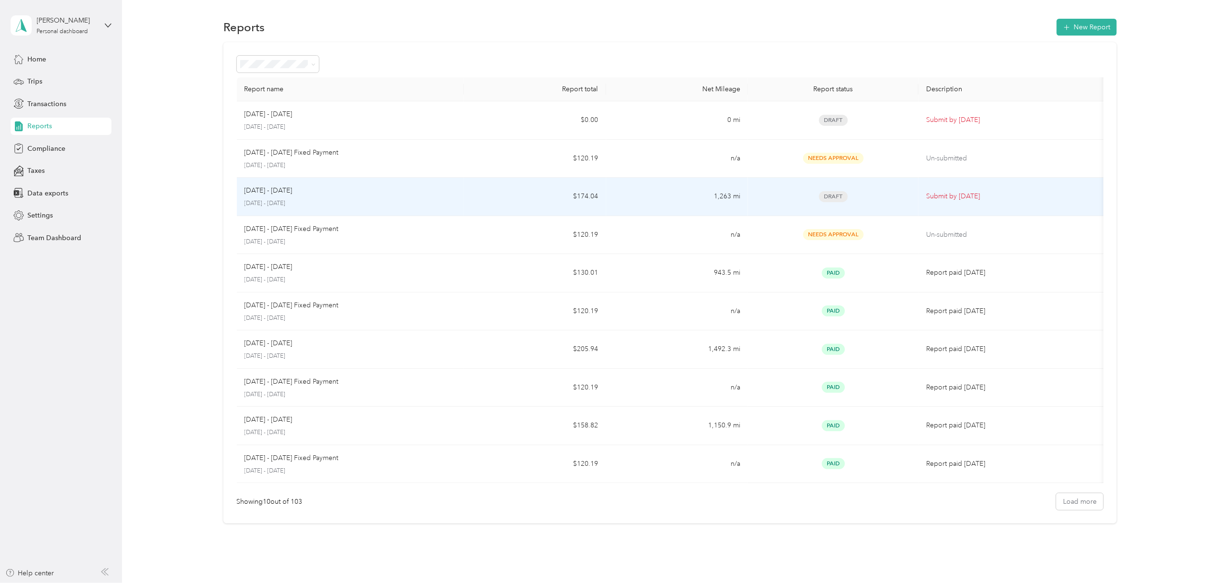
click at [371, 202] on p "[DATE] - [DATE]" at bounding box center [351, 203] width 212 height 9
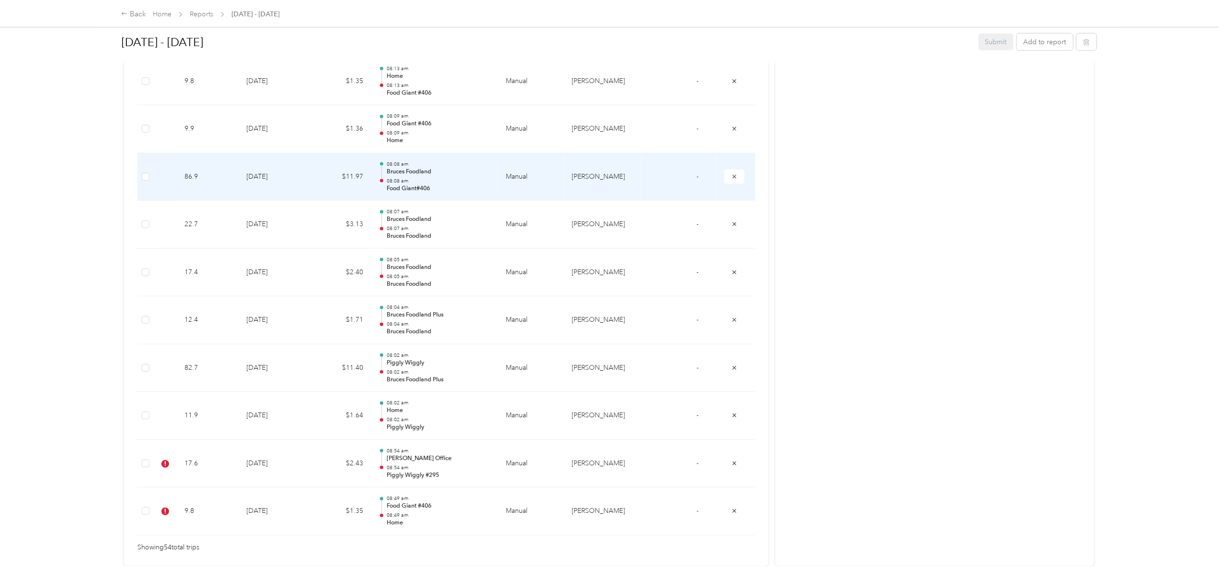
scroll to position [2486, 0]
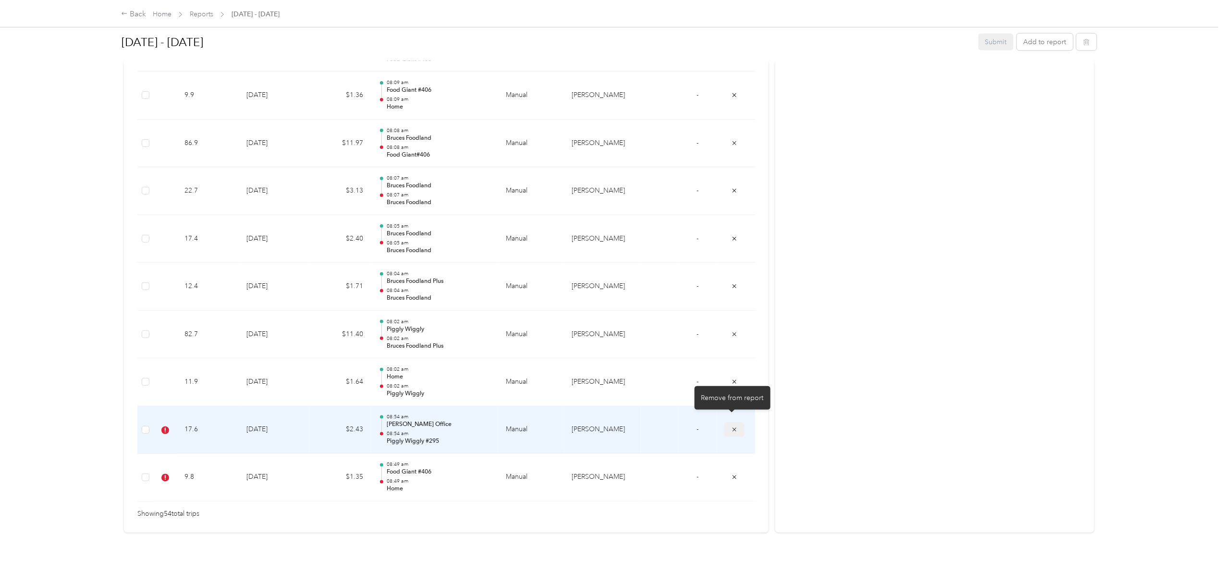
click at [731, 427] on icon "submit" at bounding box center [734, 430] width 7 height 7
click at [733, 428] on icon "submit" at bounding box center [735, 430] width 4 height 4
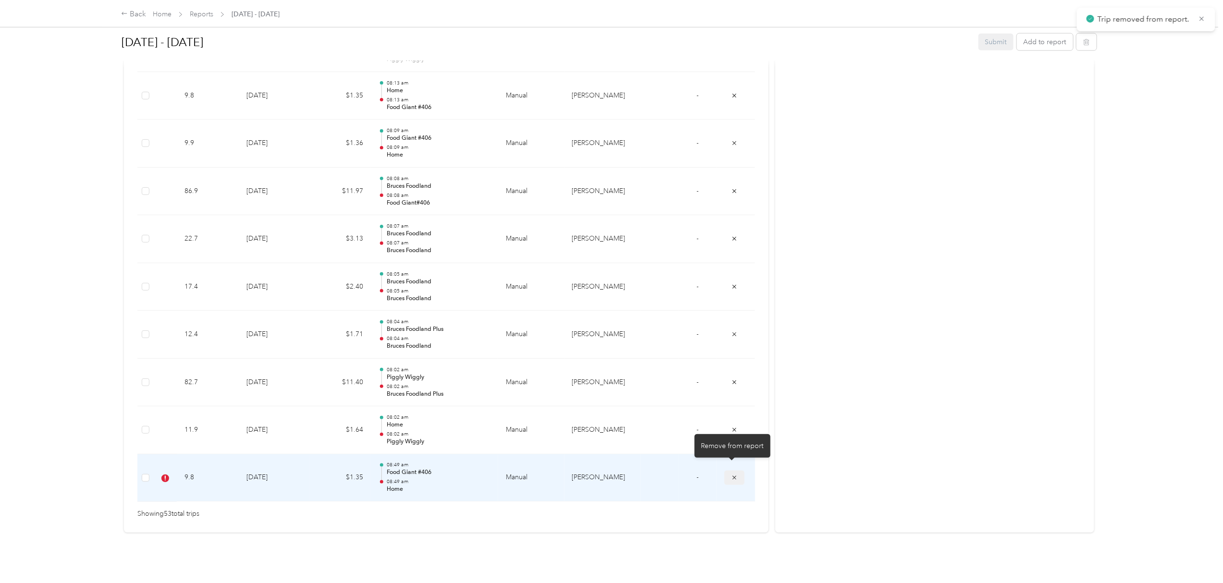
click at [733, 476] on icon "submit" at bounding box center [735, 478] width 4 height 4
click at [731, 475] on icon "submit" at bounding box center [734, 478] width 7 height 7
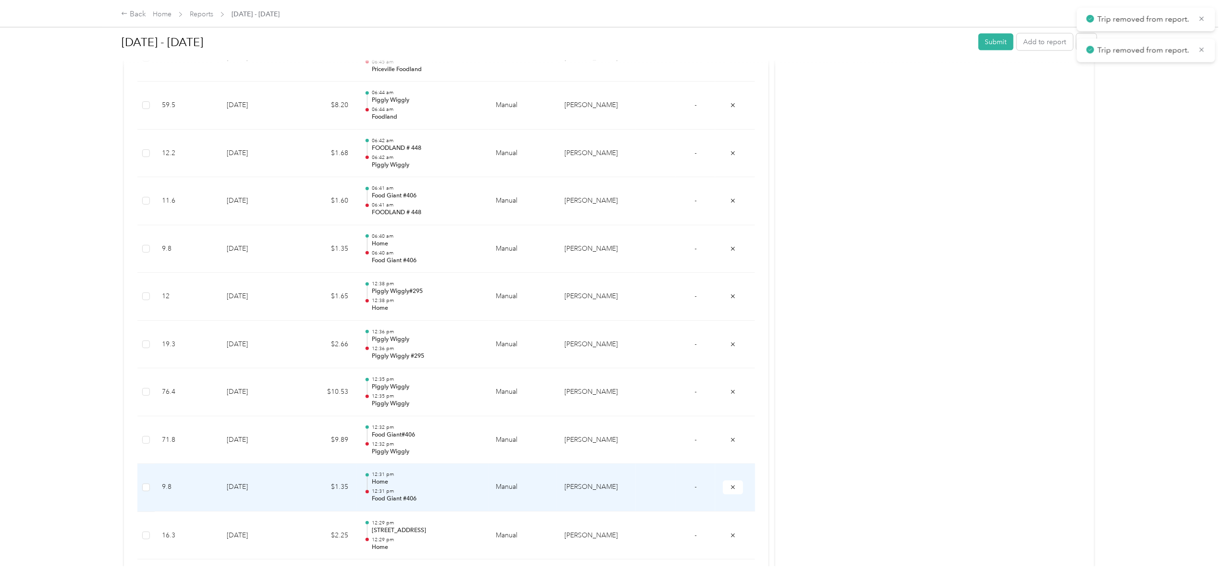
scroll to position [700, 0]
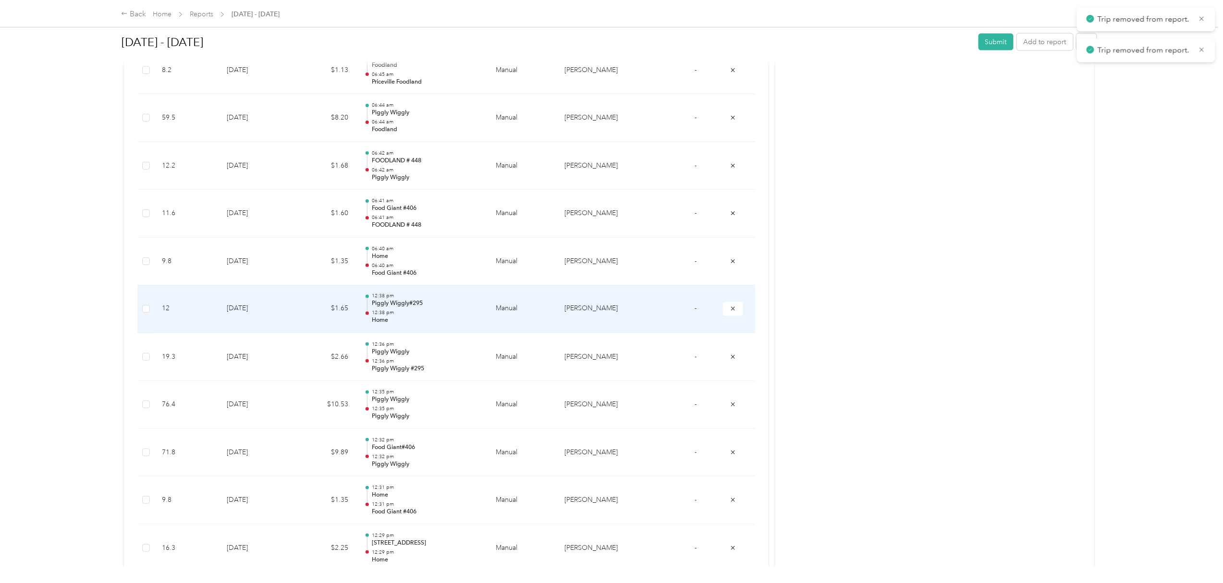
click at [663, 313] on td at bounding box center [655, 309] width 39 height 48
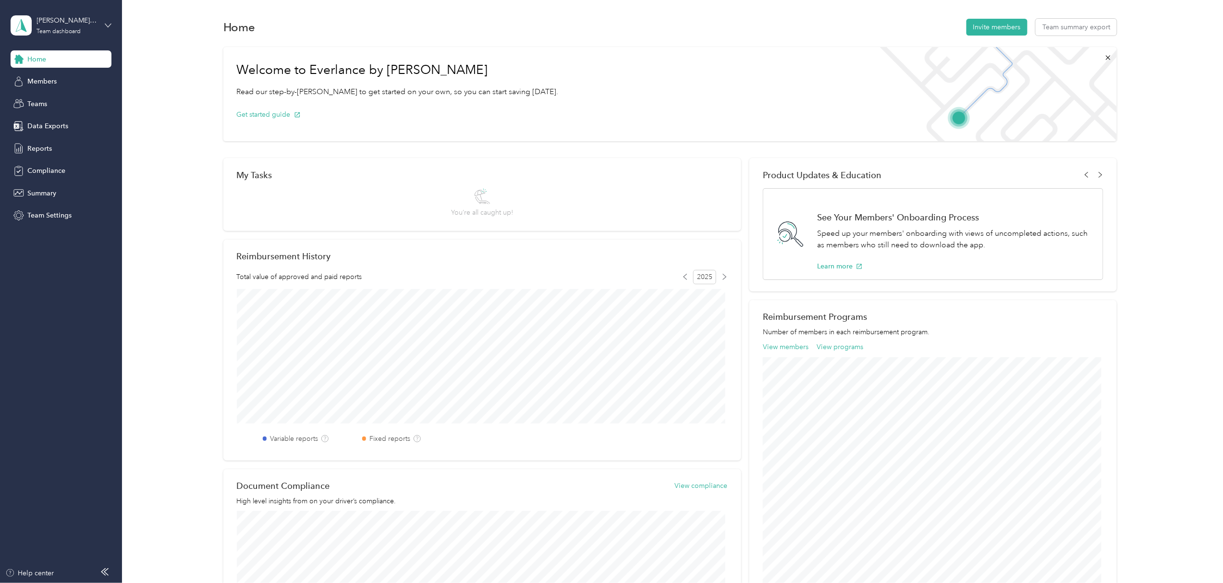
click at [108, 23] on icon at bounding box center [108, 25] width 7 height 7
click at [63, 102] on div "Personal dashboard" at bounding box center [138, 97] width 243 height 17
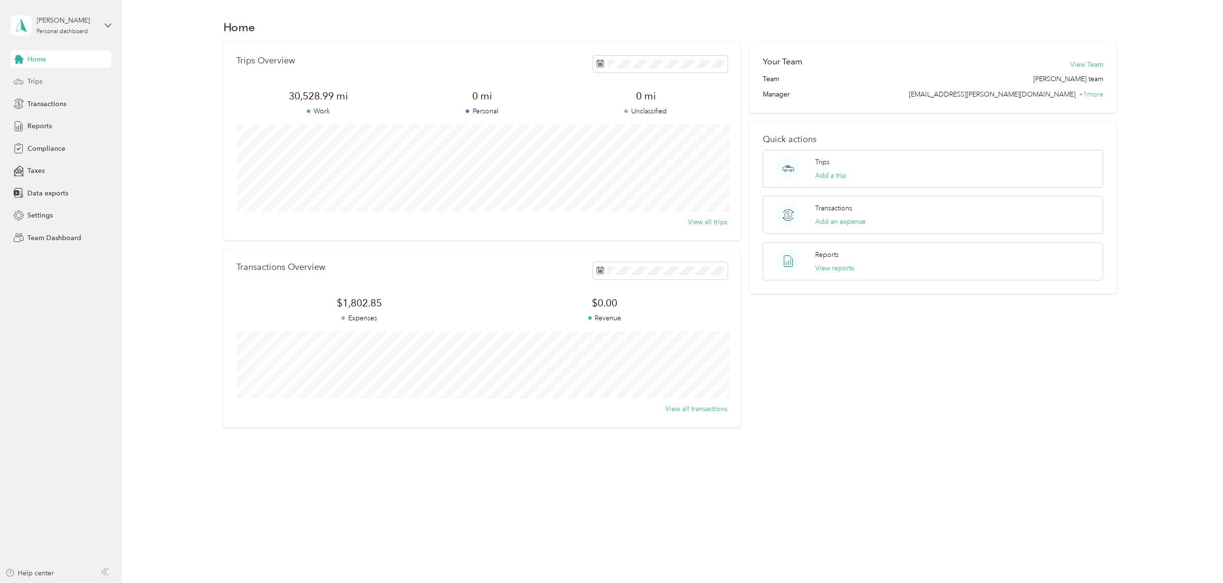
click at [37, 81] on span "Trips" at bounding box center [34, 81] width 15 height 10
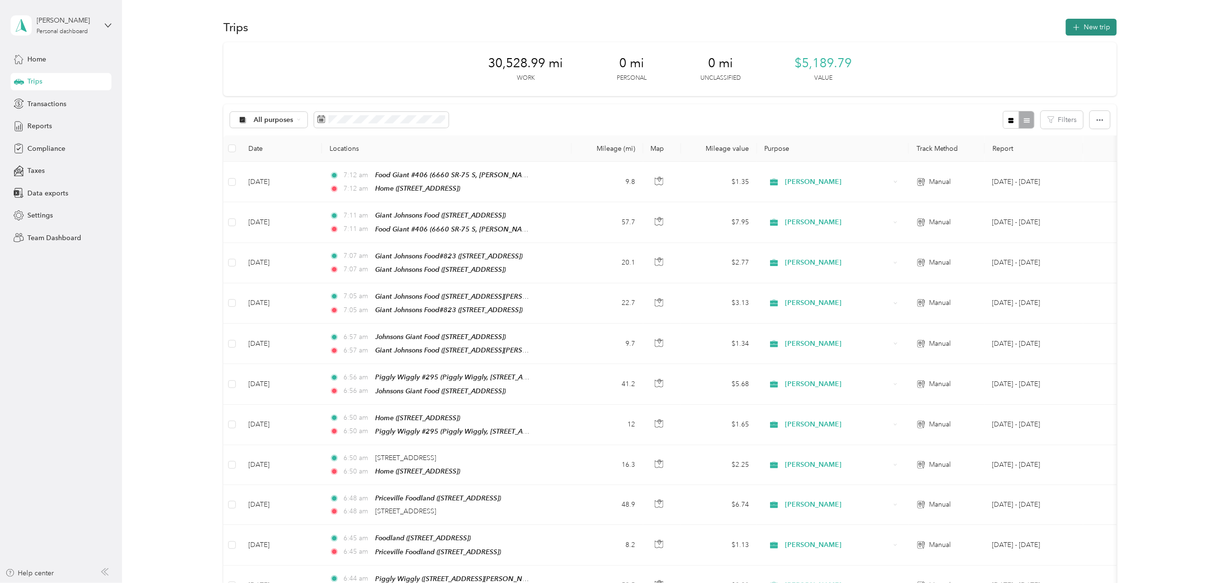
click at [1083, 24] on button "New trip" at bounding box center [1091, 27] width 51 height 17
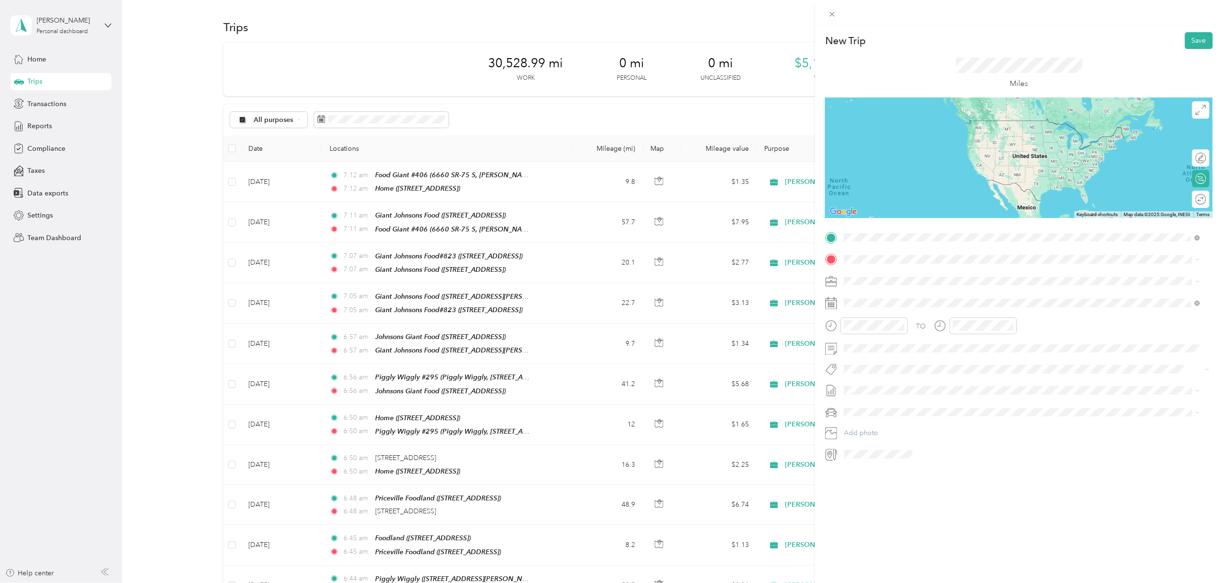
click at [898, 313] on span "[STREET_ADDRESS]" at bounding box center [892, 317] width 61 height 8
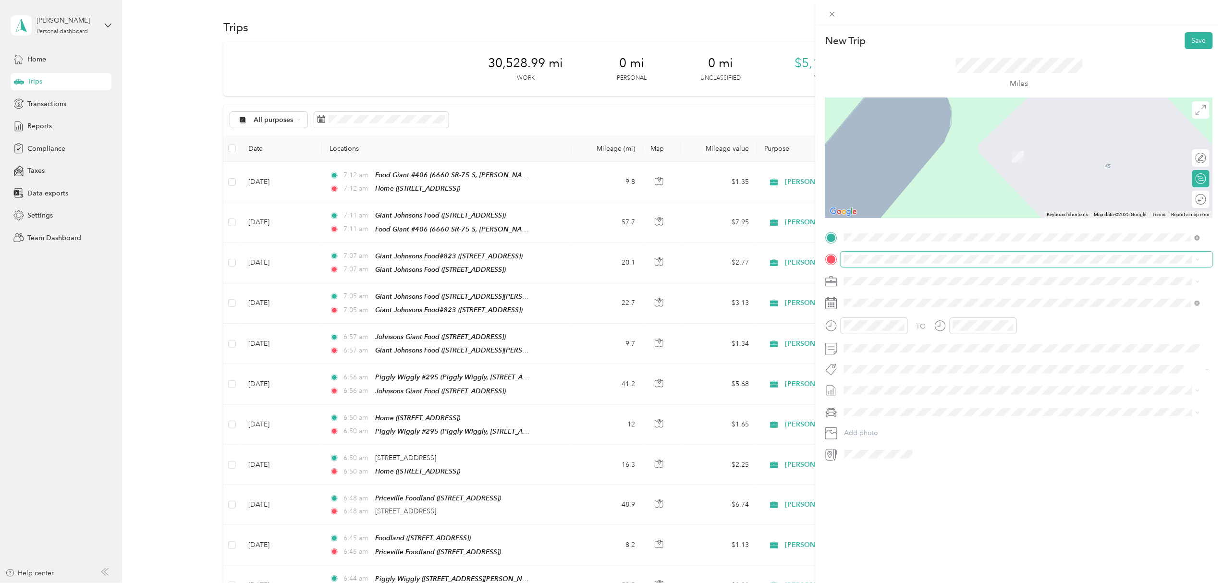
click at [876, 254] on span at bounding box center [1027, 259] width 372 height 15
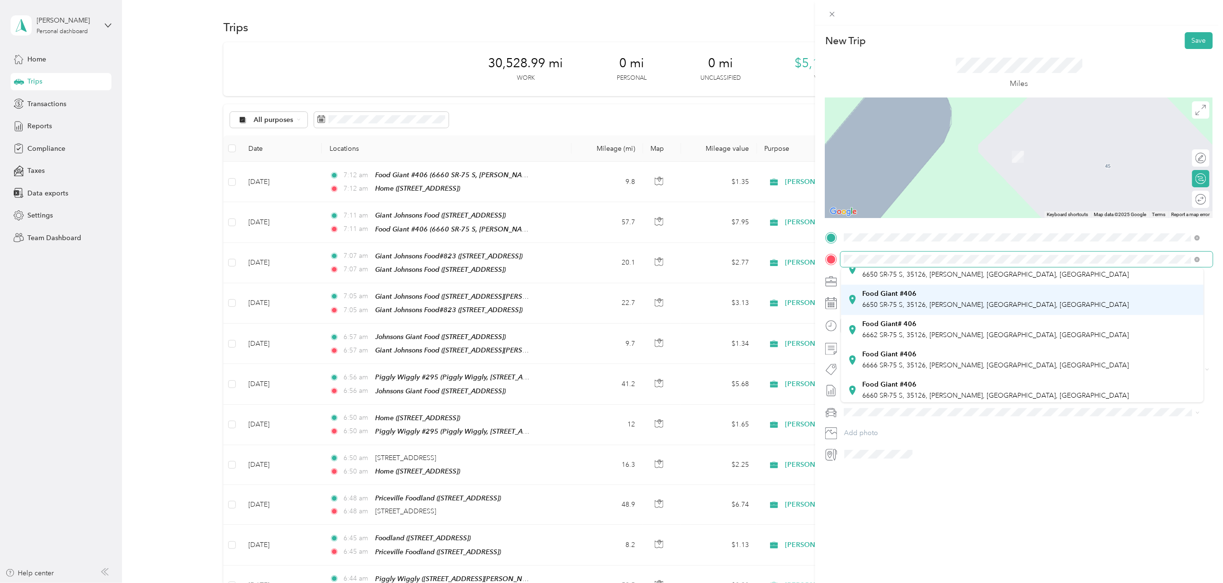
scroll to position [128, 0]
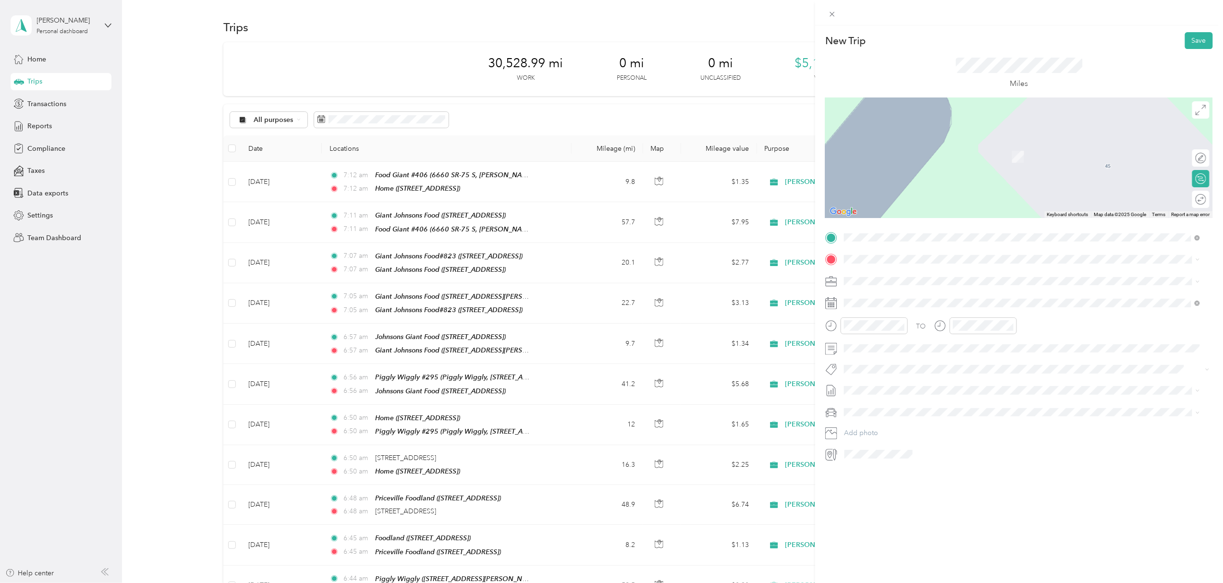
click at [902, 323] on div "Food Giant #406 6660 SR-75 S, 35126, [PERSON_NAME], [GEOGRAPHIC_DATA], [GEOGRAP…" at bounding box center [995, 325] width 267 height 20
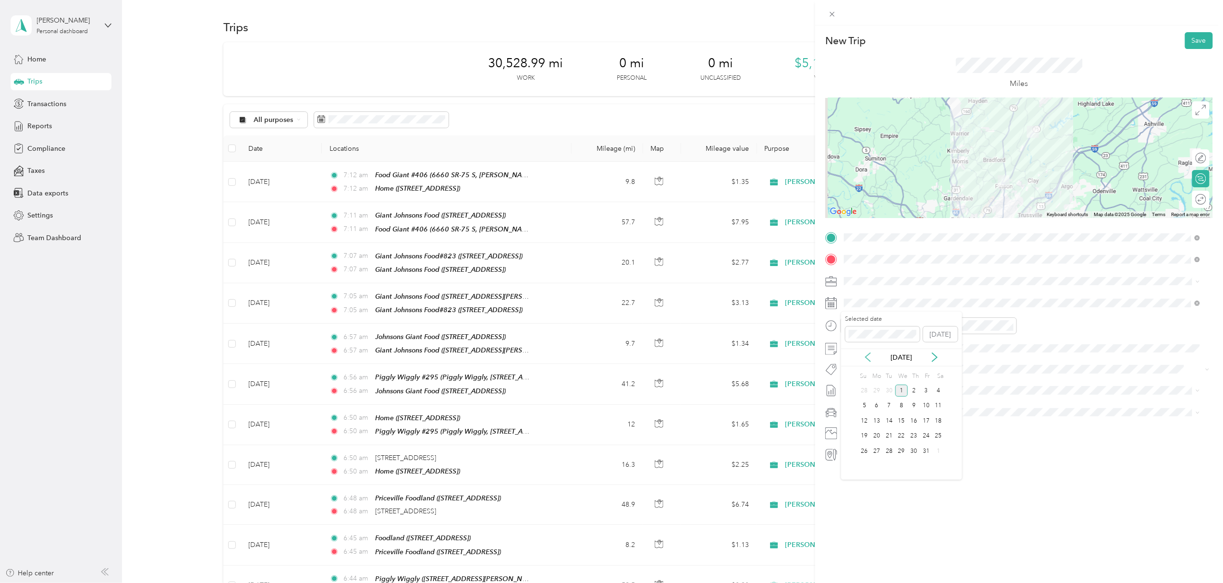
click at [868, 356] on icon at bounding box center [868, 358] width 10 height 10
click at [911, 437] on div "25" at bounding box center [914, 436] width 12 height 12
click at [1195, 39] on button "Save" at bounding box center [1199, 40] width 28 height 17
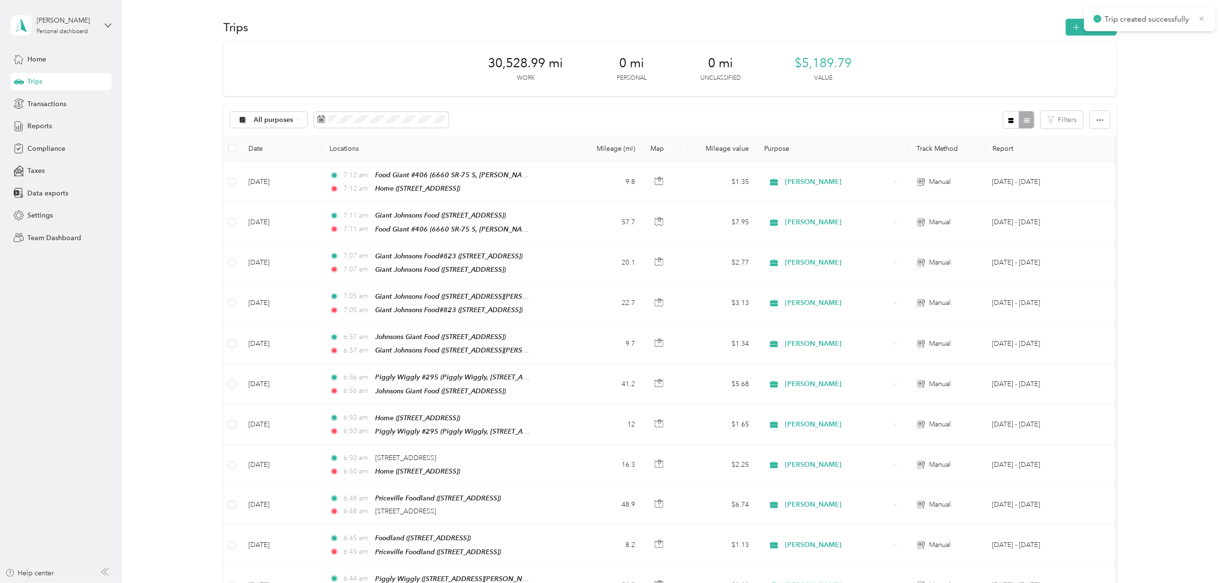
click at [1202, 18] on icon at bounding box center [1202, 18] width 4 height 4
drag, startPoint x: 1085, startPoint y: 27, endPoint x: 929, endPoint y: 74, distance: 162.5
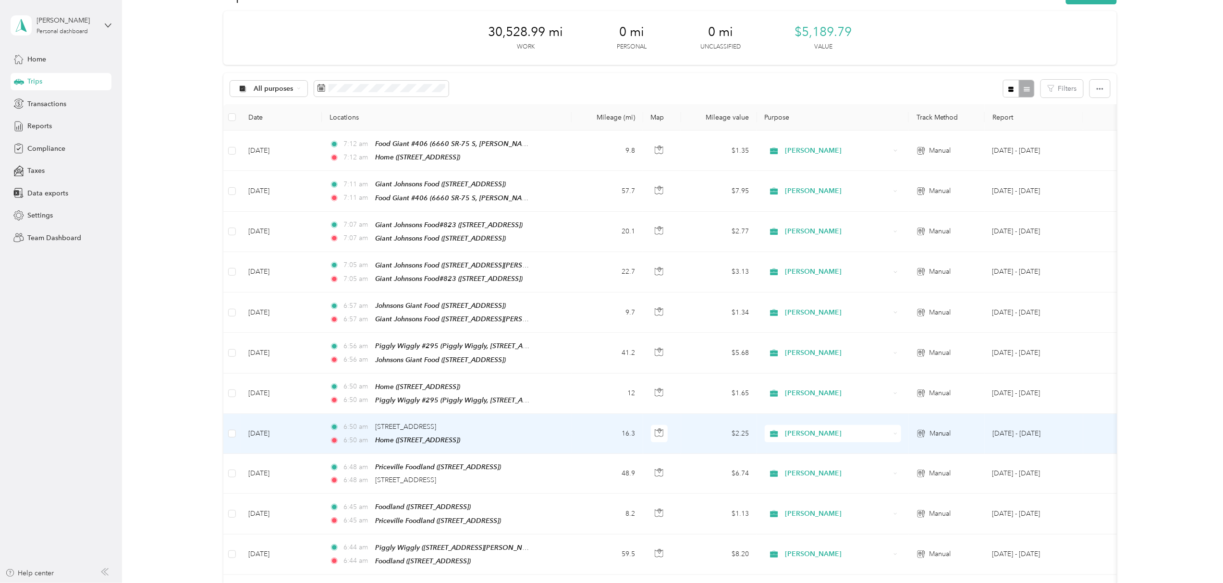
scroll to position [0, 0]
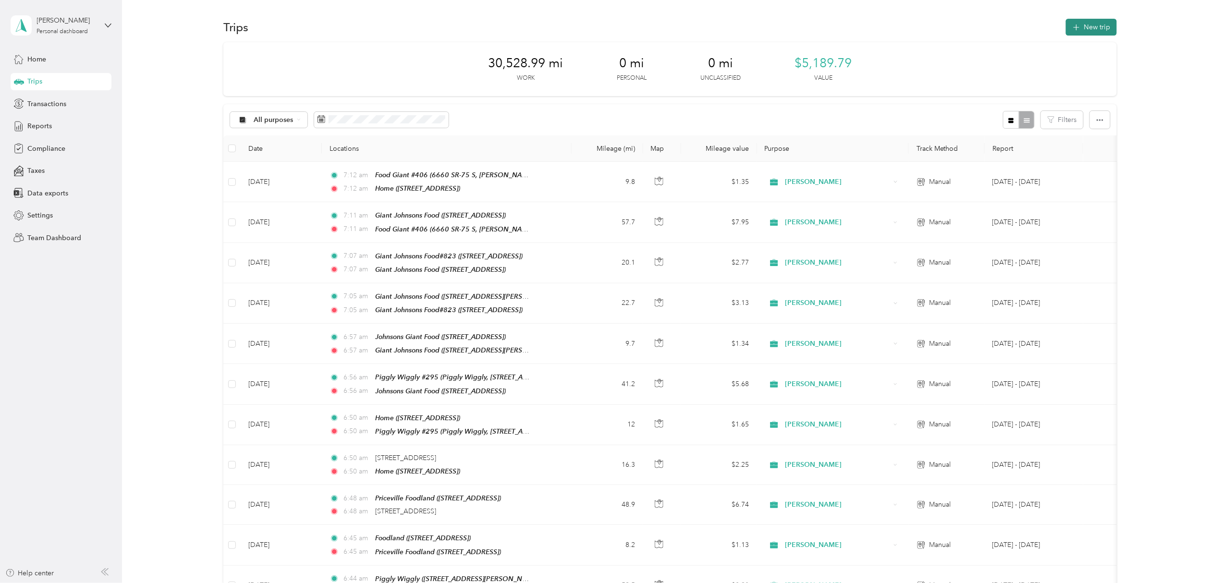
click at [1086, 22] on button "New trip" at bounding box center [1091, 27] width 51 height 17
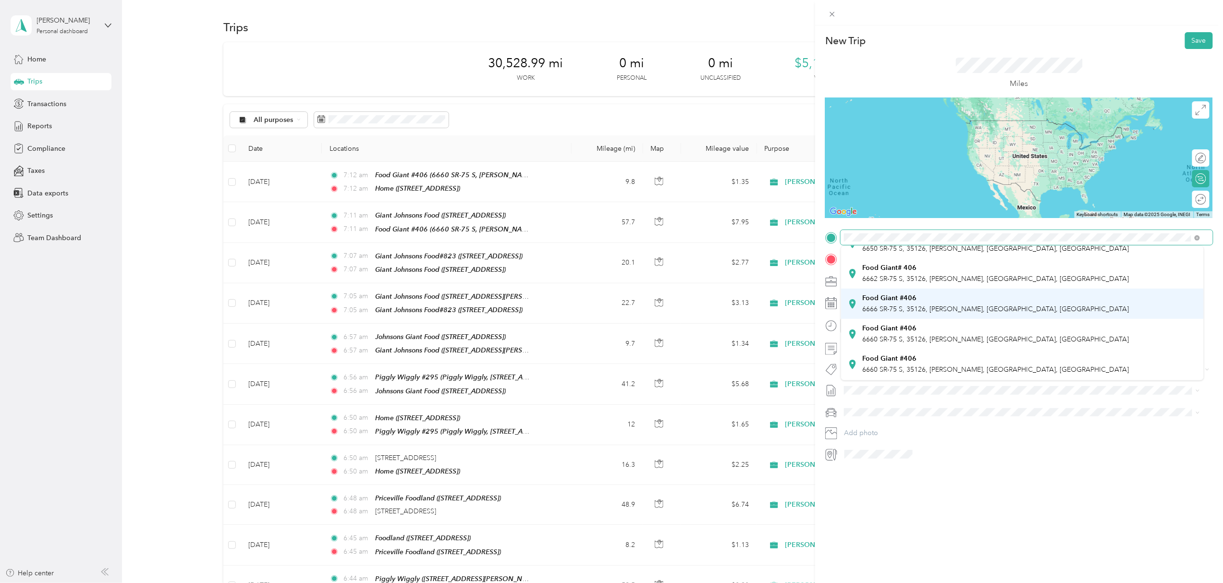
scroll to position [128, 0]
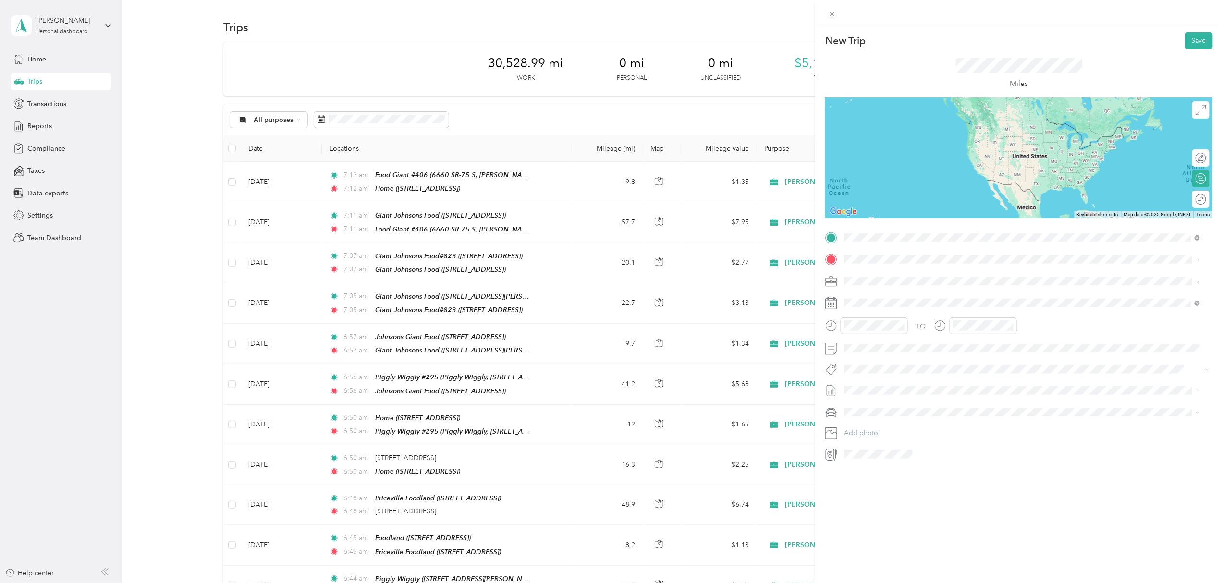
click at [891, 306] on span "6660 SR-75 S, 35126, [PERSON_NAME], [GEOGRAPHIC_DATA], [GEOGRAPHIC_DATA]" at bounding box center [995, 310] width 267 height 8
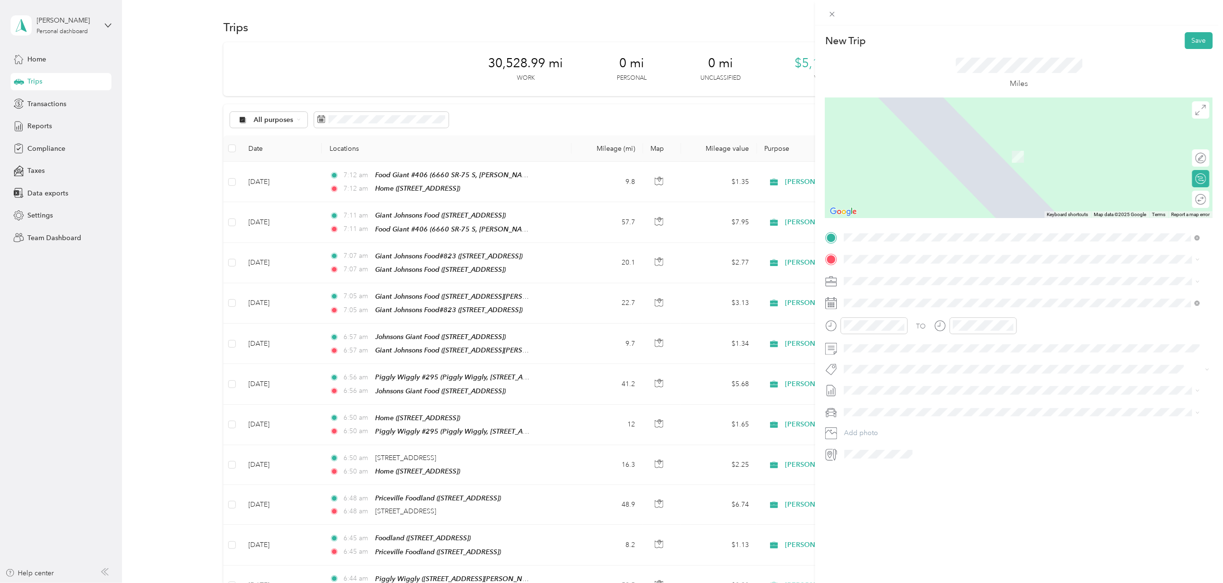
click at [941, 294] on div "TEAM Acosta Office" at bounding box center [919, 294] width 114 height 12
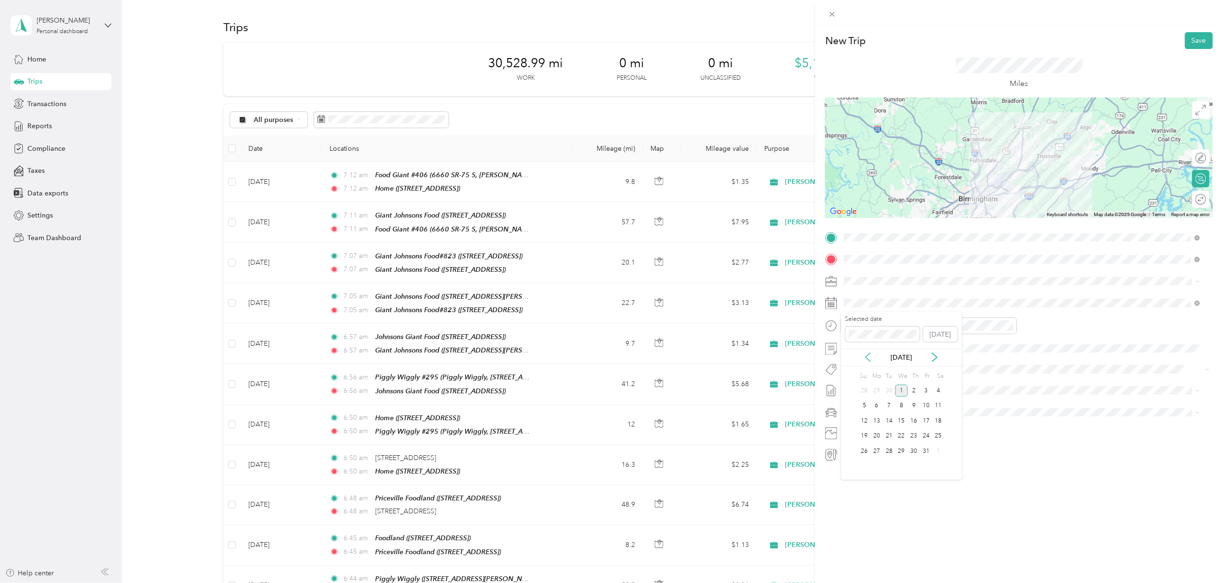
click at [866, 356] on icon at bounding box center [868, 358] width 10 height 10
click at [915, 435] on div "25" at bounding box center [914, 436] width 12 height 12
click at [1188, 41] on button "Save" at bounding box center [1199, 40] width 28 height 17
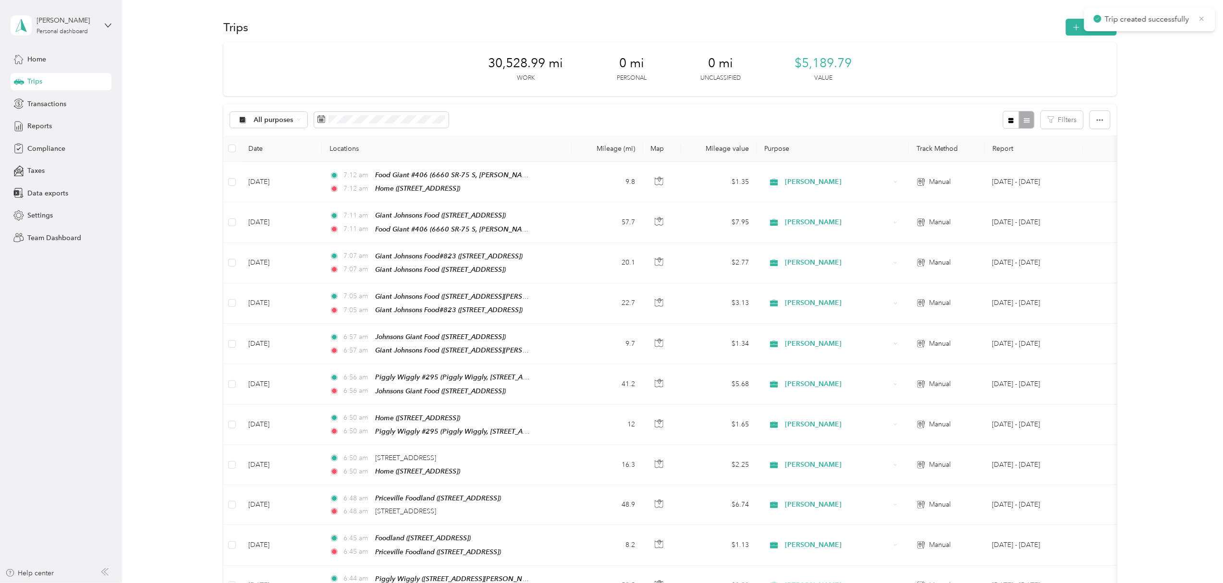
click at [1201, 16] on icon at bounding box center [1202, 18] width 8 height 9
click at [1090, 27] on button "New trip" at bounding box center [1091, 27] width 51 height 17
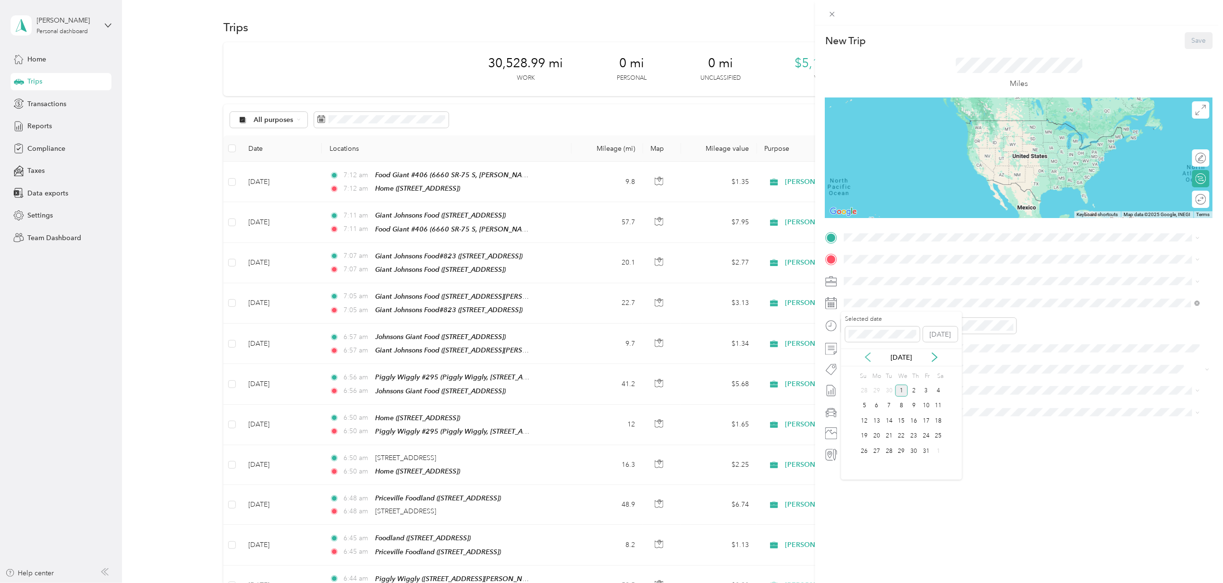
click at [868, 356] on icon at bounding box center [868, 358] width 5 height 9
click at [911, 436] on div "25" at bounding box center [914, 436] width 12 height 12
click at [915, 286] on span "517 Deering Street, 35210, Birmingham, AL, USA" at bounding box center [919, 290] width 114 height 8
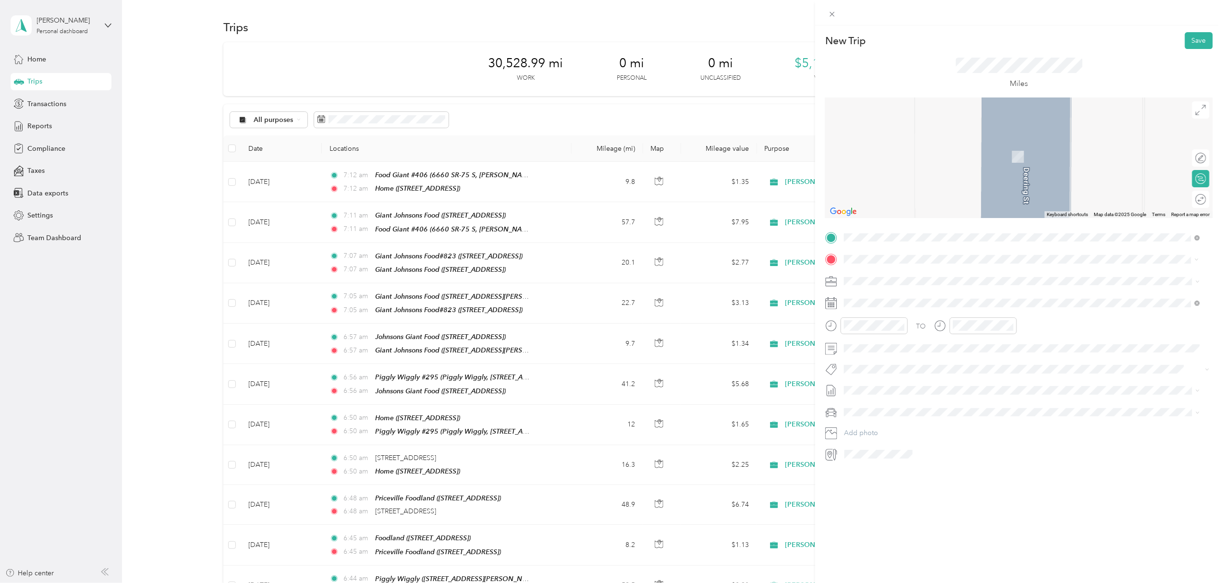
click at [928, 331] on div "Piggly Wiggly #295 Piggly Wiggly, [STREET_ADDRESS]" at bounding box center [978, 327] width 233 height 20
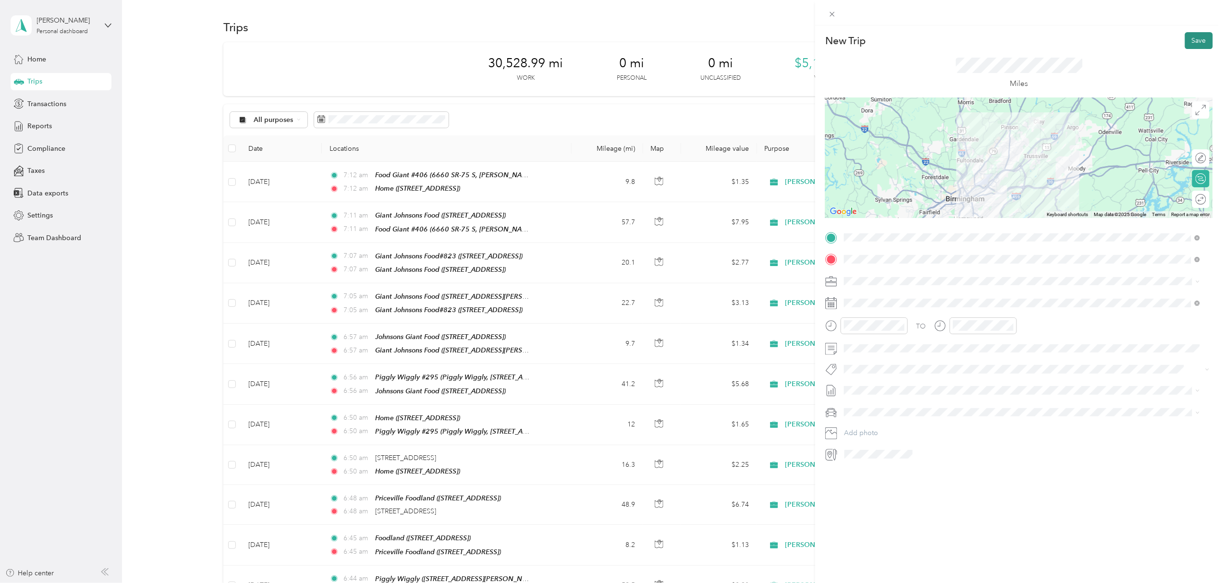
click at [1189, 38] on button "Save" at bounding box center [1199, 40] width 28 height 17
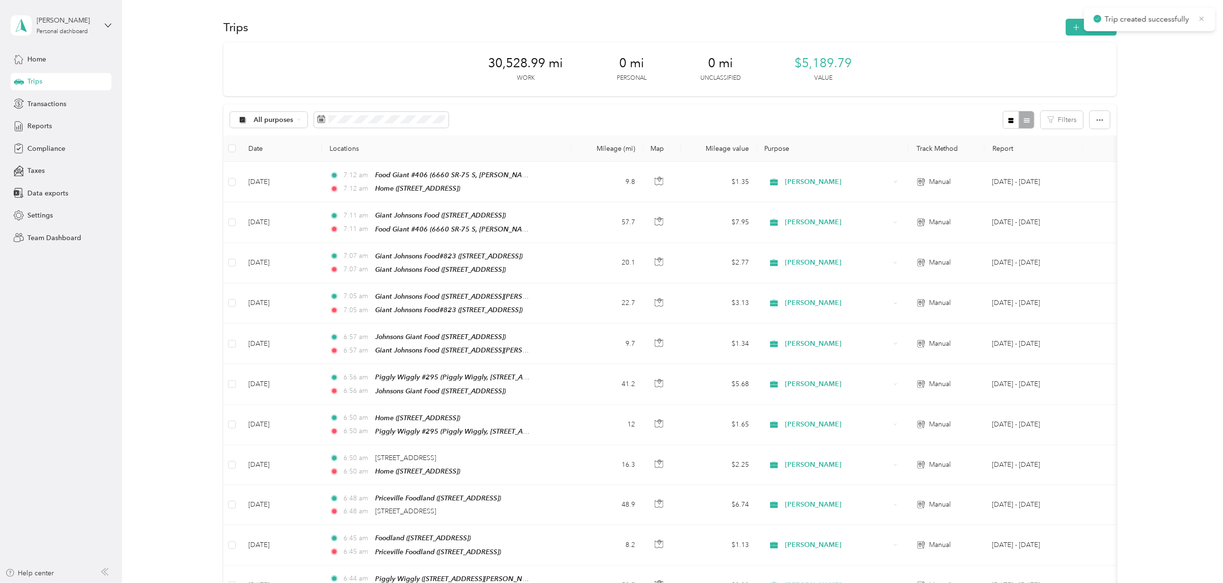
click at [1200, 14] on icon at bounding box center [1202, 18] width 8 height 9
click at [1089, 22] on button "New trip" at bounding box center [1091, 27] width 51 height 17
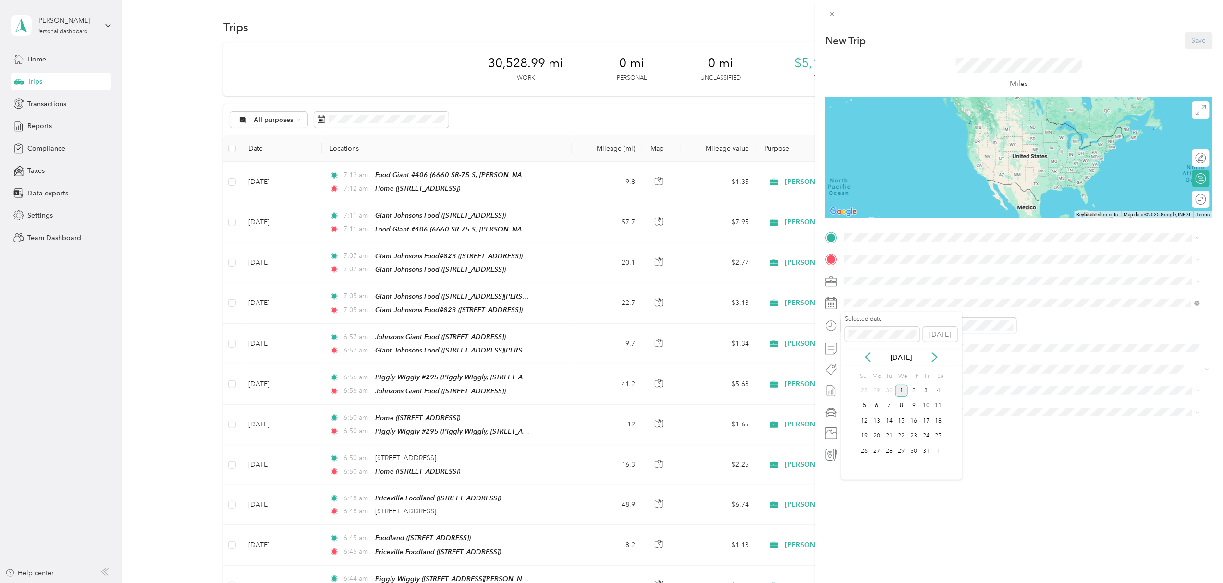
click at [870, 353] on div "[DATE]" at bounding box center [901, 358] width 121 height 10
click at [869, 355] on icon at bounding box center [868, 358] width 5 height 9
click at [913, 437] on div "25" at bounding box center [914, 436] width 12 height 12
click at [868, 230] on span at bounding box center [1027, 237] width 372 height 15
click at [929, 336] on span "Piggly Wiggly, [STREET_ADDRESS] , 35126, Clay, AL, [GEOGRAPHIC_DATA]" at bounding box center [978, 336] width 233 height 8
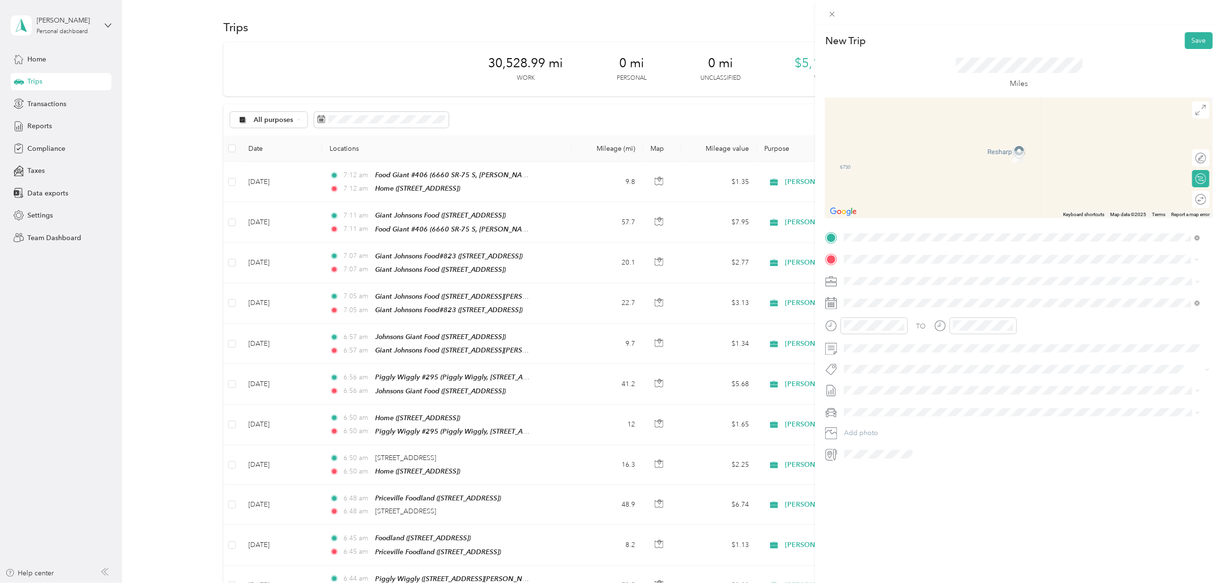
click at [919, 336] on span "[STREET_ADDRESS]" at bounding box center [892, 338] width 61 height 8
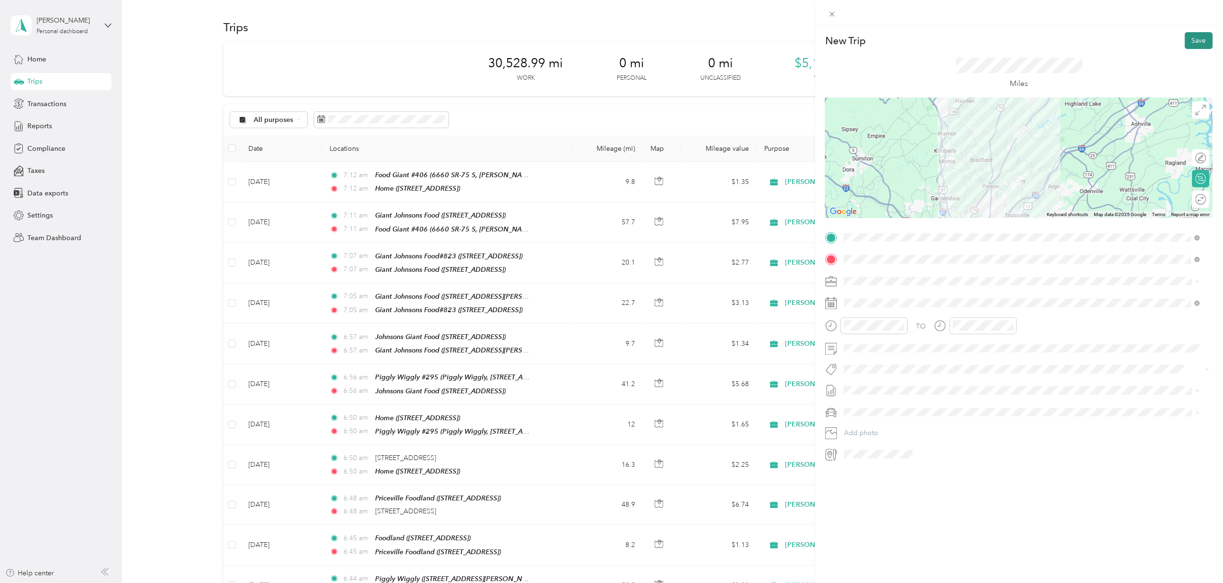
click at [1196, 39] on button "Save" at bounding box center [1199, 40] width 28 height 17
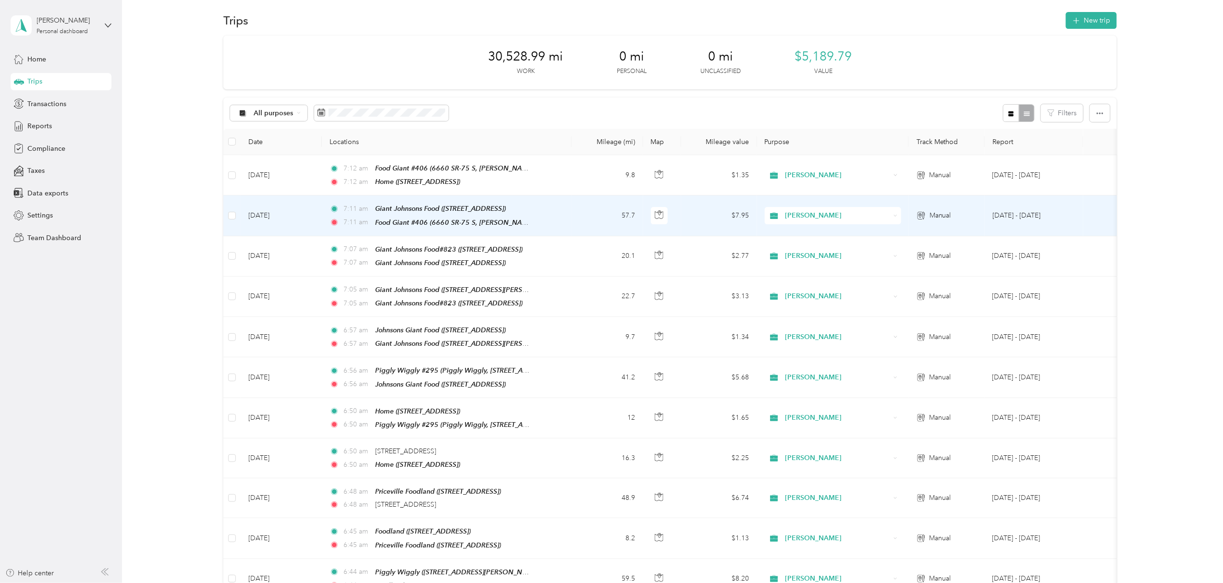
scroll to position [0, 0]
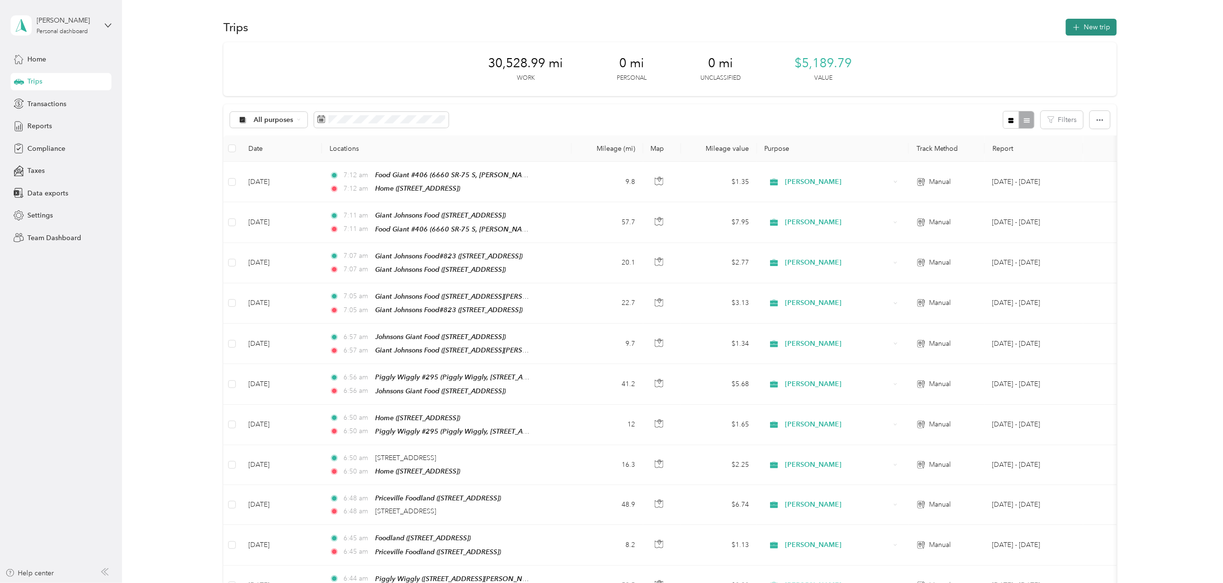
click at [1092, 23] on button "New trip" at bounding box center [1091, 27] width 51 height 17
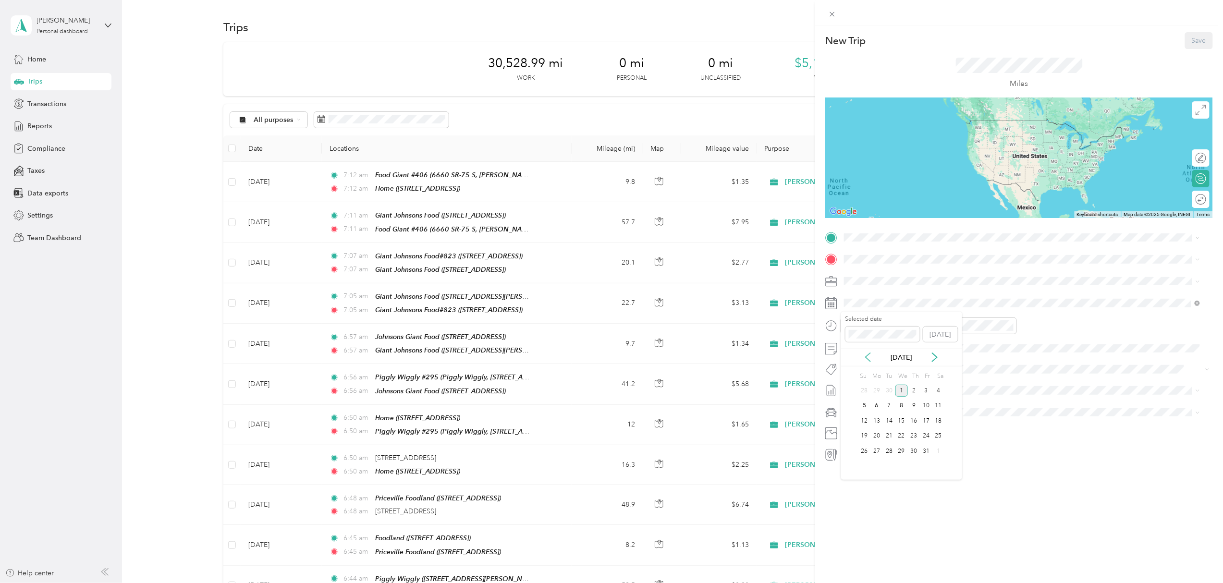
click at [868, 356] on icon at bounding box center [868, 358] width 10 height 10
click at [923, 437] on div "26" at bounding box center [926, 436] width 12 height 12
click at [865, 232] on span at bounding box center [1027, 237] width 372 height 15
click at [895, 310] on div "Home [STREET_ADDRESS]" at bounding box center [892, 306] width 61 height 20
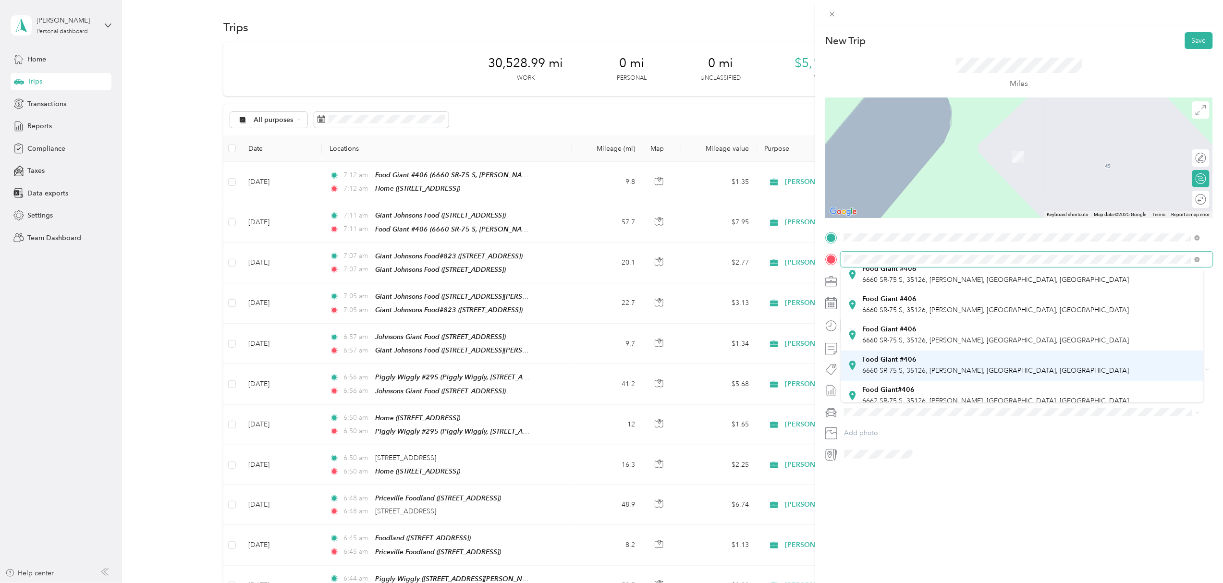
scroll to position [192, 0]
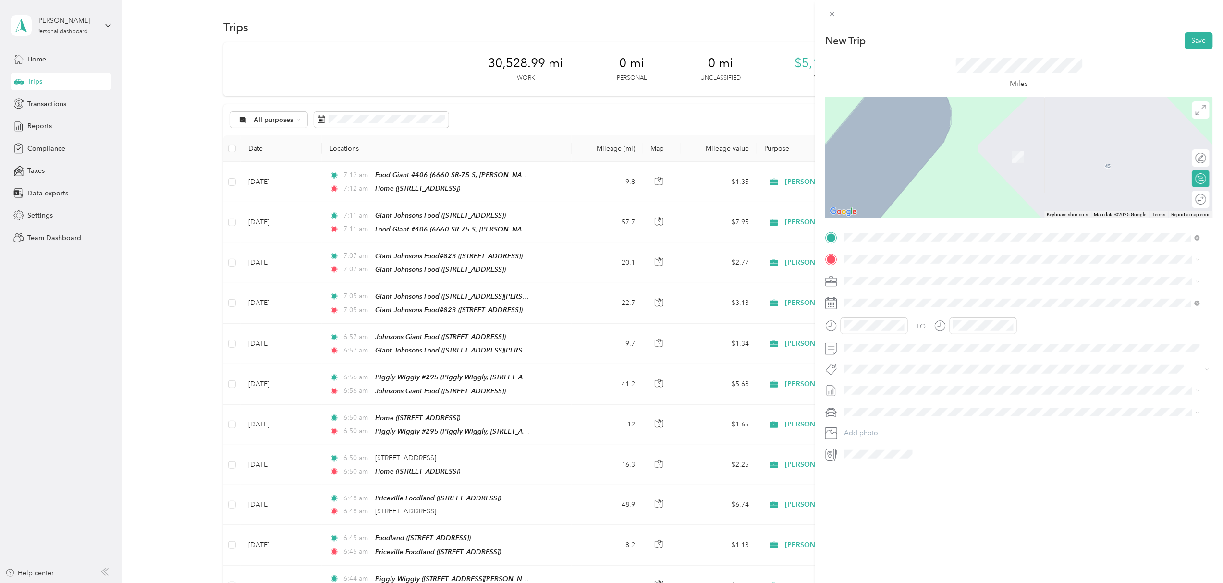
click at [925, 297] on div "Food Giant #406 6660 SR-75 S, 35126, [PERSON_NAME], [GEOGRAPHIC_DATA], [GEOGRAP…" at bounding box center [995, 291] width 267 height 20
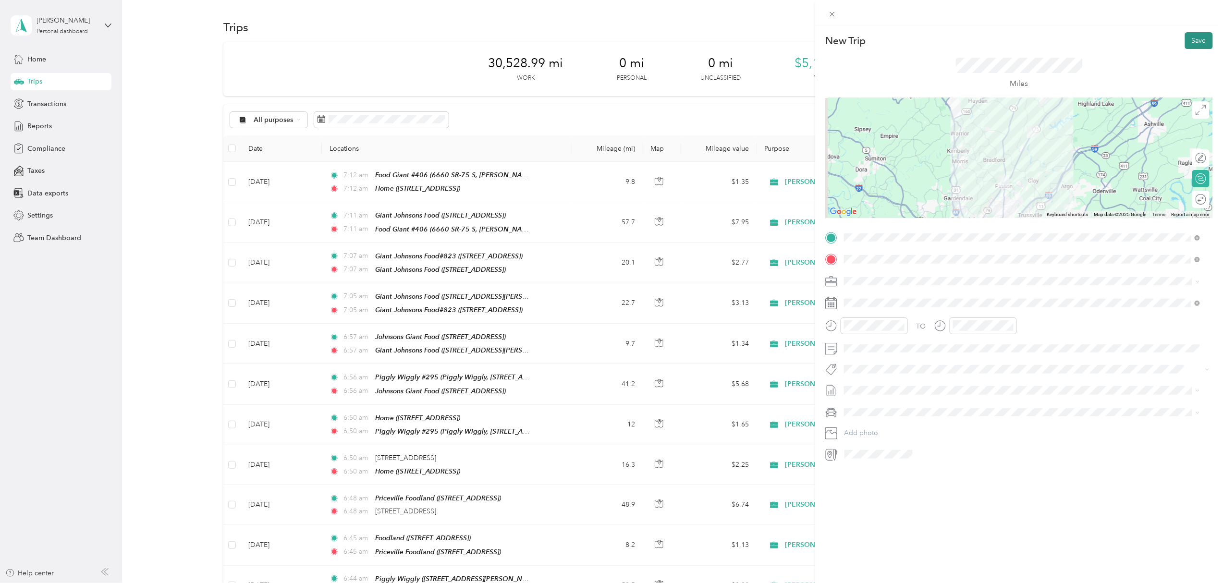
click at [1196, 37] on button "Save" at bounding box center [1199, 40] width 28 height 17
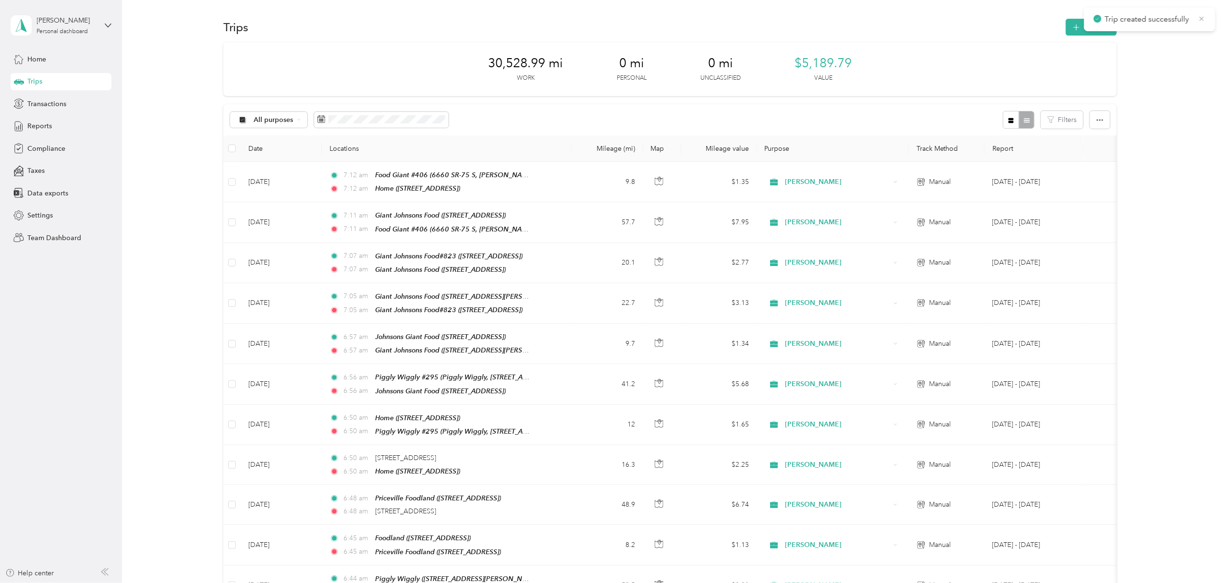
click at [1201, 19] on icon at bounding box center [1202, 18] width 4 height 4
click at [1091, 24] on button "New trip" at bounding box center [1091, 27] width 51 height 17
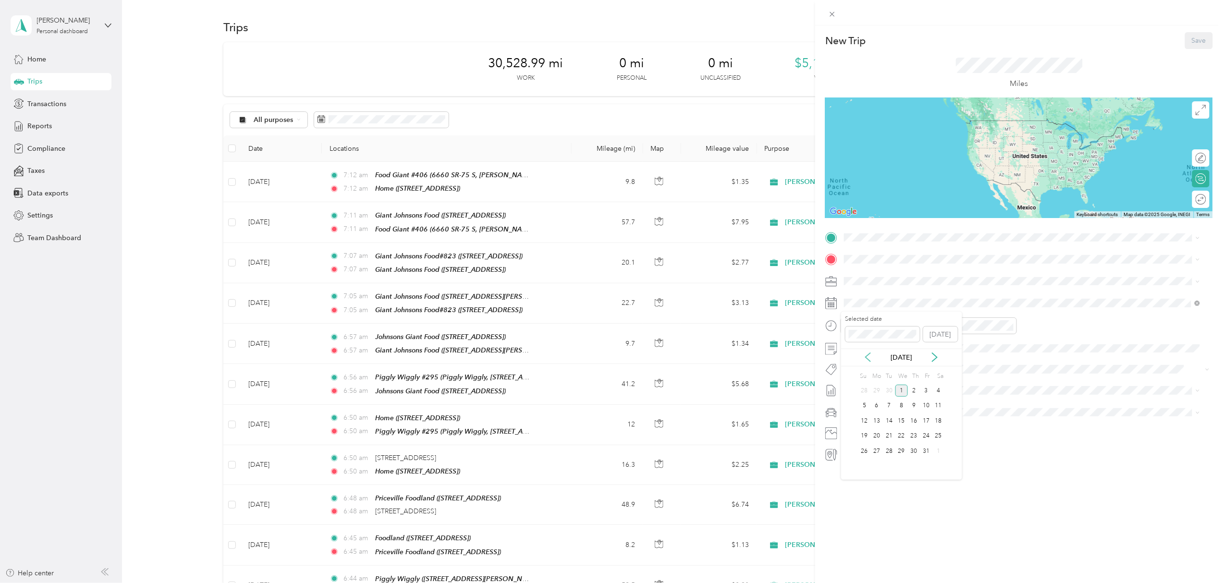
click at [865, 360] on icon at bounding box center [868, 358] width 10 height 10
click at [928, 435] on div "26" at bounding box center [926, 436] width 12 height 12
click at [933, 302] on span "6660 SR-75 S, 35126, [PERSON_NAME], [GEOGRAPHIC_DATA], [GEOGRAPHIC_DATA]" at bounding box center [995, 306] width 267 height 8
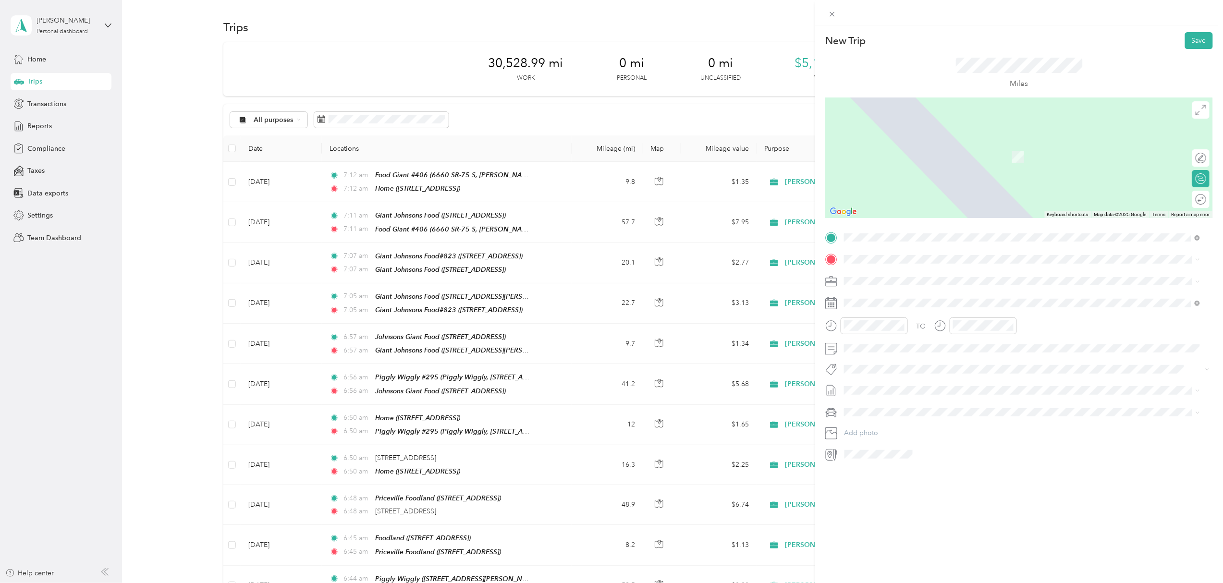
click at [919, 316] on ol "From your Favorite places TEAM Acosta Office 517 Deering Street, 35210, Birming…" at bounding box center [1022, 330] width 363 height 135
click at [900, 298] on strong "[PERSON_NAME] Office" at bounding box center [934, 299] width 78 height 9
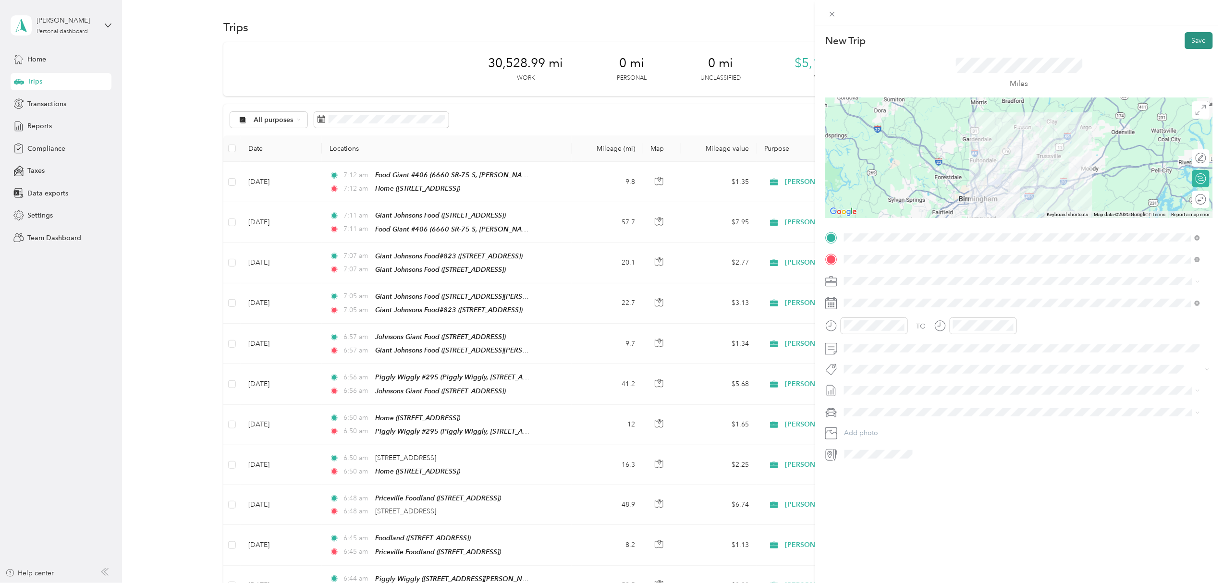
click at [1192, 36] on button "Save" at bounding box center [1199, 40] width 28 height 17
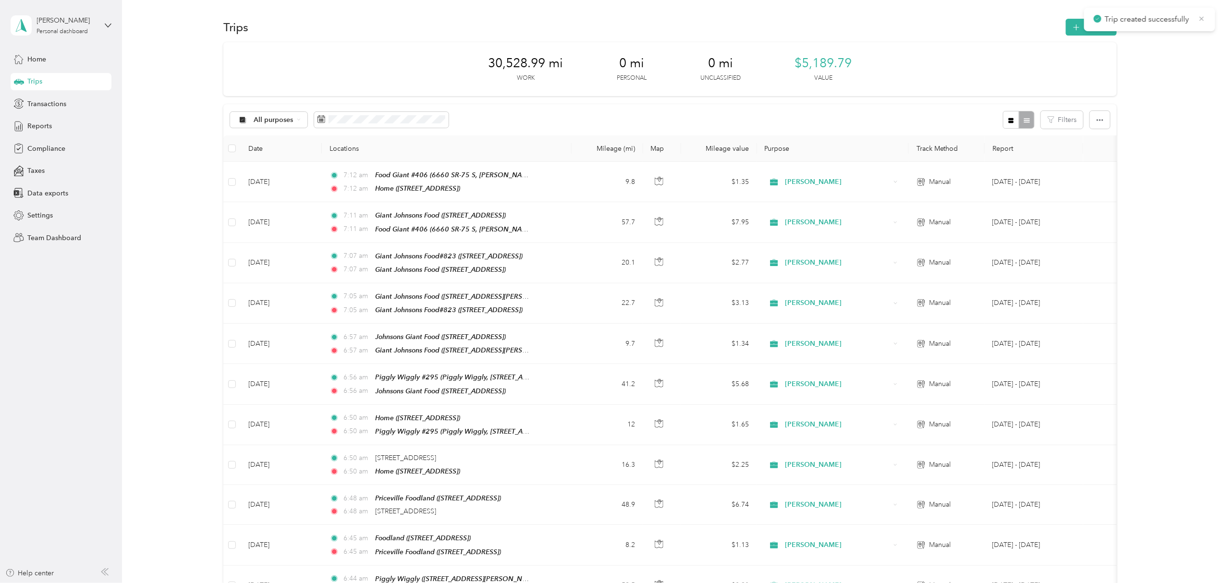
click at [1203, 16] on icon at bounding box center [1202, 18] width 8 height 9
click at [1093, 29] on button "New trip" at bounding box center [1091, 27] width 51 height 17
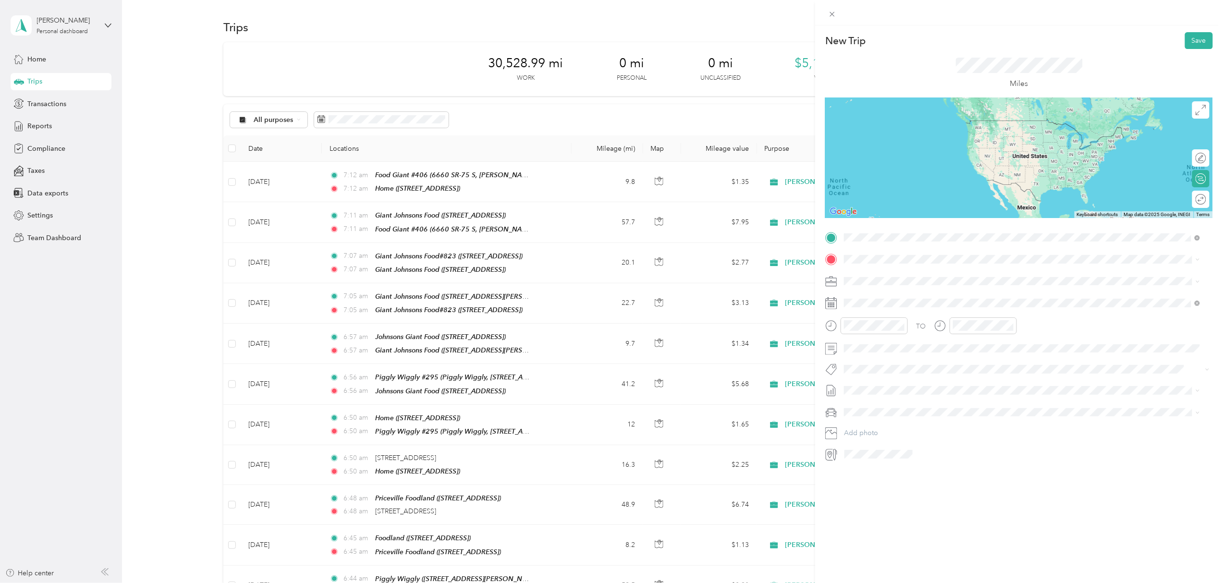
click at [933, 290] on div "TEAM Acosta Office 517 Deering Street, 35210, Birmingham, AL, USA" at bounding box center [1022, 283] width 349 height 27
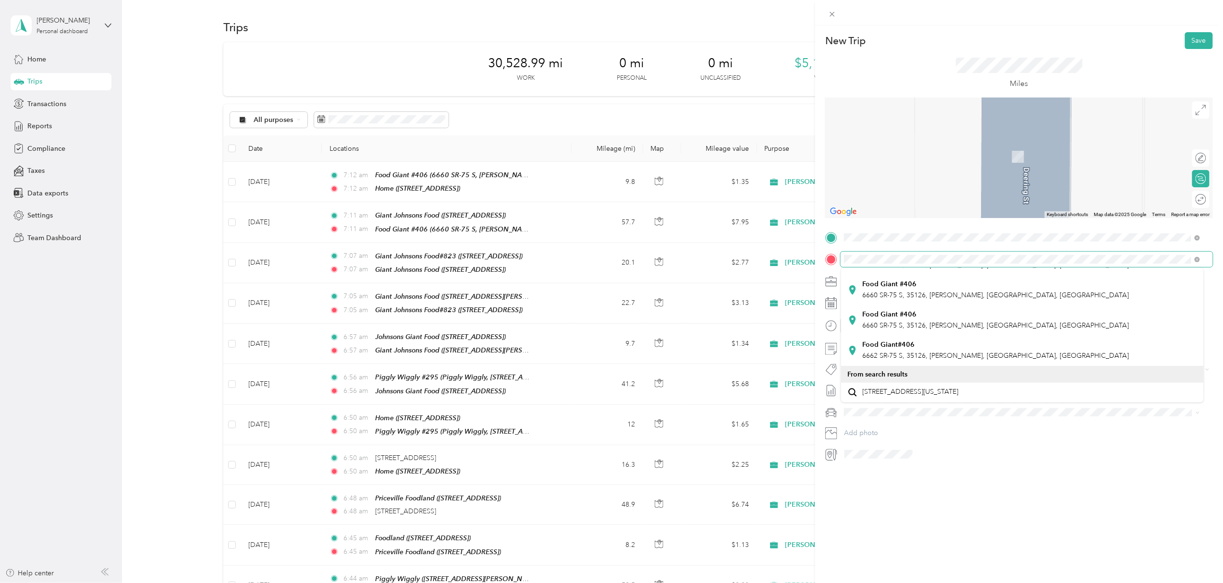
scroll to position [232, 0]
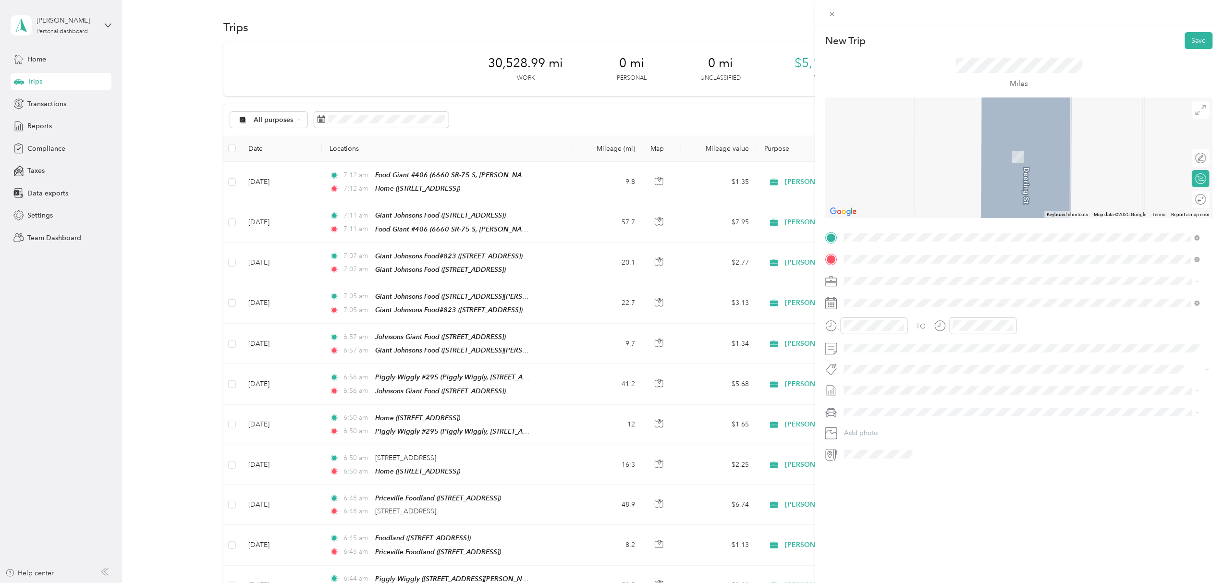
click at [906, 283] on div "Food Giant #406 6660 SR-75 S, 35126, [PERSON_NAME], [GEOGRAPHIC_DATA], [GEOGRAP…" at bounding box center [995, 290] width 267 height 20
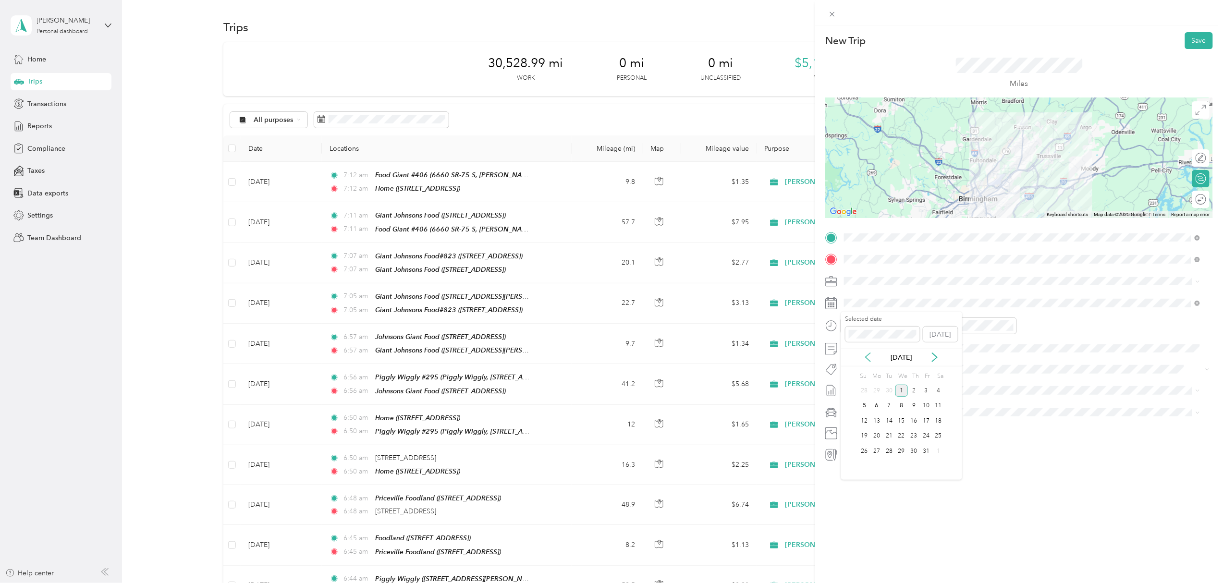
click at [867, 355] on icon at bounding box center [868, 358] width 10 height 10
click at [927, 435] on div "26" at bounding box center [926, 436] width 12 height 12
click at [1187, 36] on button "Save" at bounding box center [1199, 40] width 28 height 17
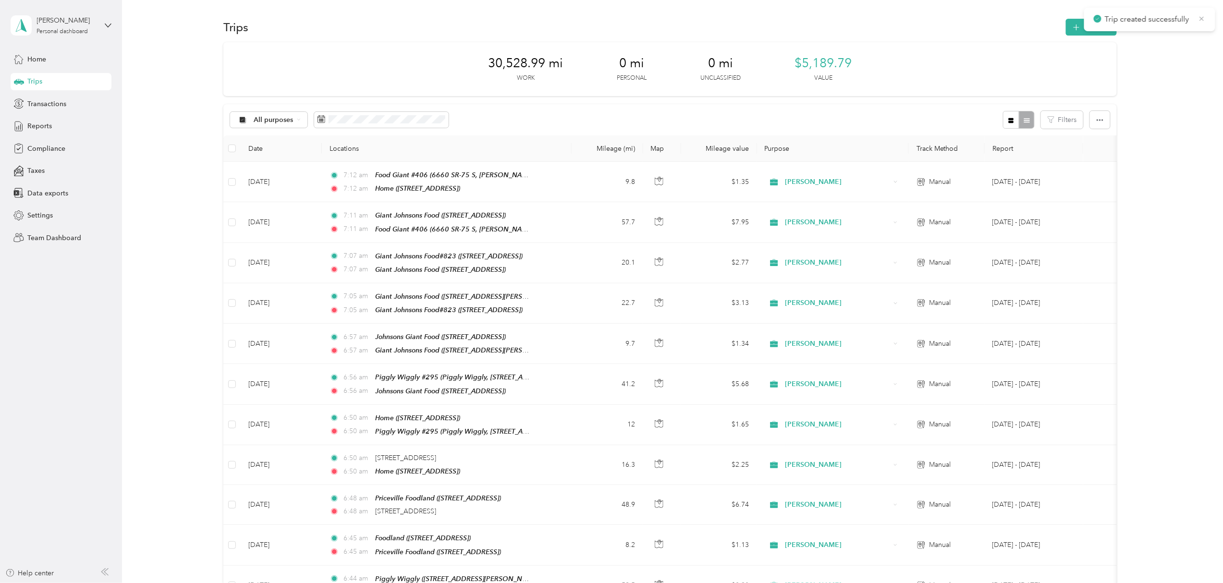
click at [1204, 18] on icon at bounding box center [1202, 18] width 8 height 9
click at [1087, 27] on button "New trip" at bounding box center [1091, 27] width 51 height 17
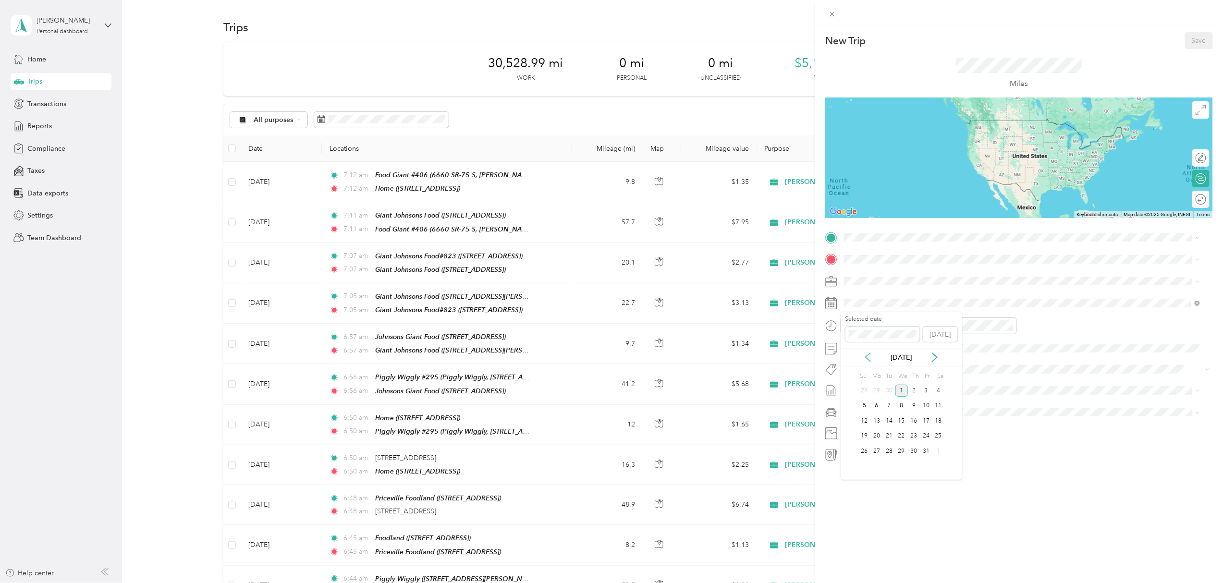
click at [865, 356] on icon at bounding box center [868, 358] width 10 height 10
click at [922, 433] on div "26" at bounding box center [926, 436] width 12 height 12
click at [864, 232] on span at bounding box center [1027, 237] width 372 height 15
click at [907, 277] on div "TEAM Acosta Office" at bounding box center [919, 277] width 114 height 12
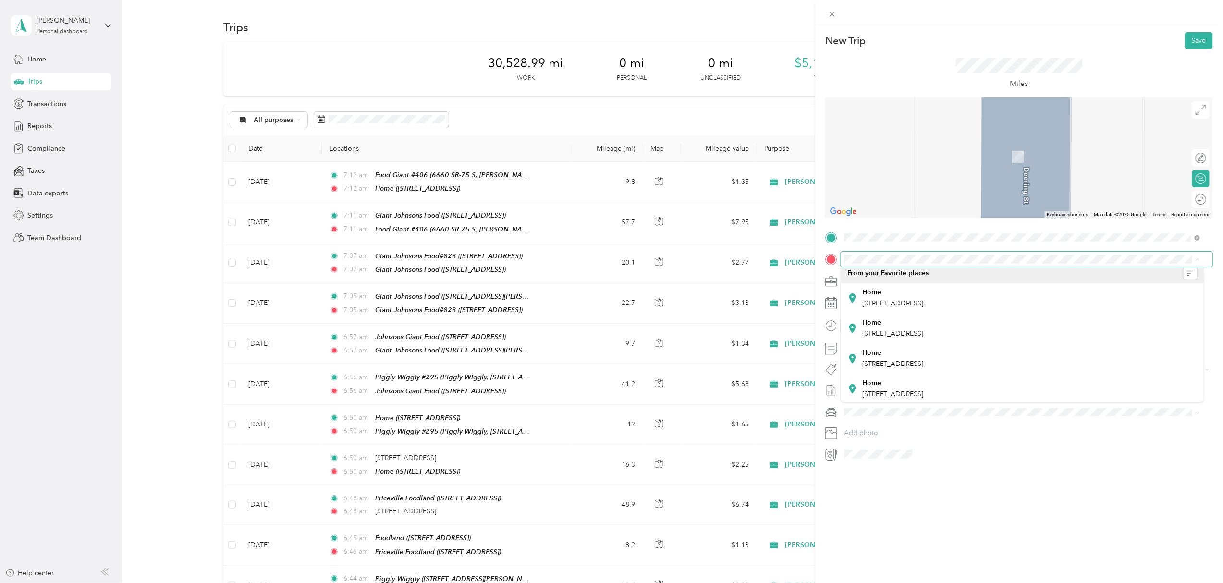
scroll to position [0, 0]
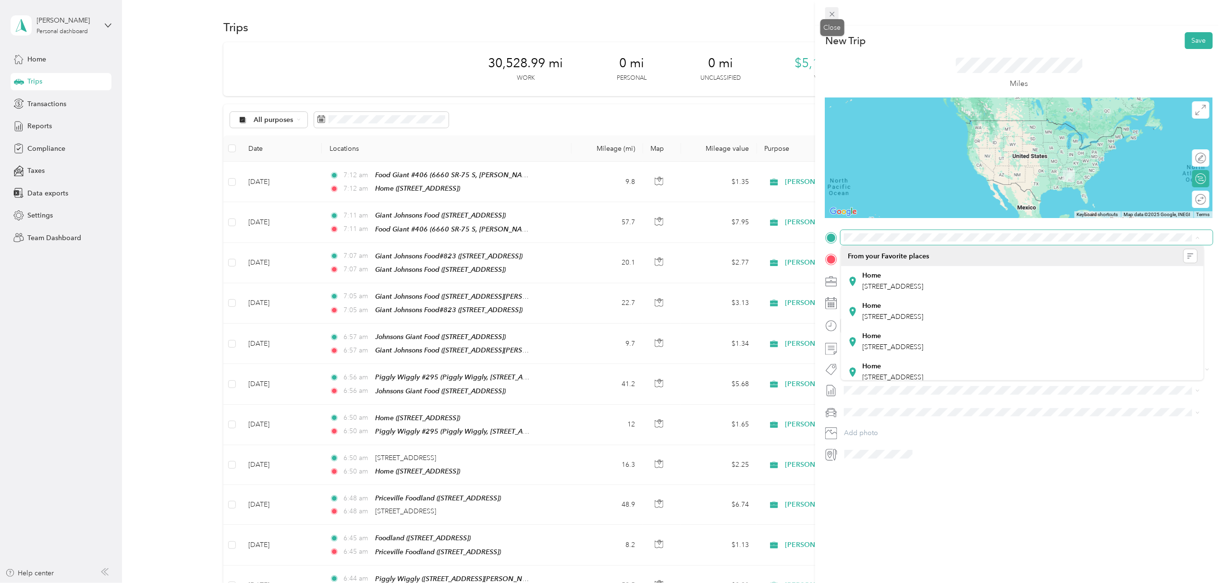
click at [831, 13] on icon at bounding box center [832, 14] width 8 height 8
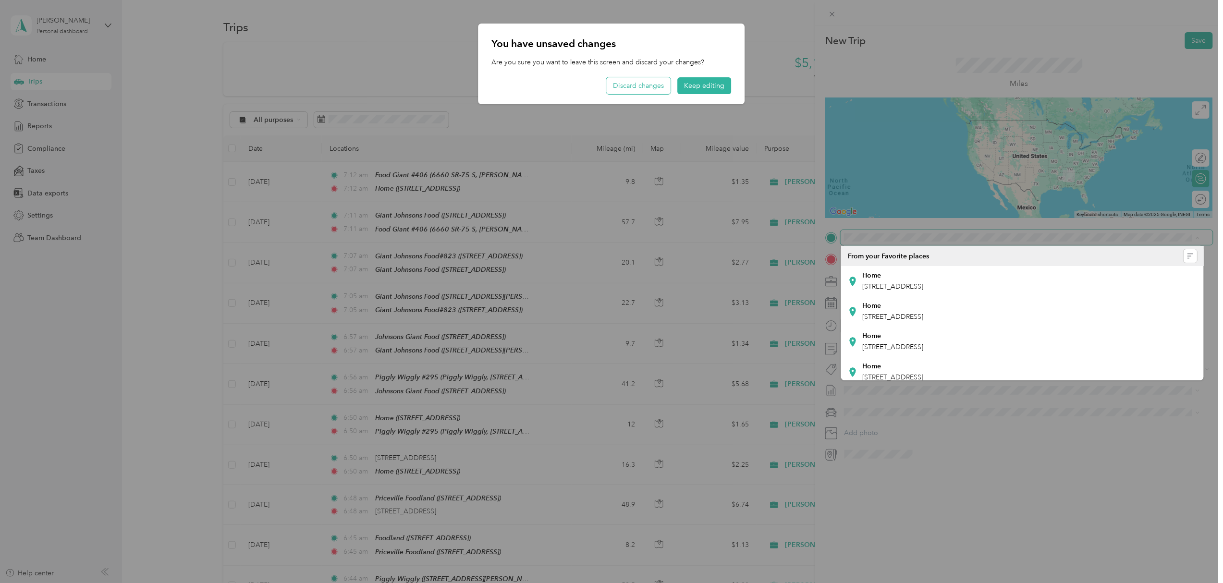
click at [649, 86] on button "Discard changes" at bounding box center [639, 85] width 64 height 17
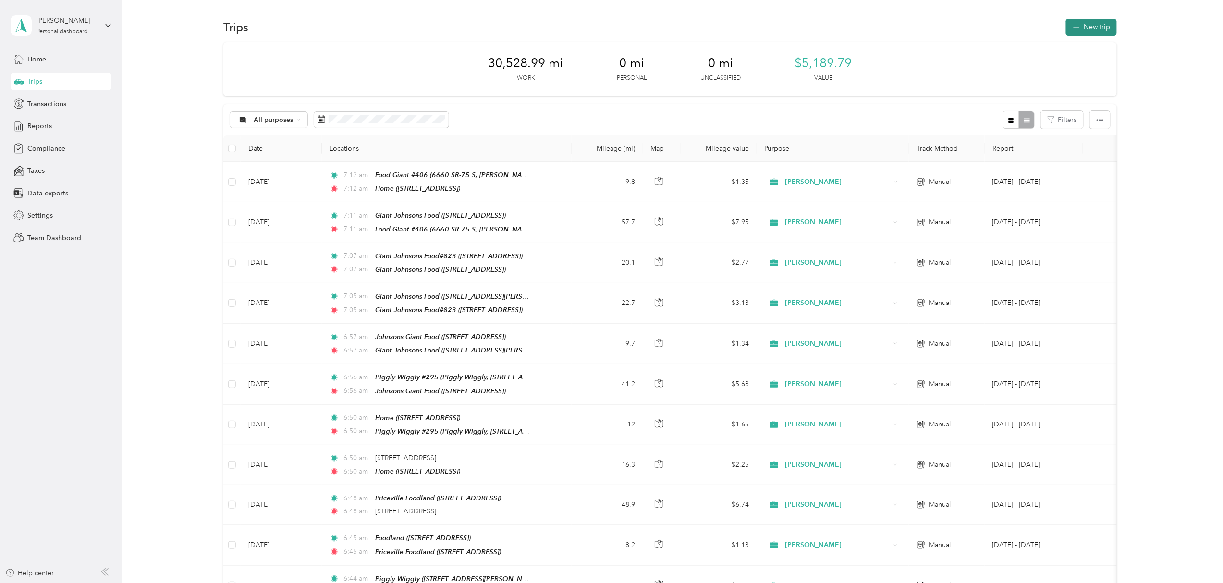
click at [1087, 22] on button "New trip" at bounding box center [1091, 27] width 51 height 17
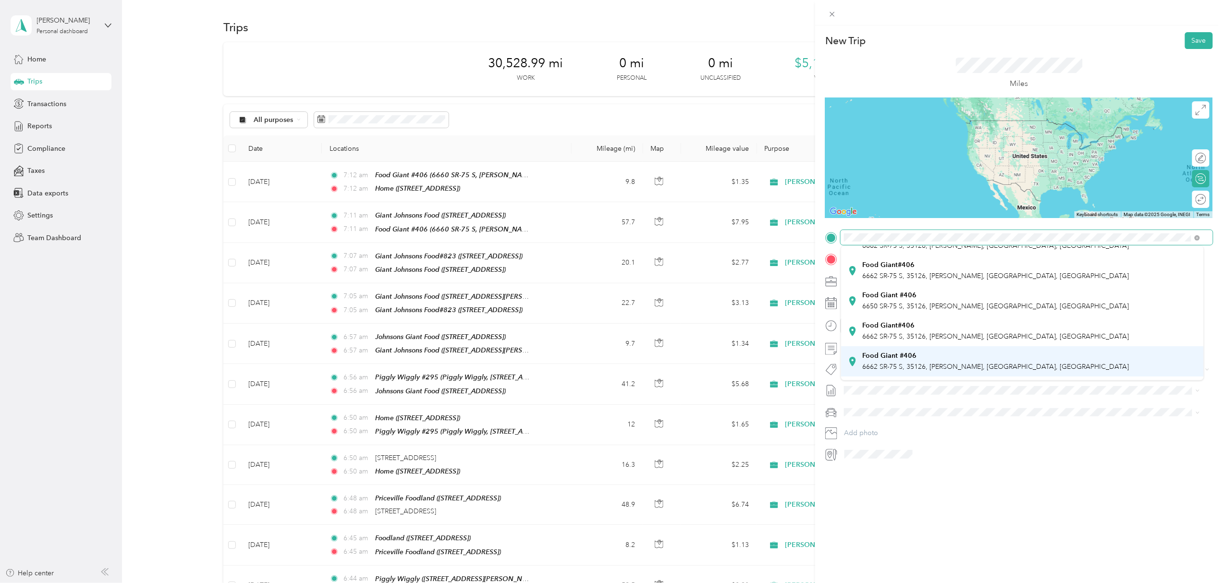
scroll to position [256, 0]
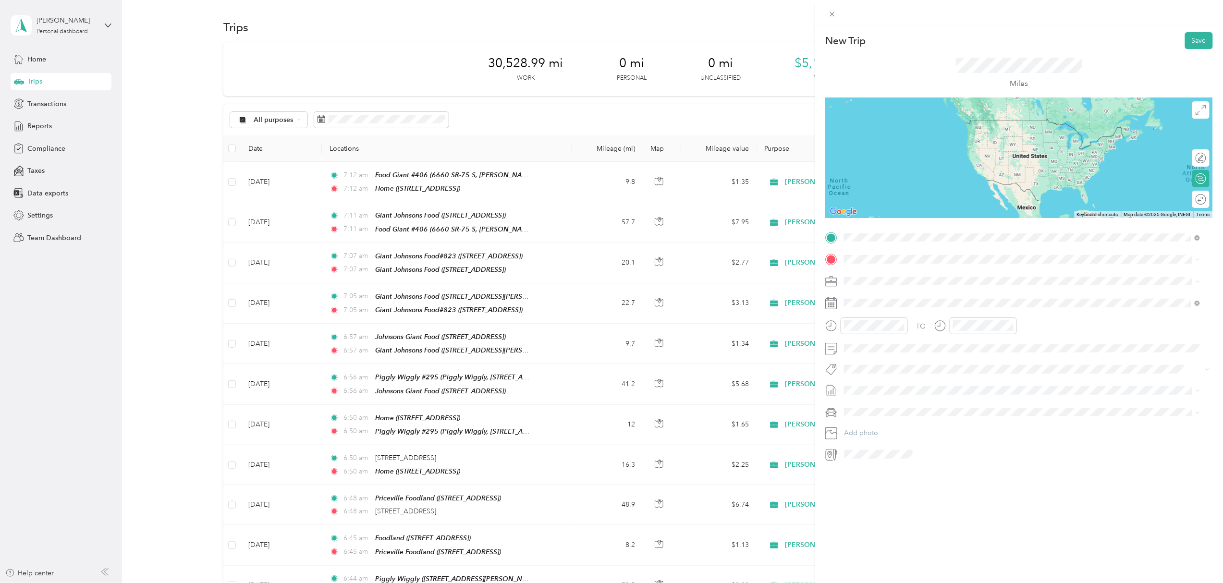
click at [907, 288] on strong "Food Giant #406" at bounding box center [889, 292] width 54 height 9
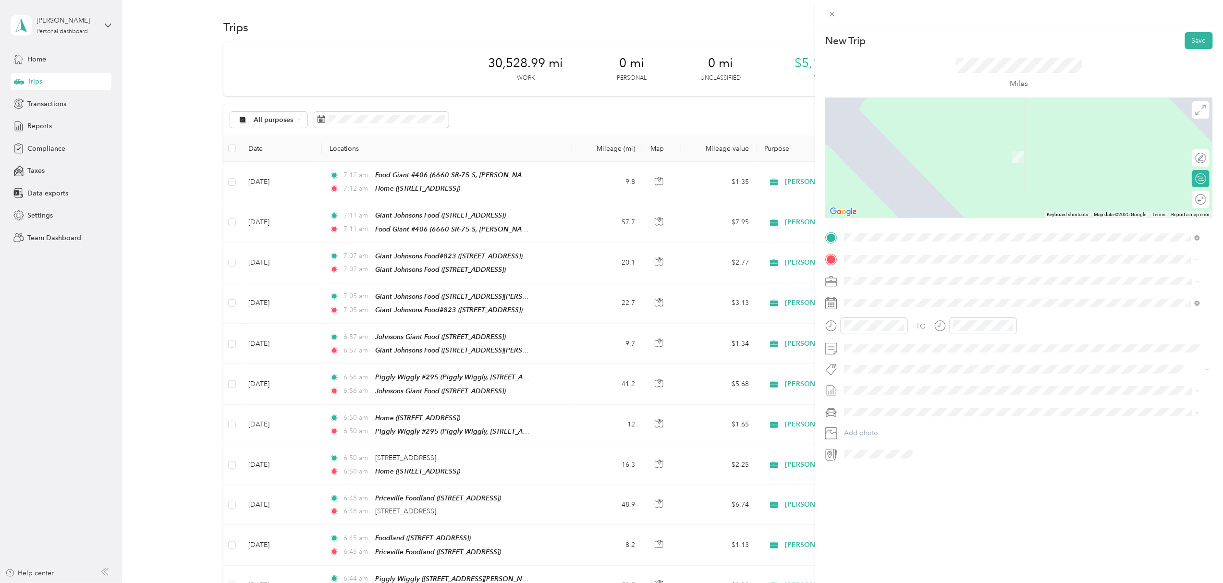
click at [907, 340] on li "Home [STREET_ADDRESS]" at bounding box center [1022, 333] width 363 height 30
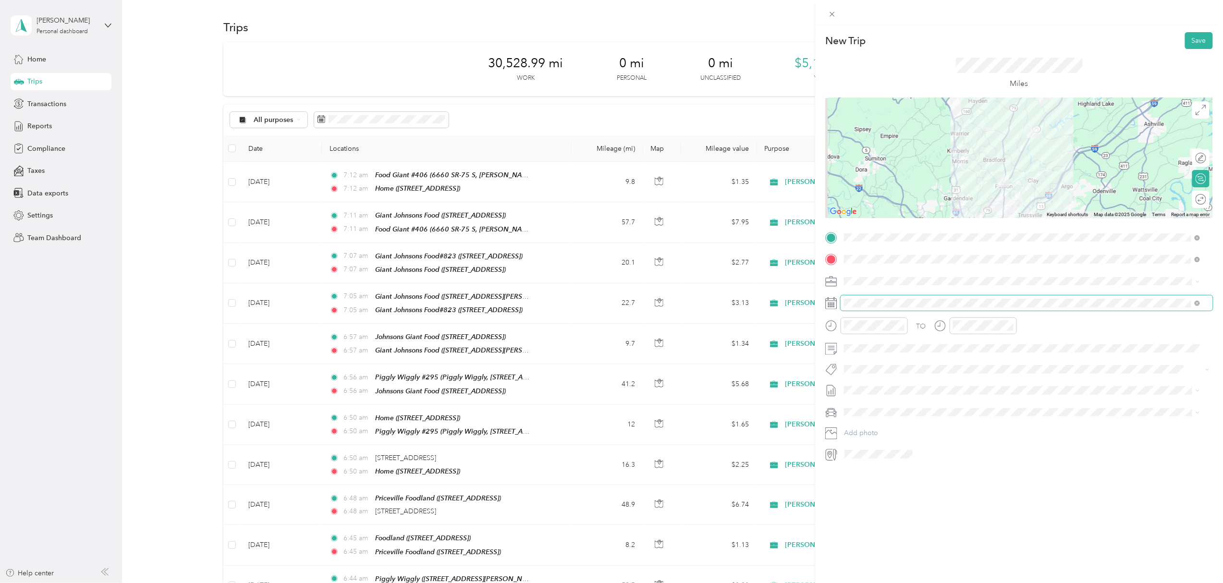
click at [883, 297] on span at bounding box center [1027, 302] width 372 height 15
click at [865, 357] on icon at bounding box center [868, 358] width 10 height 10
click at [927, 435] on div "26" at bounding box center [926, 436] width 12 height 12
click at [1190, 37] on button "Save" at bounding box center [1199, 40] width 28 height 17
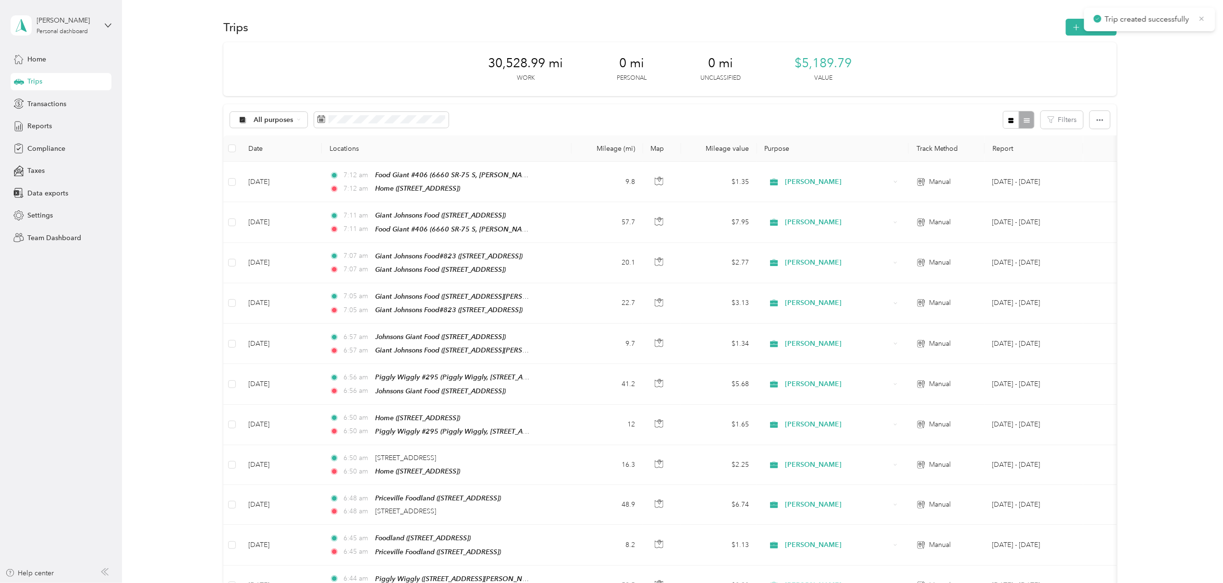
click at [1201, 19] on icon at bounding box center [1202, 18] width 4 height 4
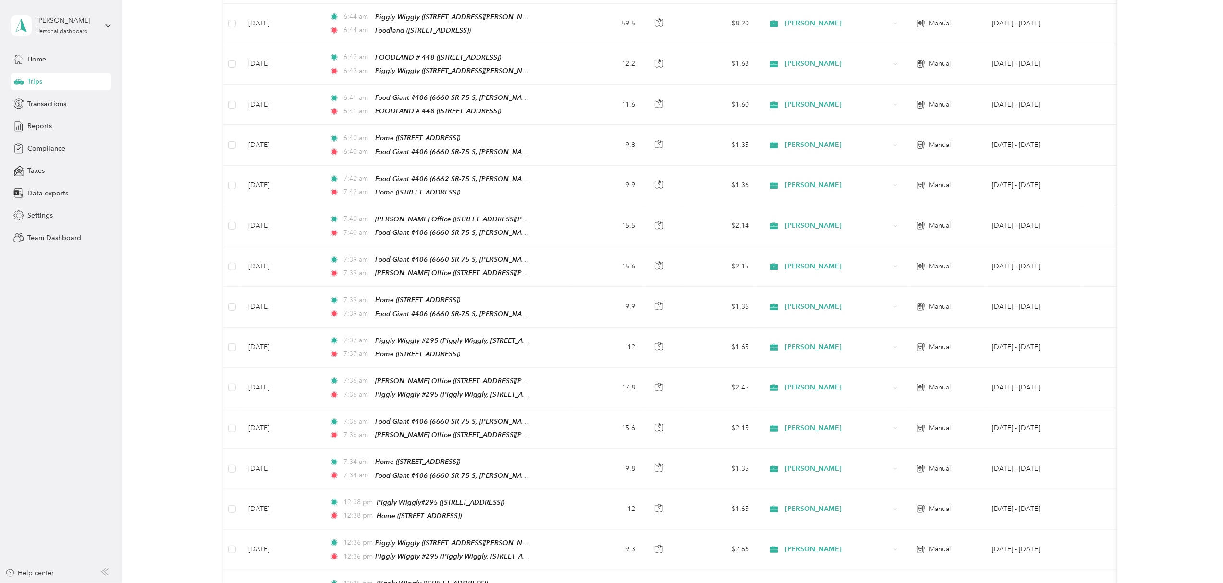
scroll to position [576, 0]
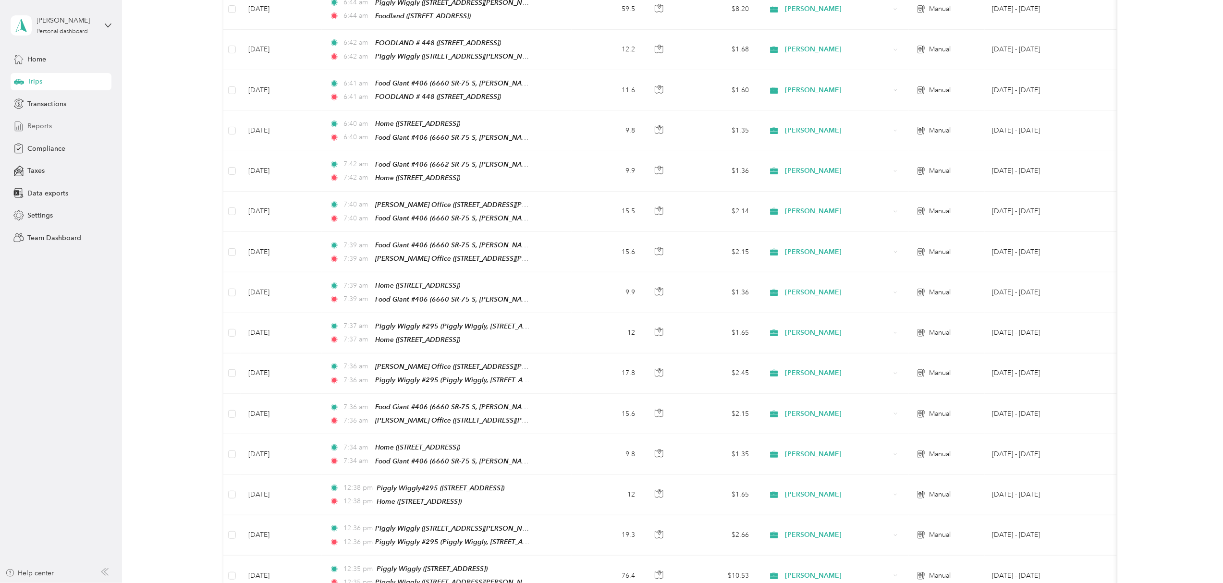
click at [37, 123] on span "Reports" at bounding box center [39, 126] width 25 height 10
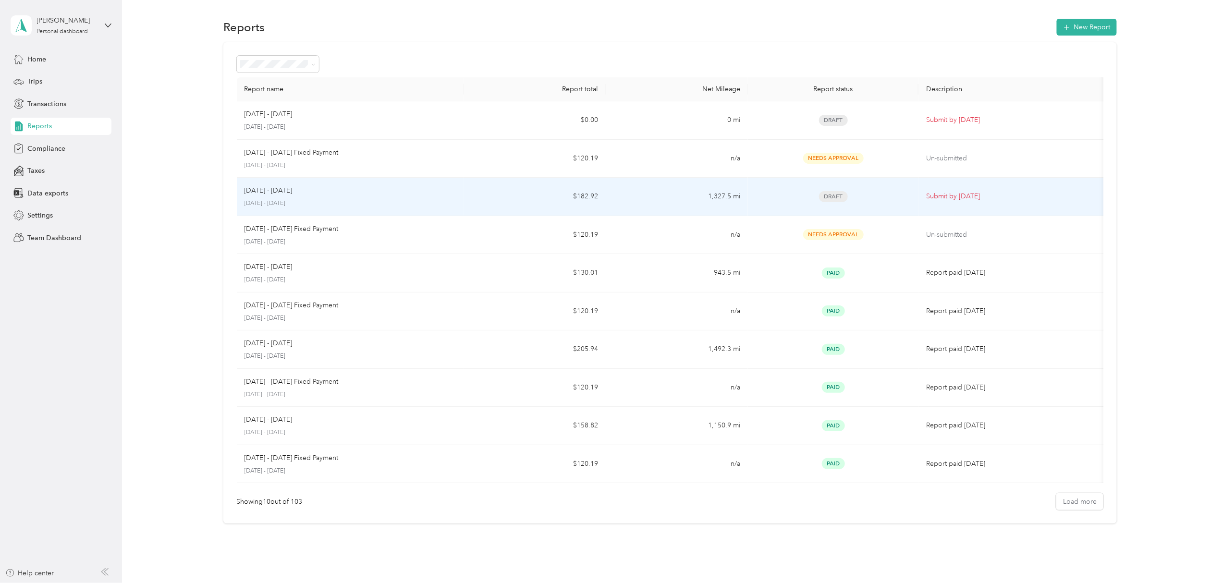
click at [293, 195] on p "[DATE] - [DATE]" at bounding box center [269, 190] width 48 height 11
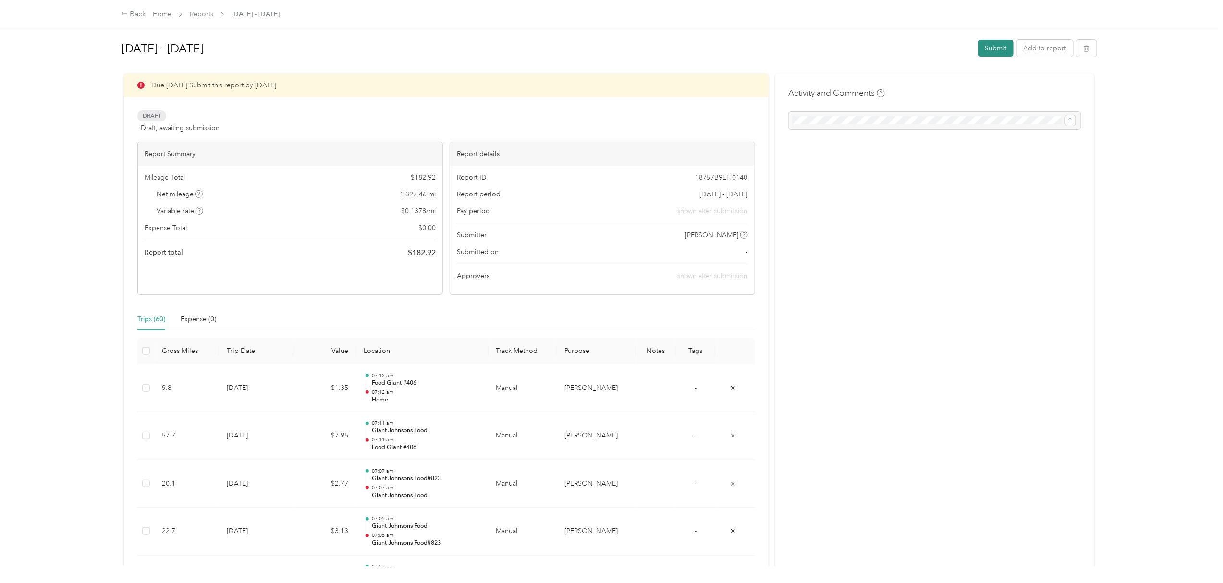
click at [989, 45] on button "Submit" at bounding box center [996, 48] width 35 height 17
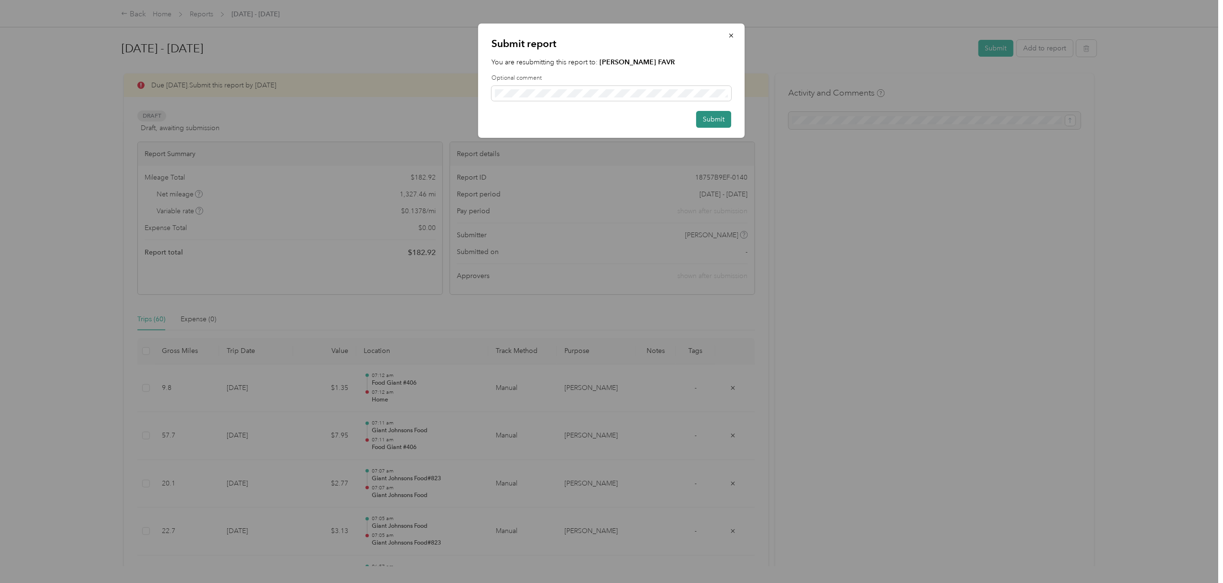
click at [707, 113] on button "Submit" at bounding box center [714, 119] width 35 height 17
